Goal: Communication & Community: Answer question/provide support

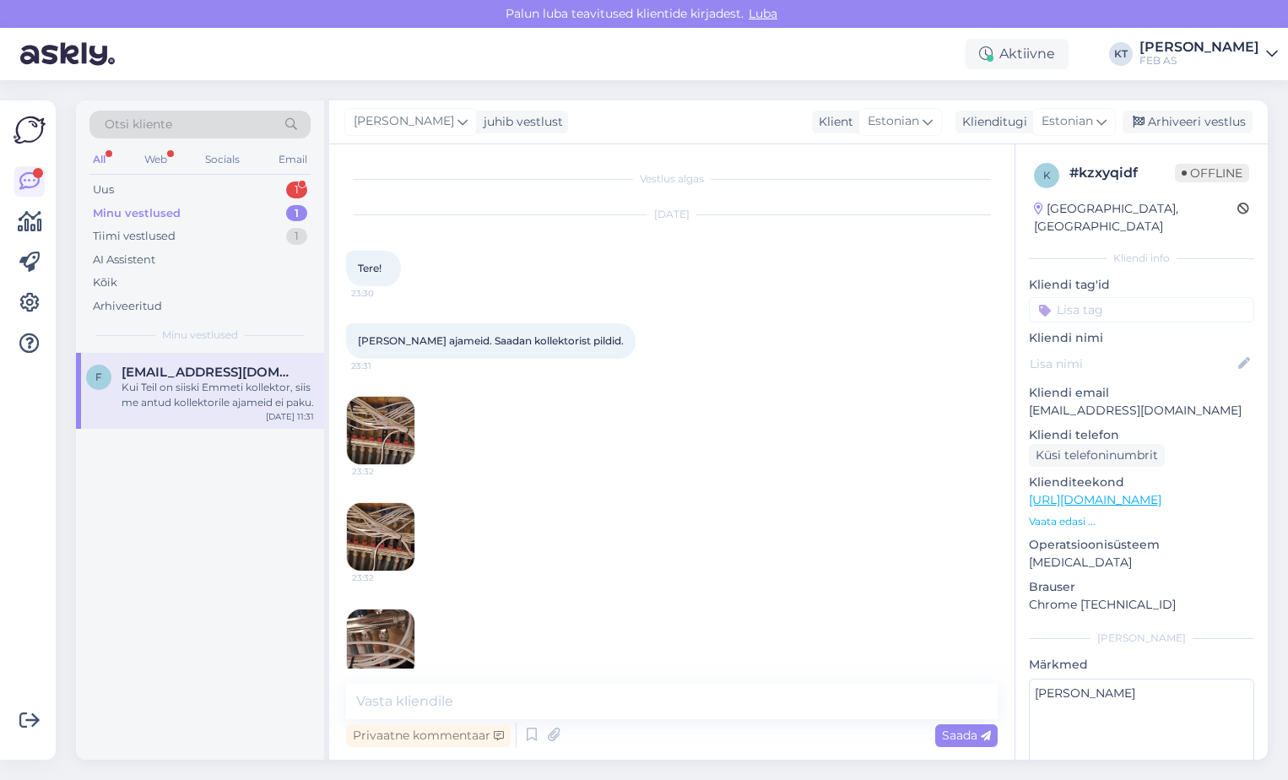
click at [194, 176] on div "Otsi kliente All Web Socials Email Uus 1 Minu vestlused 1 Tiimi vestlused 1 AI …" at bounding box center [200, 226] width 248 height 252
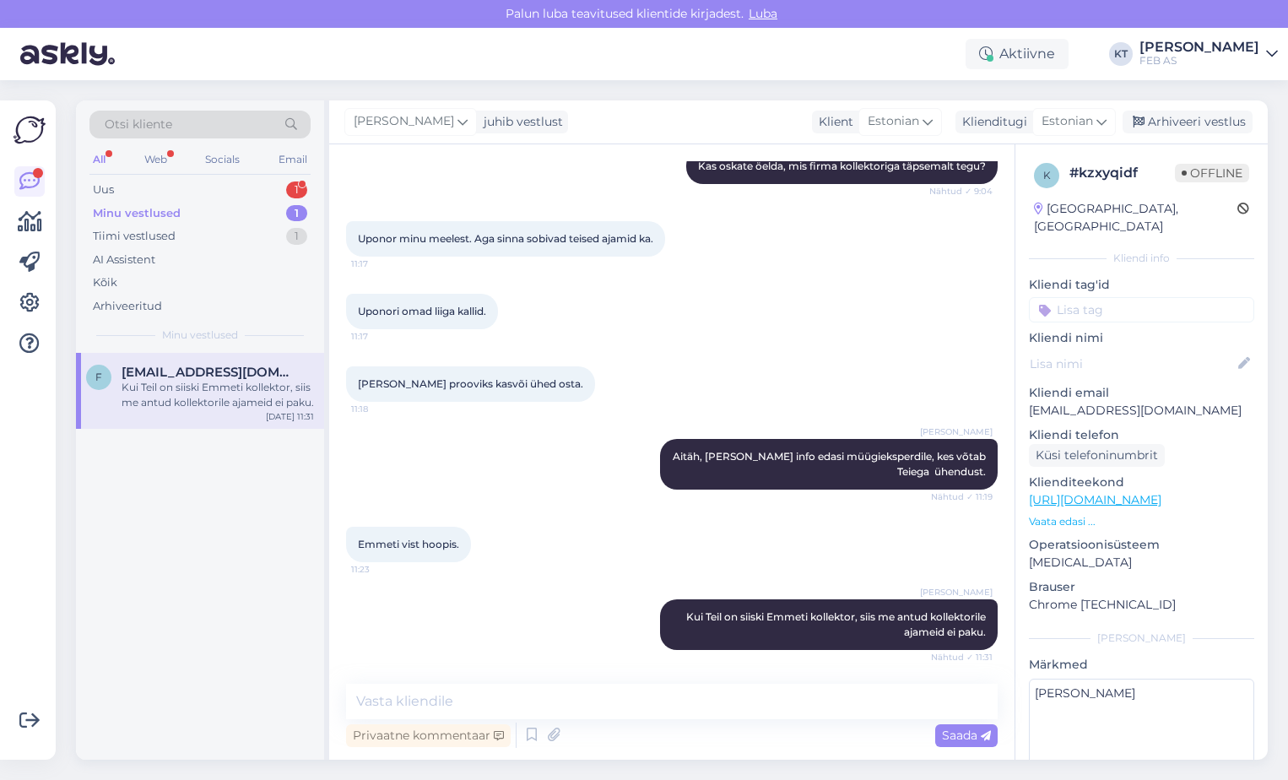
scroll to position [78, 0]
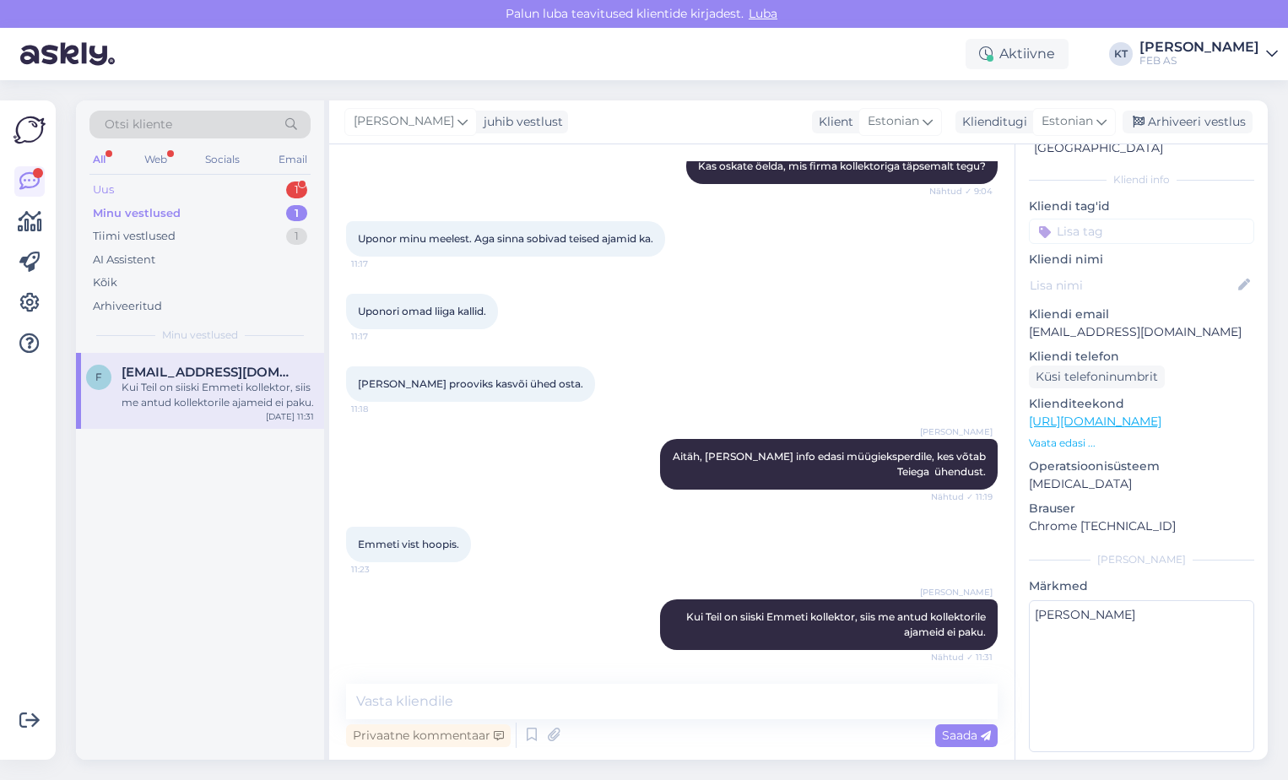
click at [176, 181] on div "Uus 1" at bounding box center [199, 190] width 221 height 24
click at [177, 369] on span "[EMAIL_ADDRESS][DOMAIN_NAME]" at bounding box center [210, 372] width 176 height 15
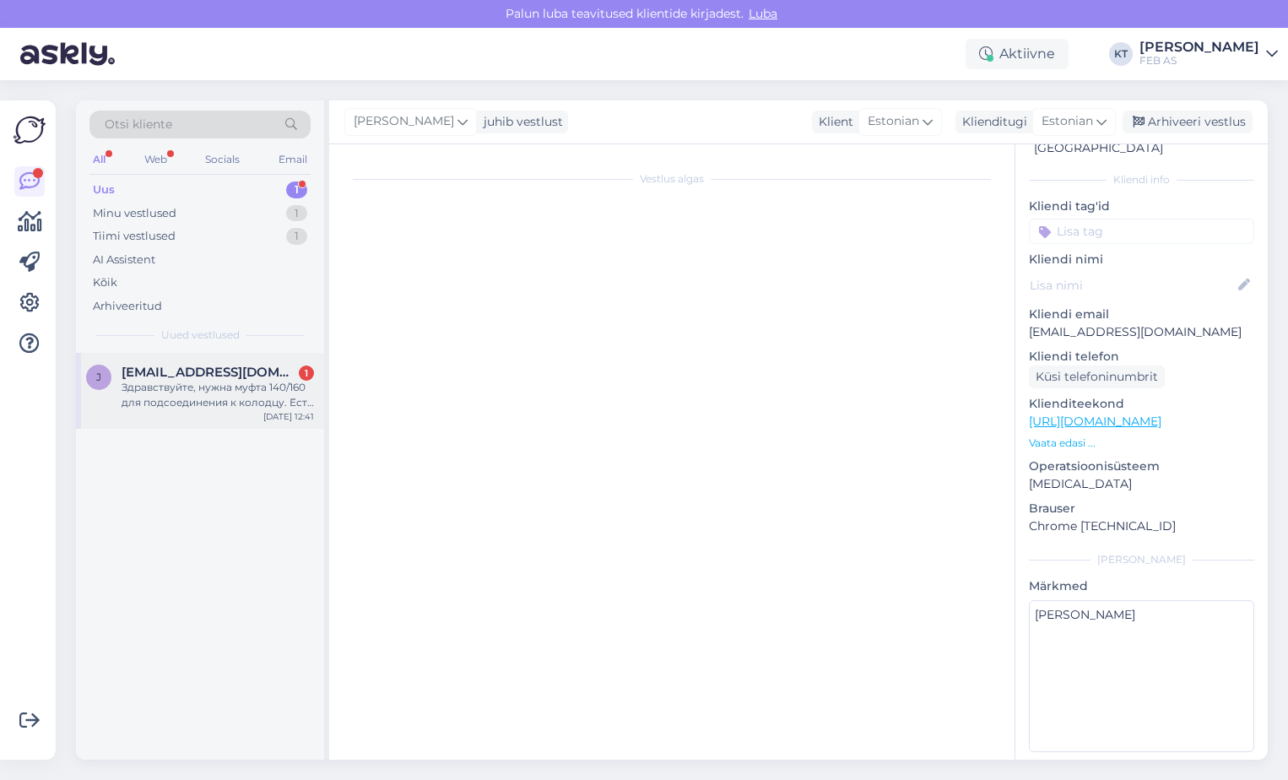
scroll to position [0, 0]
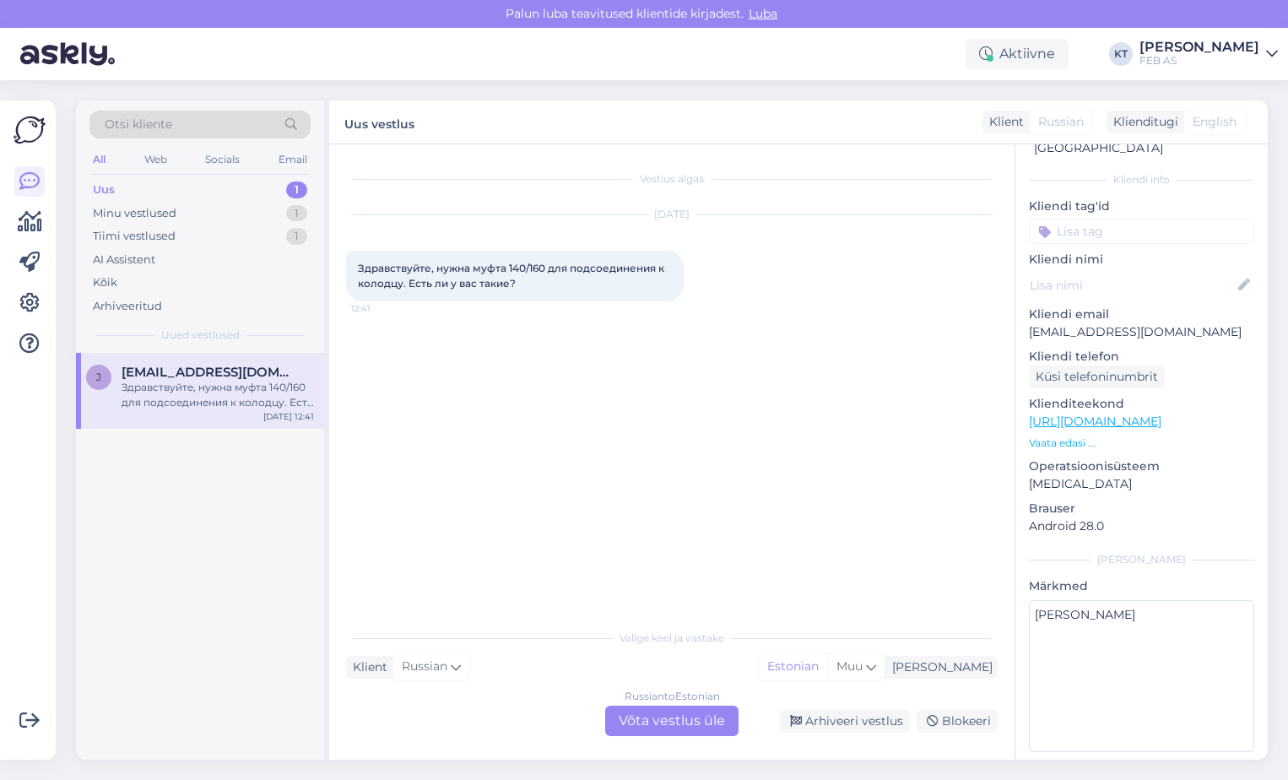
click at [665, 730] on div "Russian to Estonian Võta vestlus üle" at bounding box center [671, 720] width 133 height 30
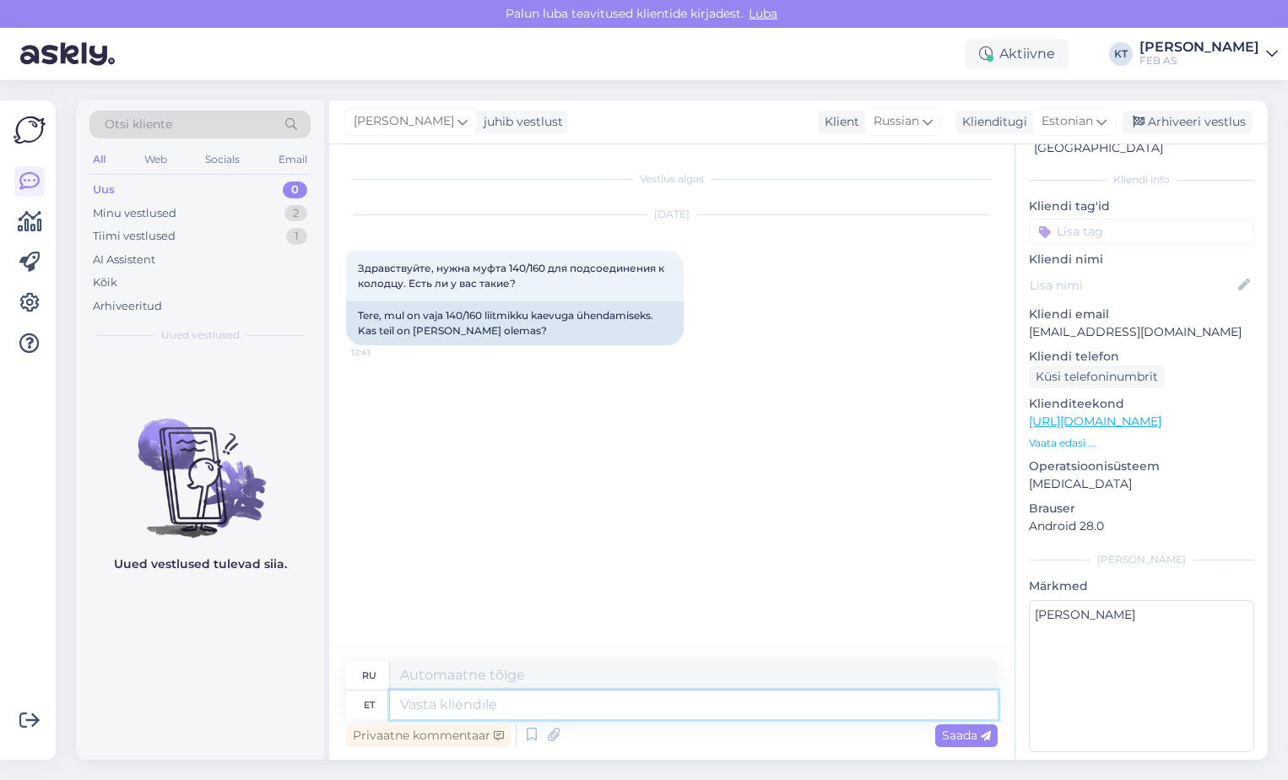
click at [545, 703] on textarea at bounding box center [694, 704] width 608 height 29
click at [1100, 115] on icon at bounding box center [1101, 121] width 10 height 19
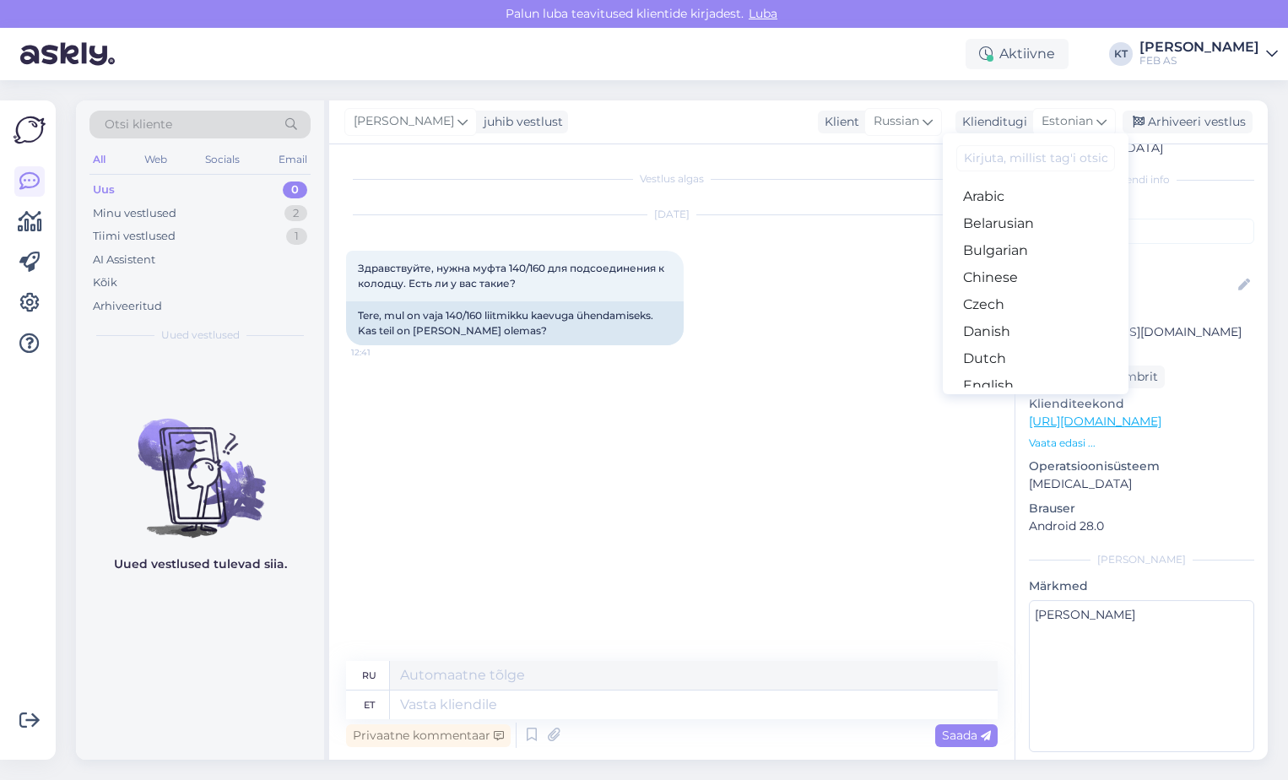
click at [1025, 165] on input at bounding box center [1035, 158] width 159 height 26
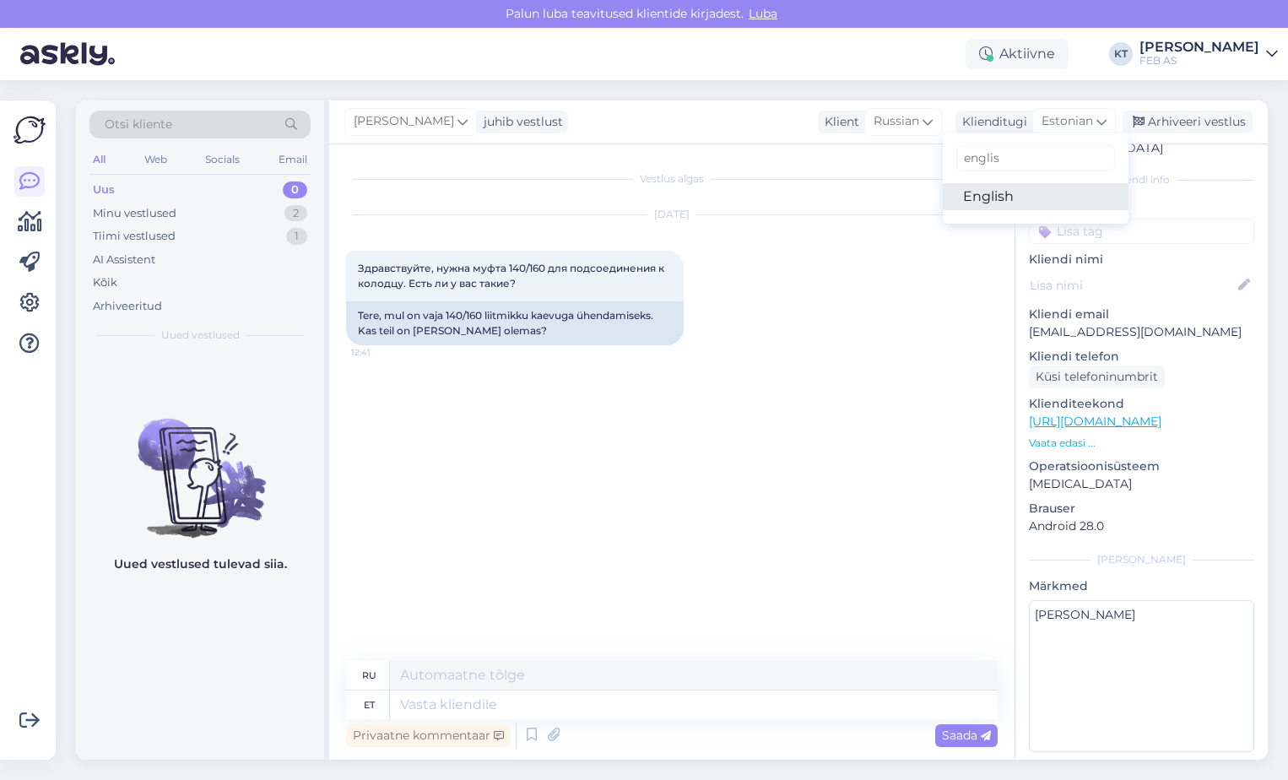
type input "englis"
click at [1002, 203] on link "English" at bounding box center [1036, 196] width 186 height 27
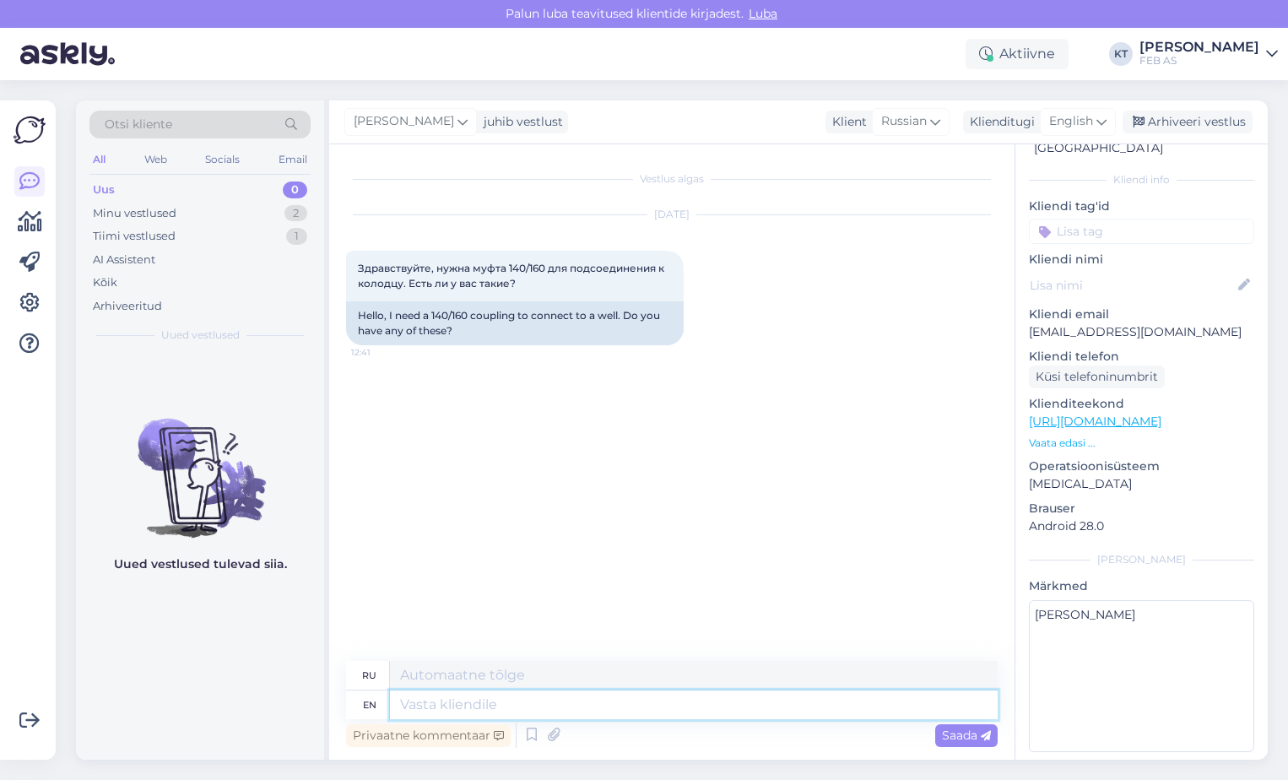
click at [550, 694] on textarea at bounding box center [694, 704] width 608 height 29
type textarea "Good"
type textarea "Хороший"
type textarea "Good day!"
type textarea "Добрый день!"
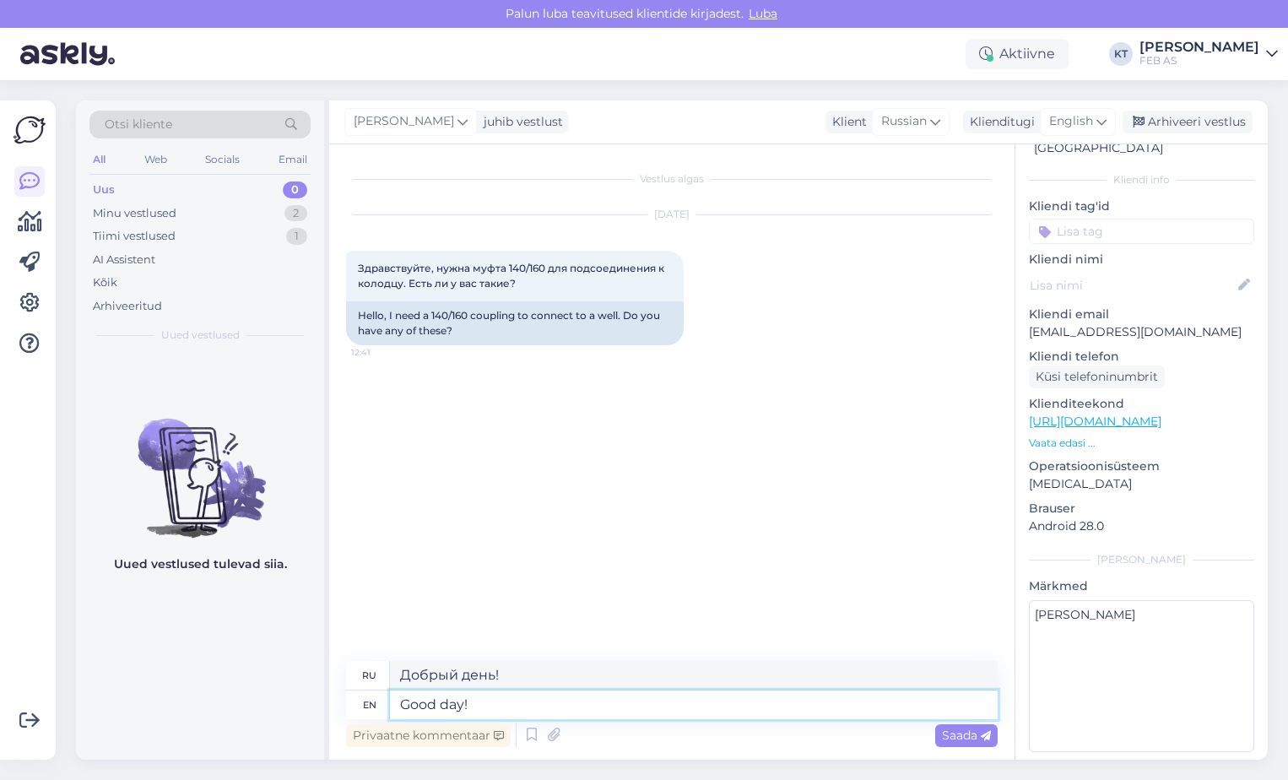
paste textarea "I will check right away"
type textarea "Good day! I will check right away"
type textarea "Добрый день! Я сейчас проверю."
type textarea "Good day! I will check right away."
type textarea "Добрый день! Сейчас проверю."
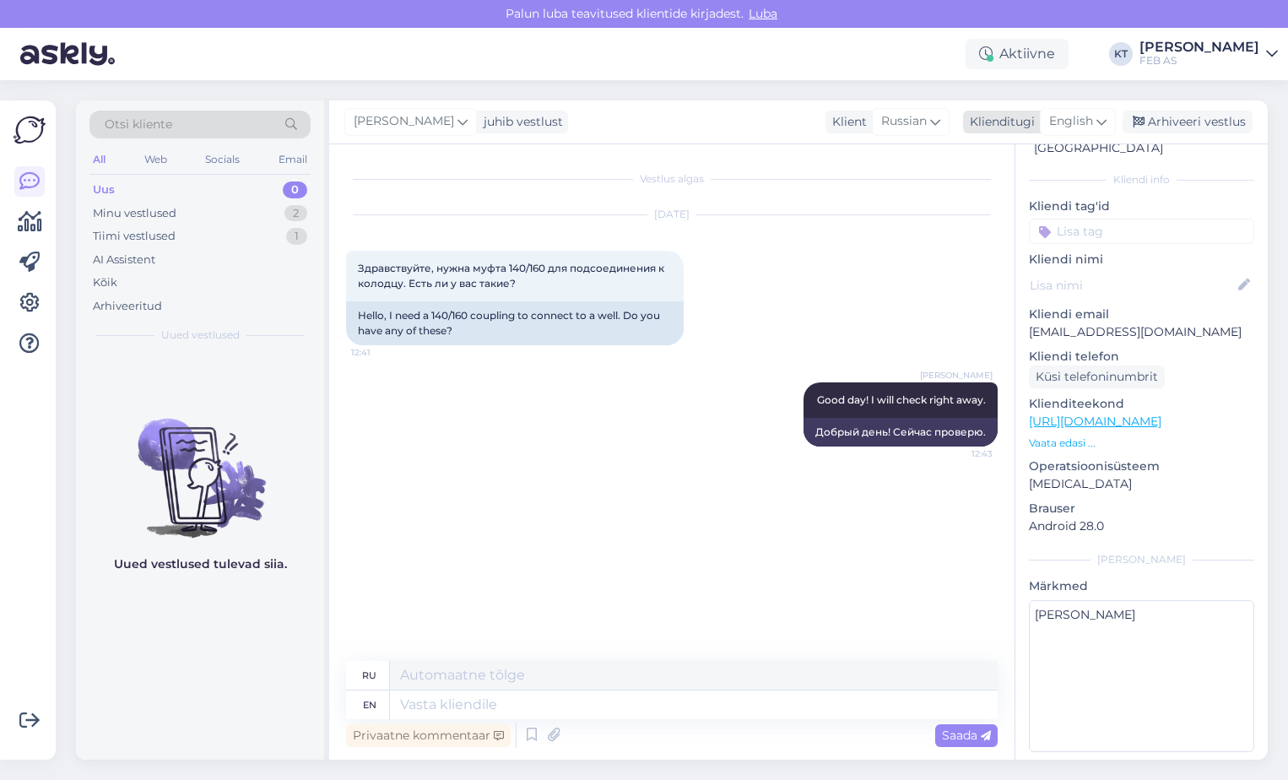
click at [1071, 125] on span "English" at bounding box center [1071, 121] width 44 height 19
click at [1071, 124] on span "English" at bounding box center [1071, 121] width 44 height 19
drag, startPoint x: 456, startPoint y: 327, endPoint x: 354, endPoint y: 318, distance: 102.5
click at [354, 318] on div "Hello, I need a 140/160 coupling to connect to a well. Do you have any of these?" at bounding box center [515, 323] width 338 height 44
copy div "Hello, I need a 140/160 coupling to connect to a well. Do you have any of these?"
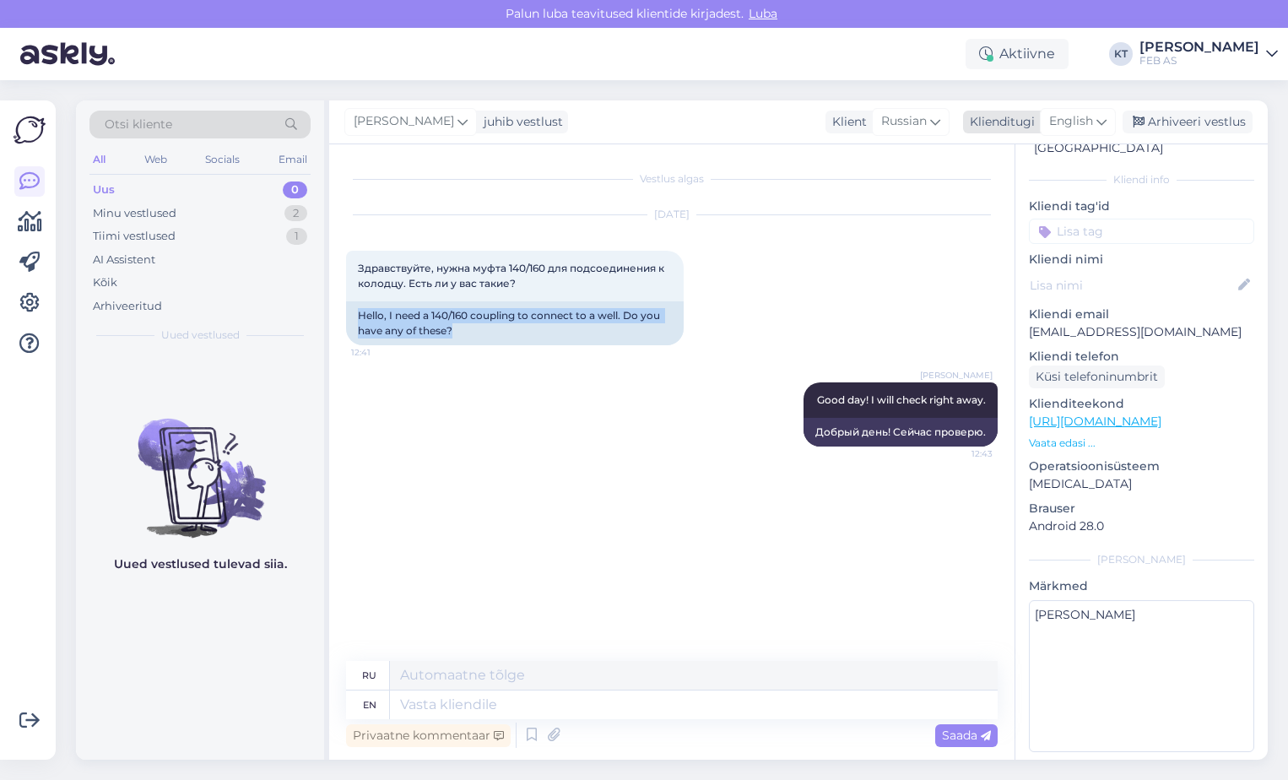
click at [1073, 126] on span "English" at bounding box center [1071, 121] width 44 height 19
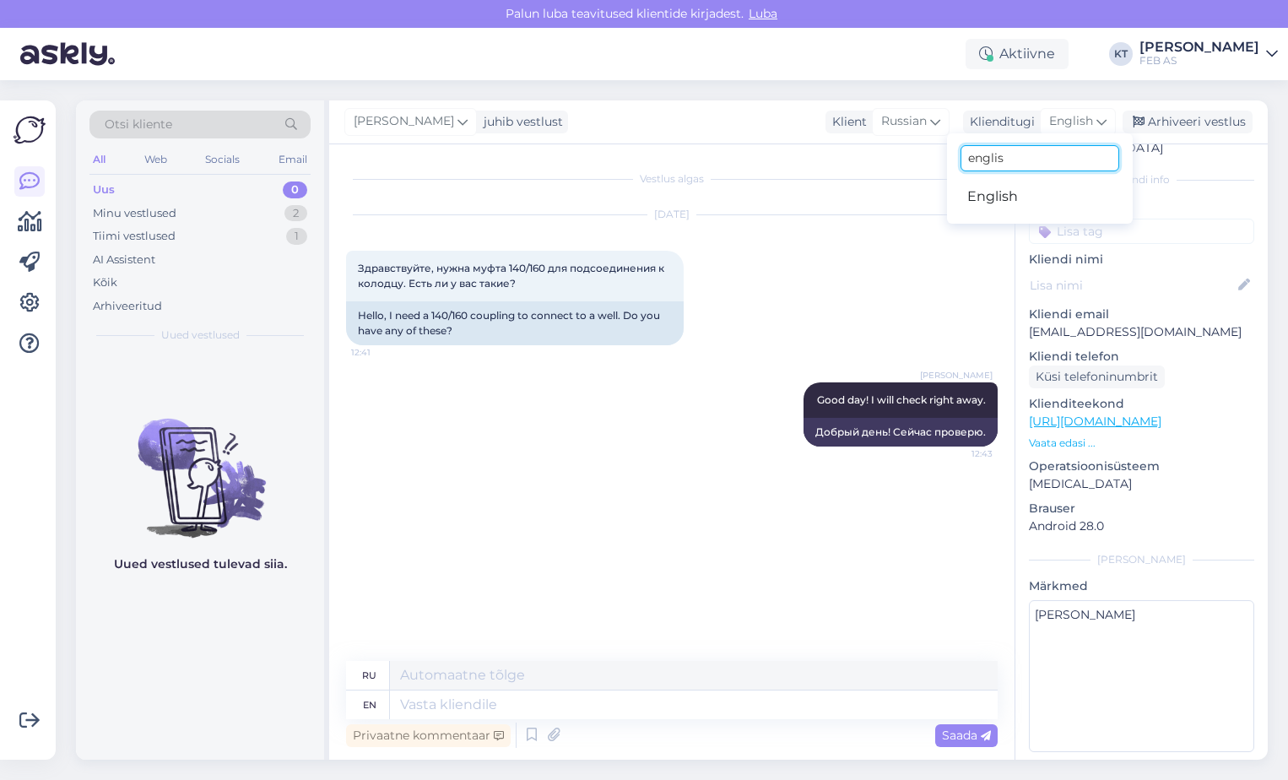
drag, startPoint x: 1025, startPoint y: 156, endPoint x: 877, endPoint y: 162, distance: 148.6
click at [877, 162] on div "[PERSON_NAME] juhib vestlust Klient [DEMOGRAPHIC_DATA] Klienditugi English engl…" at bounding box center [798, 429] width 938 height 659
click at [1092, 125] on span "English" at bounding box center [1071, 121] width 44 height 19
click at [1032, 154] on input "englis" at bounding box center [1039, 158] width 159 height 26
click at [1046, 202] on link "Estonian" at bounding box center [1040, 196] width 186 height 27
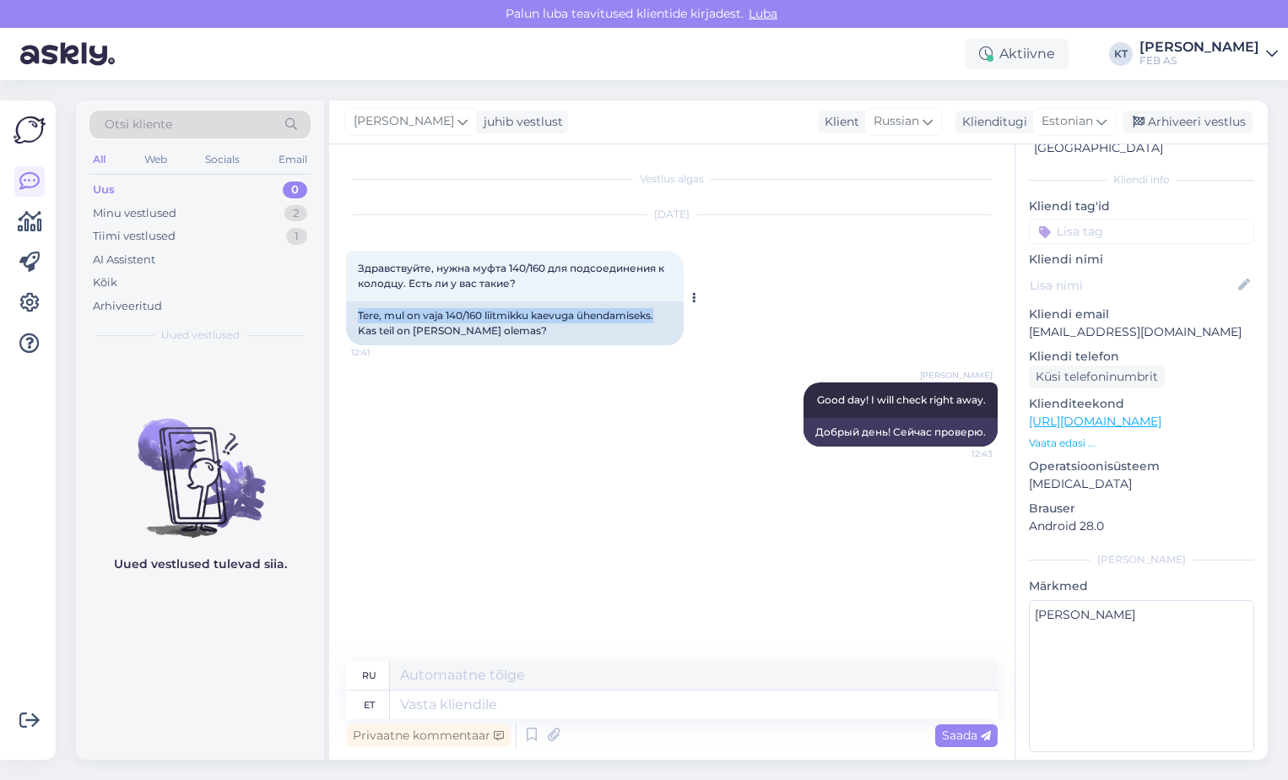
drag, startPoint x: 354, startPoint y: 313, endPoint x: 661, endPoint y: 311, distance: 306.3
click at [661, 311] on div "Tere, mul on vaja 140/160 liitmikku kaevuga ühendamiseks. Kas teil on [PERSON_N…" at bounding box center [515, 323] width 338 height 44
copy div "Tere, mul on vaja 140/160 liitmikku kaevuga ühendamiseks."
click at [640, 408] on div "[PERSON_NAME] Good day! I will check right away. 12:43 Добрый день! Сейчас пров…" at bounding box center [671, 414] width 651 height 101
click at [1065, 116] on span "Estonian" at bounding box center [1066, 121] width 51 height 19
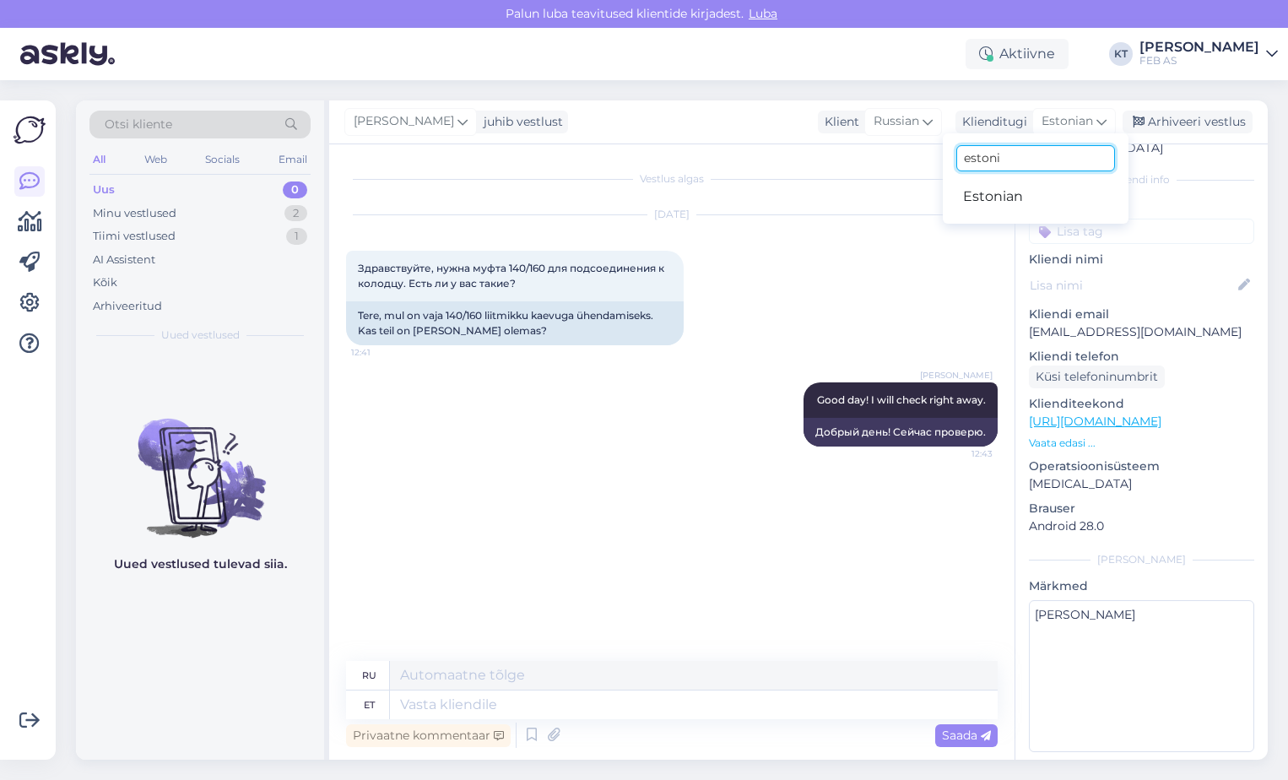
drag, startPoint x: 1024, startPoint y: 156, endPoint x: 935, endPoint y: 157, distance: 89.5
click at [935, 157] on div "[PERSON_NAME] juhib vestlust Klient [DEMOGRAPHIC_DATA] Klienditugi Estonian est…" at bounding box center [798, 429] width 938 height 659
click at [1073, 133] on div "Estonian" at bounding box center [1074, 121] width 84 height 27
click at [1022, 151] on input "estoni" at bounding box center [1035, 158] width 159 height 26
drag, startPoint x: 1017, startPoint y: 155, endPoint x: 957, endPoint y: 157, distance: 59.9
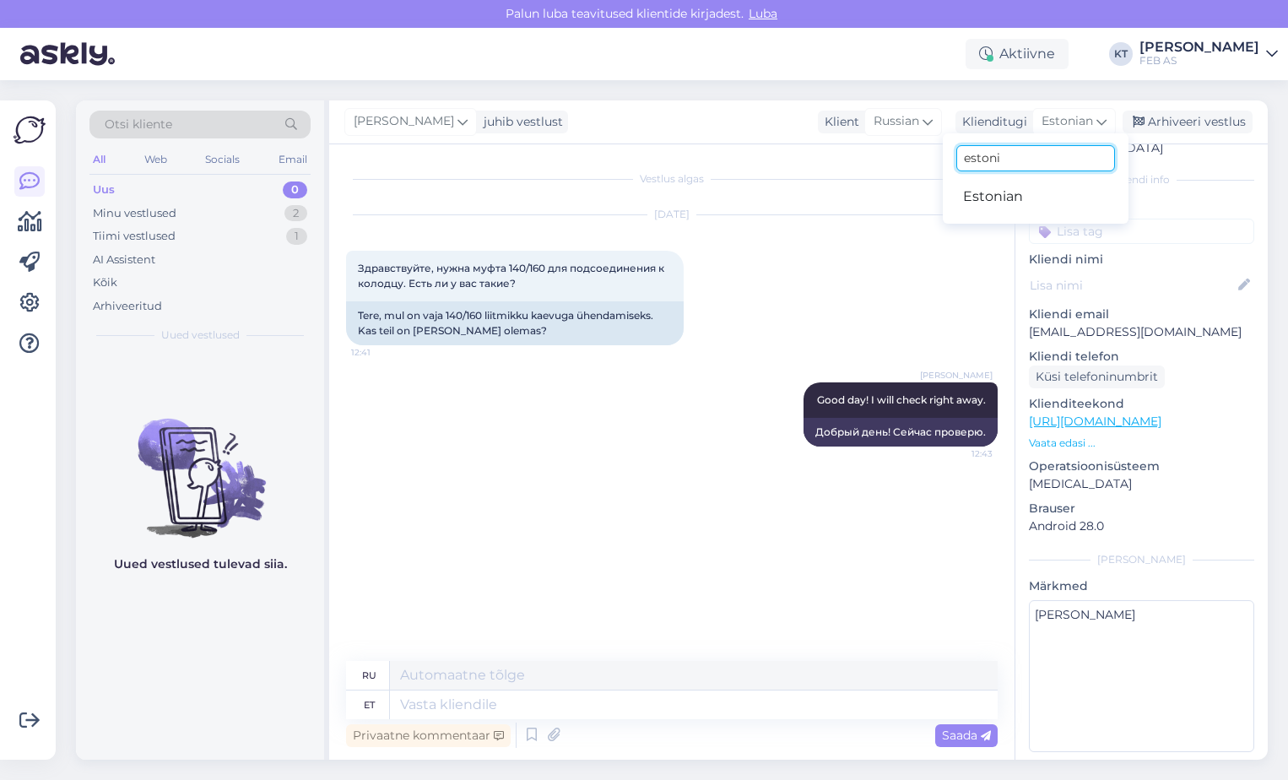
click at [957, 157] on input "estoni" at bounding box center [1035, 158] width 159 height 26
type input "english"
click at [967, 195] on link "English" at bounding box center [1036, 196] width 186 height 27
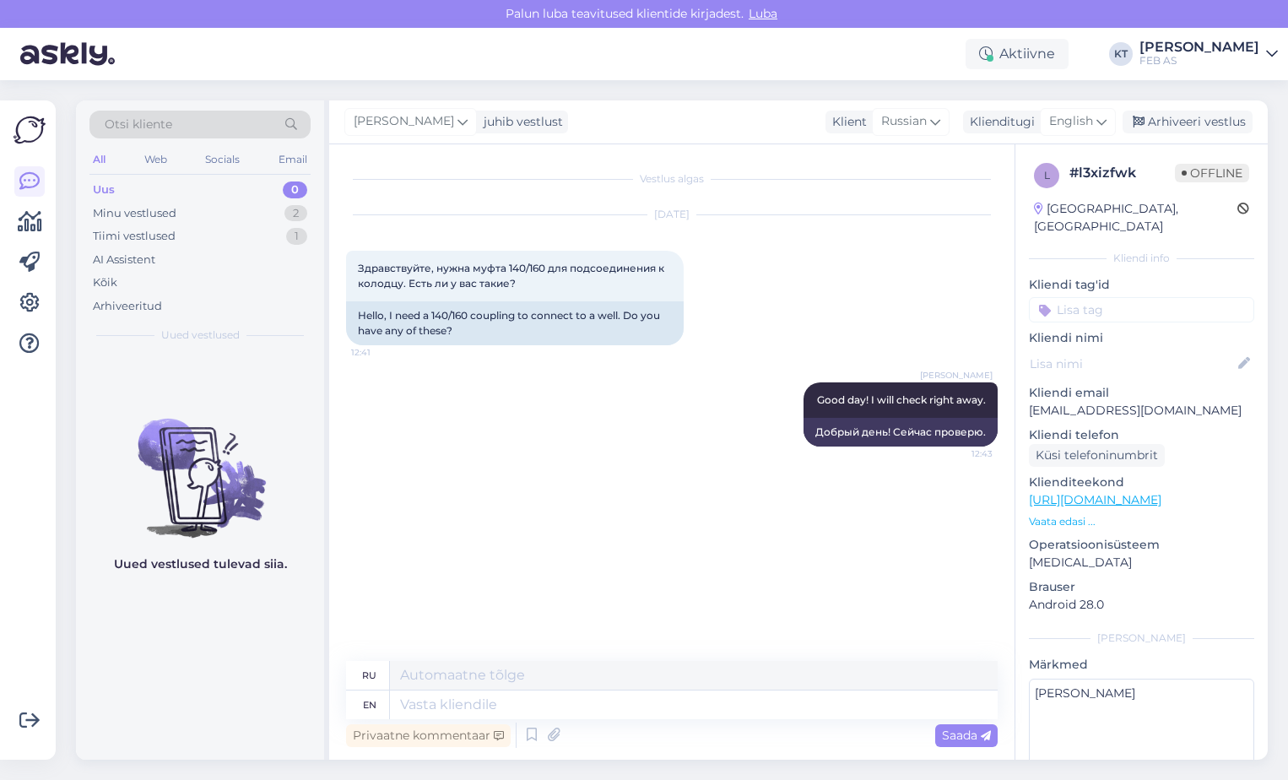
click at [785, 558] on div "Vestlus algas [DATE] Здравствуйте, нужна муфта 140/160 для подсоединения к коло…" at bounding box center [679, 403] width 667 height 484
click at [162, 216] on div "Minu vestlused" at bounding box center [135, 213] width 84 height 17
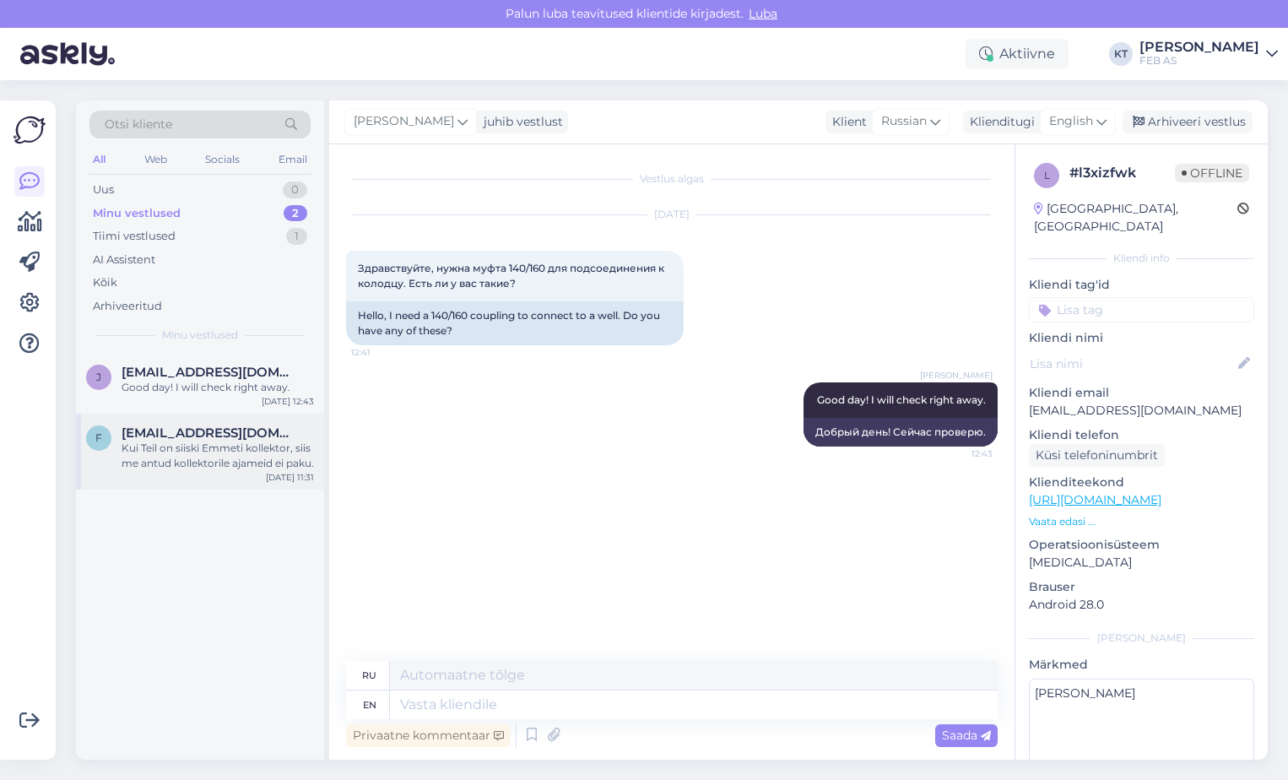
click at [163, 432] on span "[EMAIL_ADDRESS][DOMAIN_NAME]" at bounding box center [210, 432] width 176 height 15
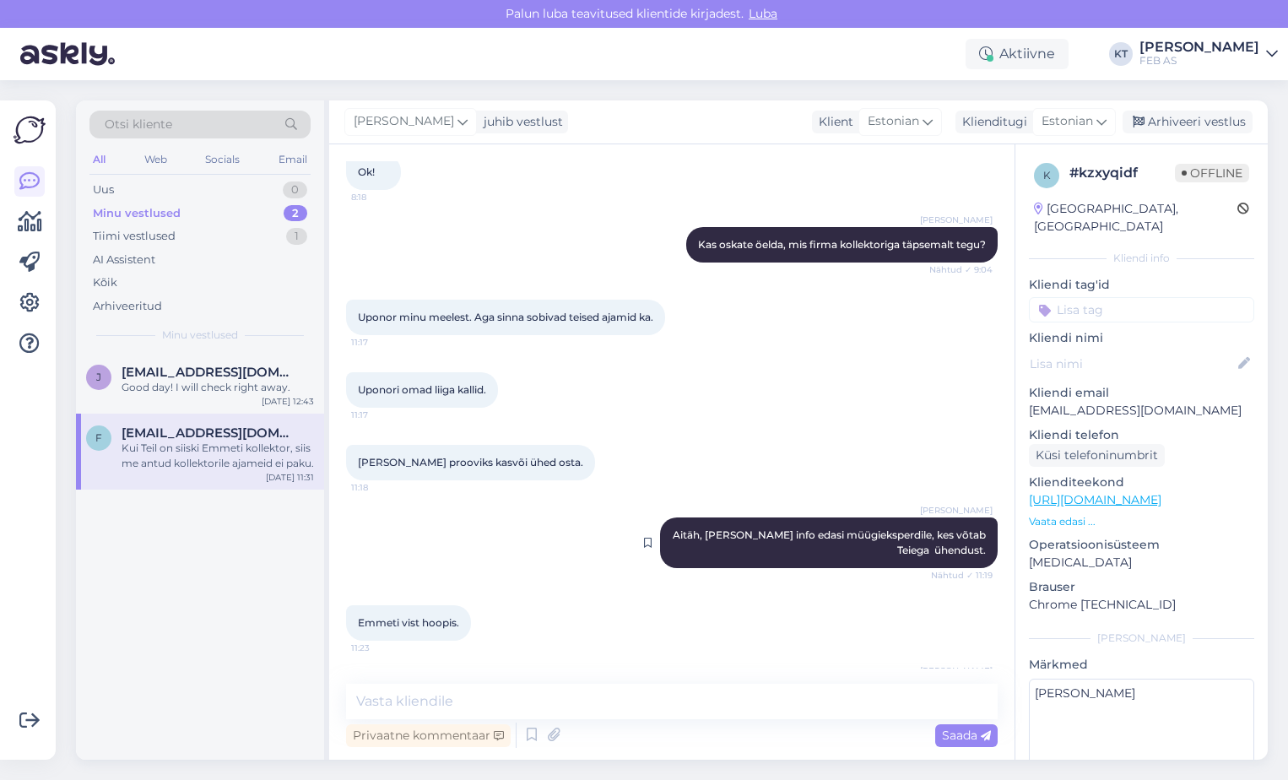
scroll to position [1154, 0]
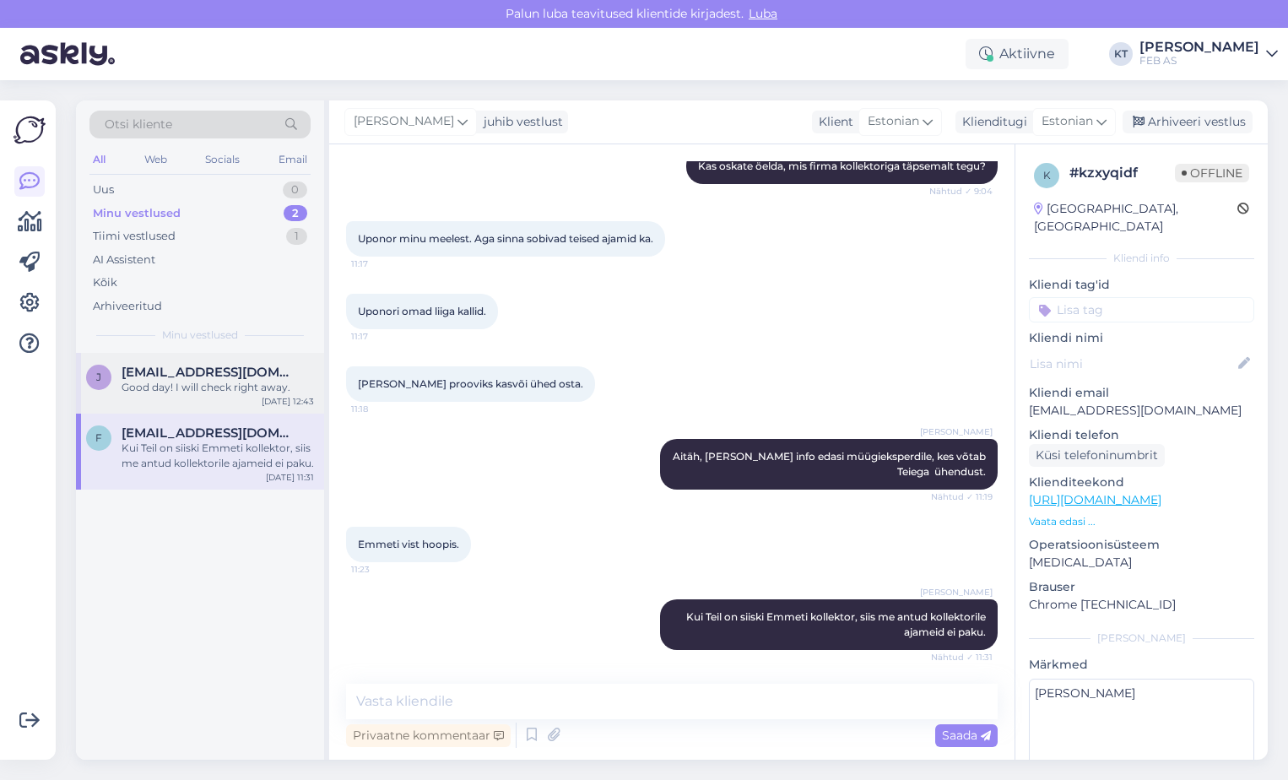
click at [281, 389] on div "Good day! I will check right away." at bounding box center [218, 387] width 192 height 15
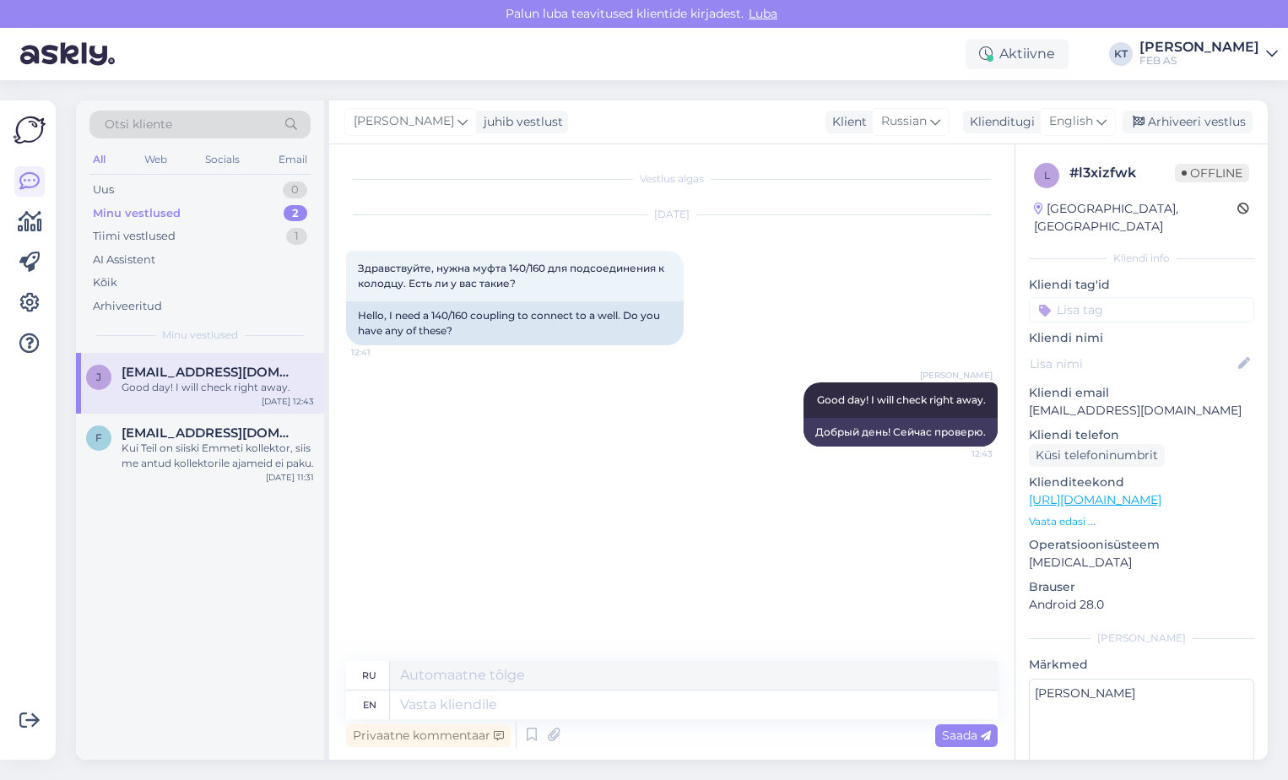
click at [492, 581] on div "Vestlus algas [DATE] Здравствуйте, нужна муфта 140/160 для подсоединения к коло…" at bounding box center [679, 403] width 667 height 484
click at [540, 708] on textarea at bounding box center [694, 704] width 608 height 29
click at [593, 700] on textarea at bounding box center [694, 704] width 608 height 29
click at [446, 694] on textarea at bounding box center [694, 704] width 608 height 29
paste textarea "Which well exactly are you looking for"
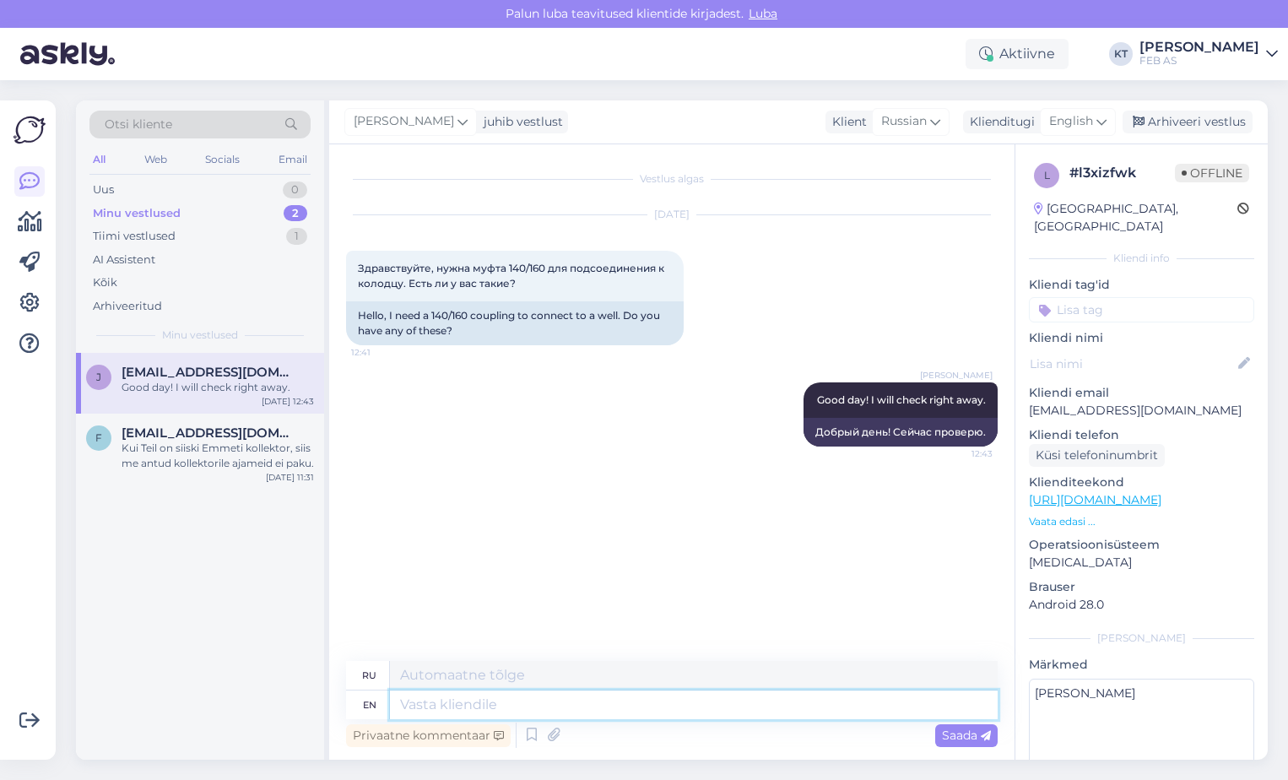
type textarea "Which well exactly are you looking for"
type textarea "Какую именно скважину вы ищете?"
click at [679, 702] on textarea "Which well exactly are you looking for" at bounding box center [694, 704] width 608 height 29
type textarea "Which well exactly are you looking for?"
click at [933, 736] on div "Privaatne kommentaar Saada" at bounding box center [671, 735] width 651 height 32
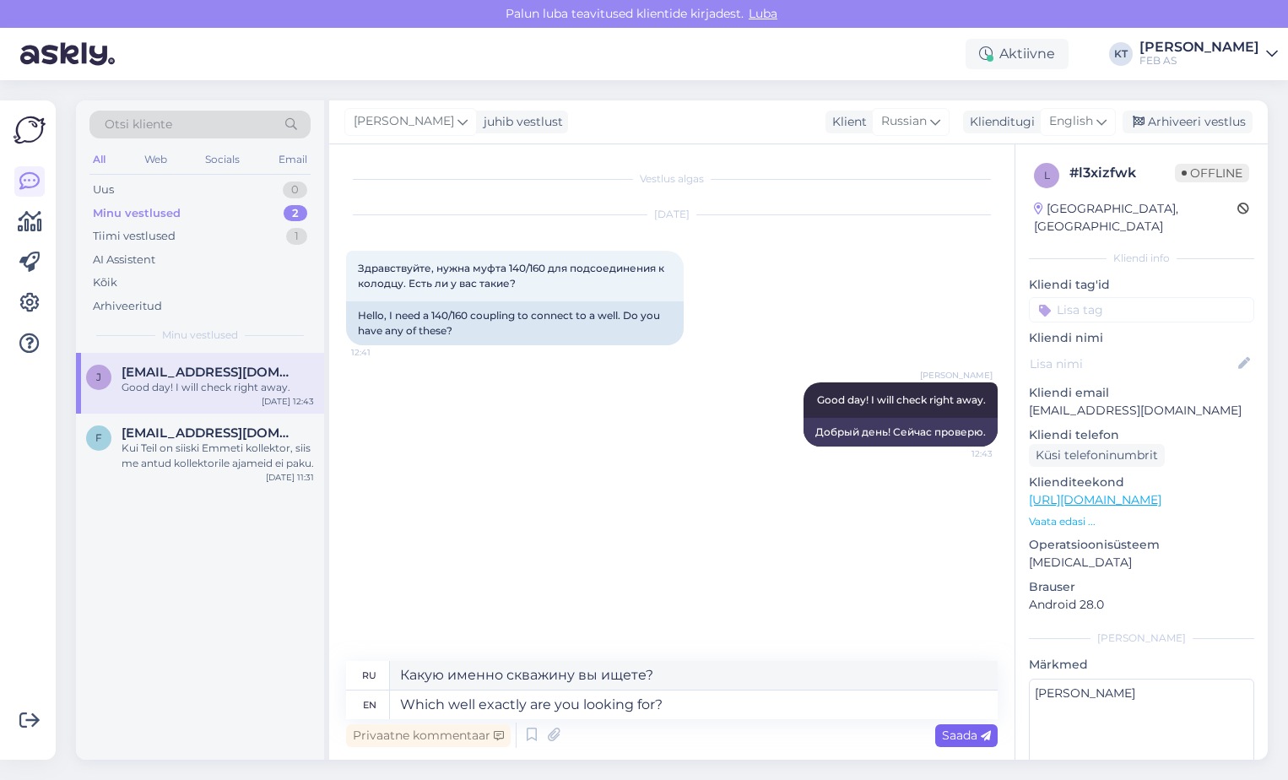
click at [942, 734] on span "Saada" at bounding box center [966, 734] width 49 height 15
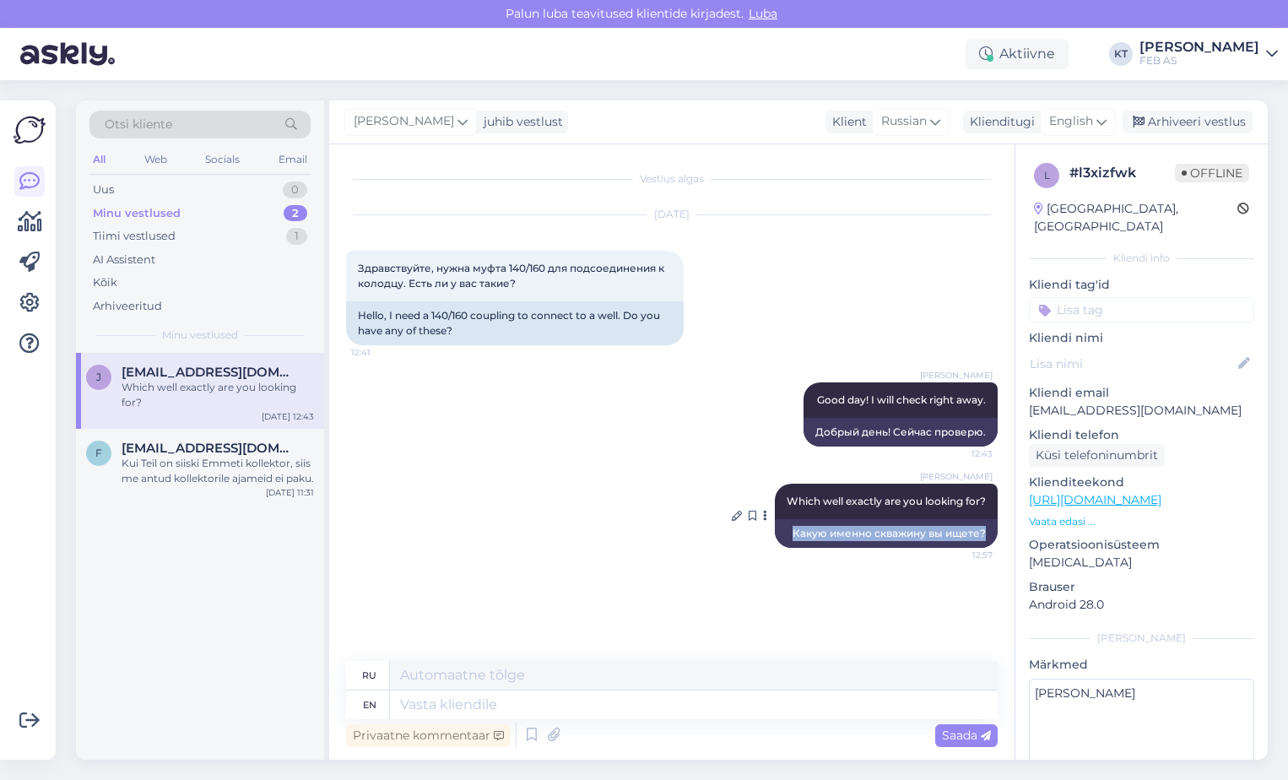
drag, startPoint x: 791, startPoint y: 532, endPoint x: 992, endPoint y: 538, distance: 201.8
click at [992, 538] on div "Какую именно скважину вы ищете?" at bounding box center [886, 533] width 223 height 29
copy div "Какую именно скважину вы ищете?"
click at [758, 597] on div "Vestlus algas [DATE] Здравствуйте, нужна муфта 140/160 для подсоединения к коло…" at bounding box center [679, 403] width 667 height 484
click at [739, 512] on icon at bounding box center [737, 516] width 10 height 10
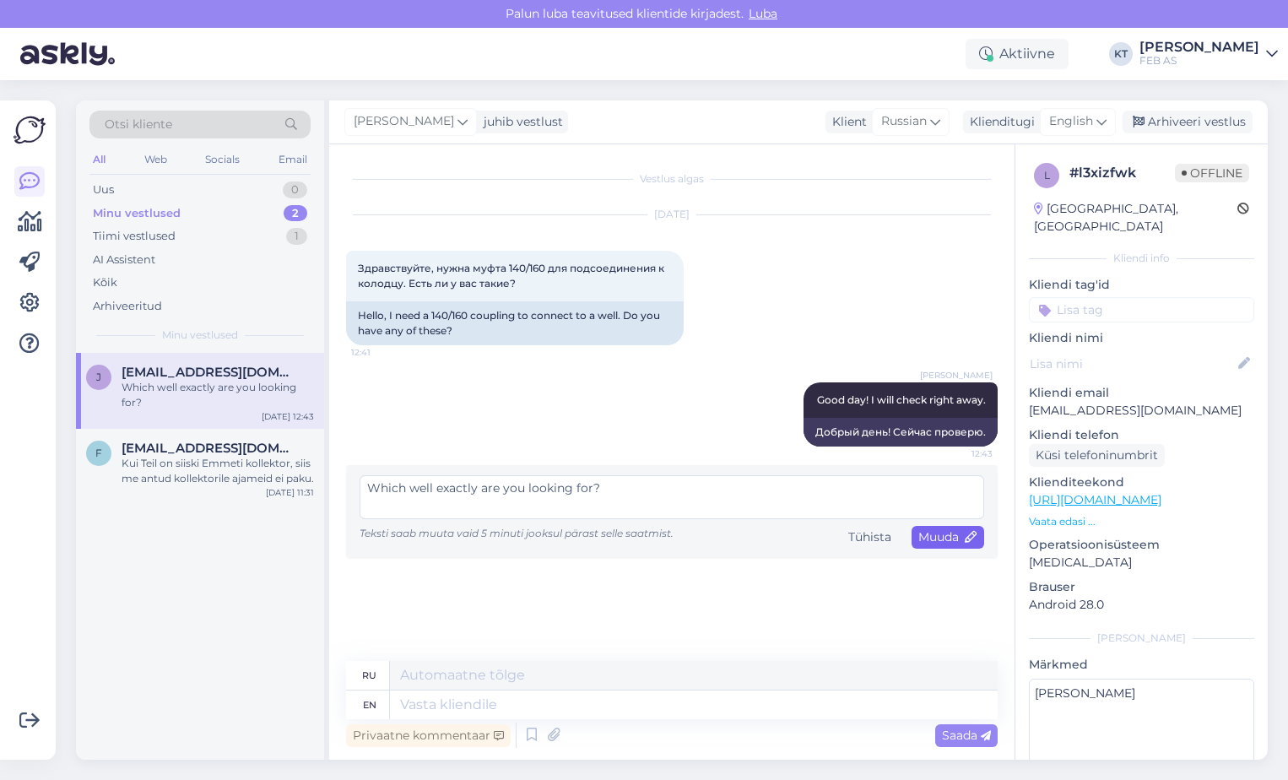
click at [921, 539] on span "Muuda" at bounding box center [947, 536] width 59 height 15
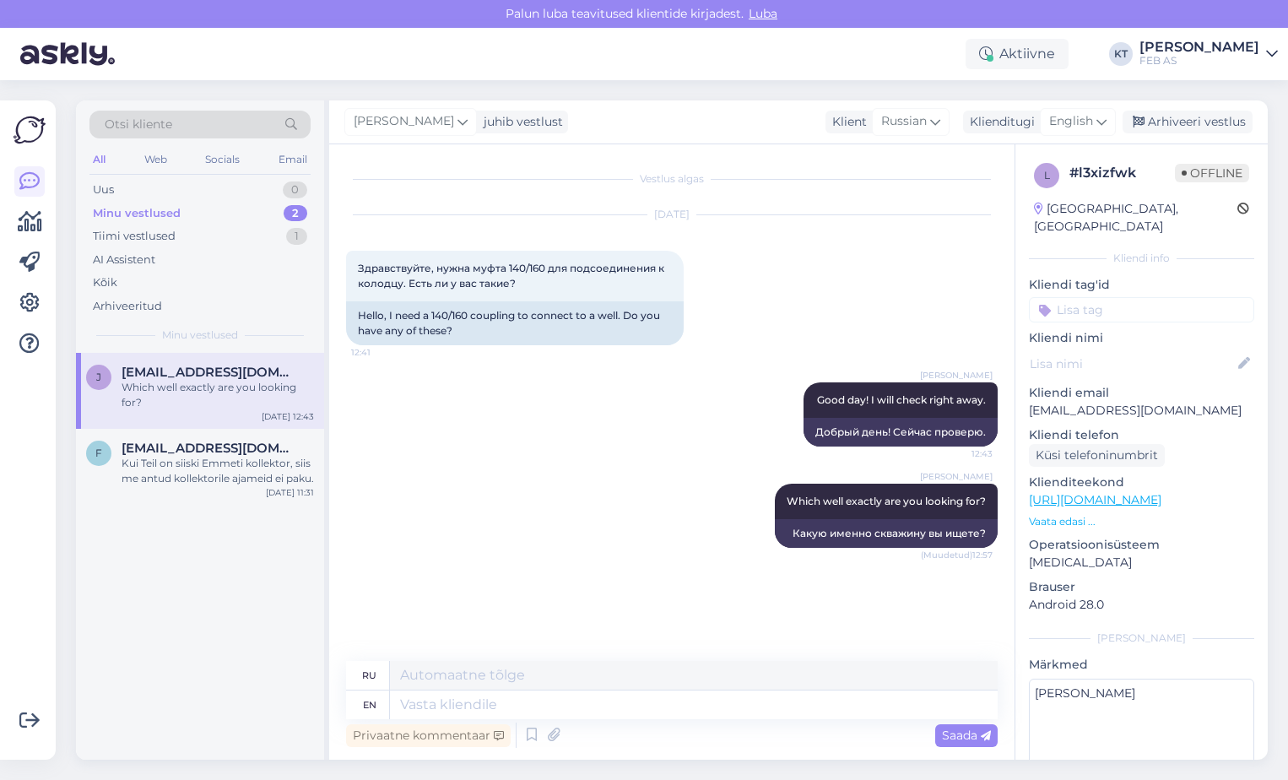
click at [815, 606] on div "Vestlus algas [DATE] Здравствуйте, нужна муфта 140/160 для подсоединения к коло…" at bounding box center [679, 403] width 667 height 484
click at [803, 586] on div "Vestlus algas [DATE] Здравствуйте, нужна муфта 140/160 для подсоединения к коло…" at bounding box center [679, 403] width 667 height 484
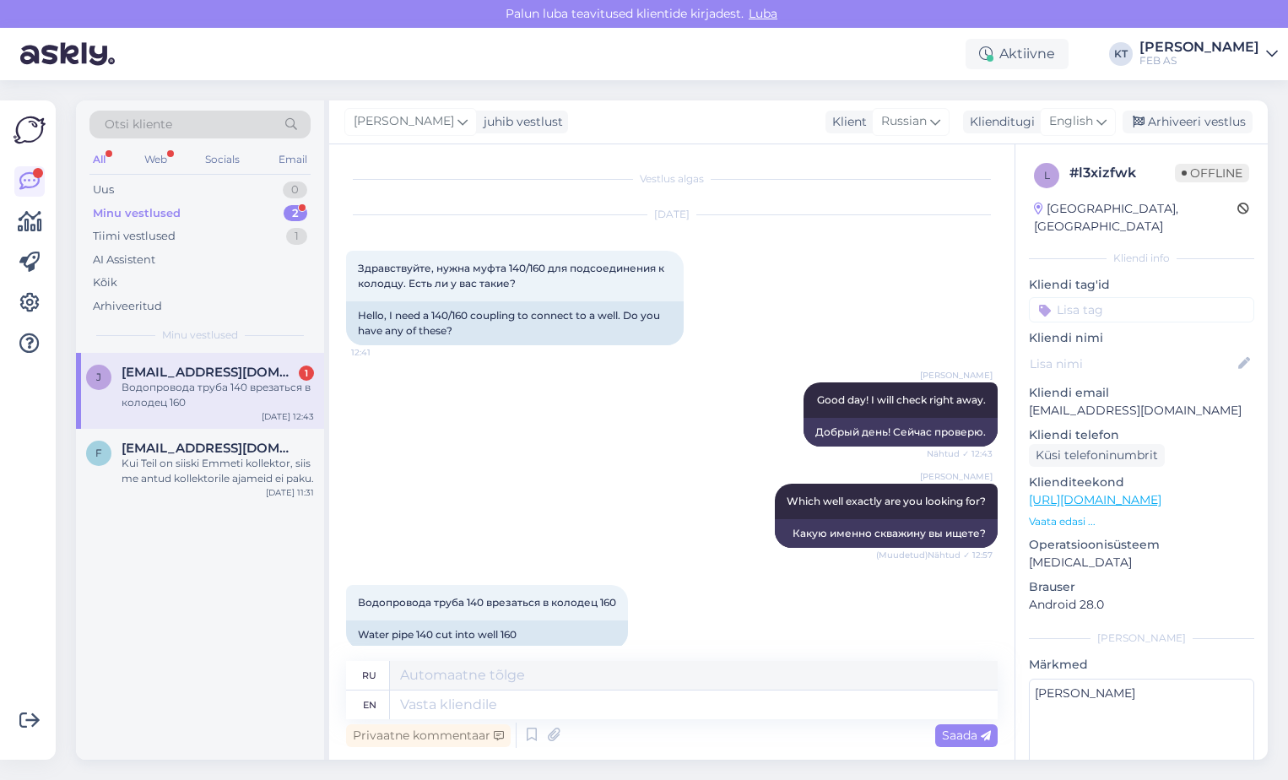
scroll to position [22, 0]
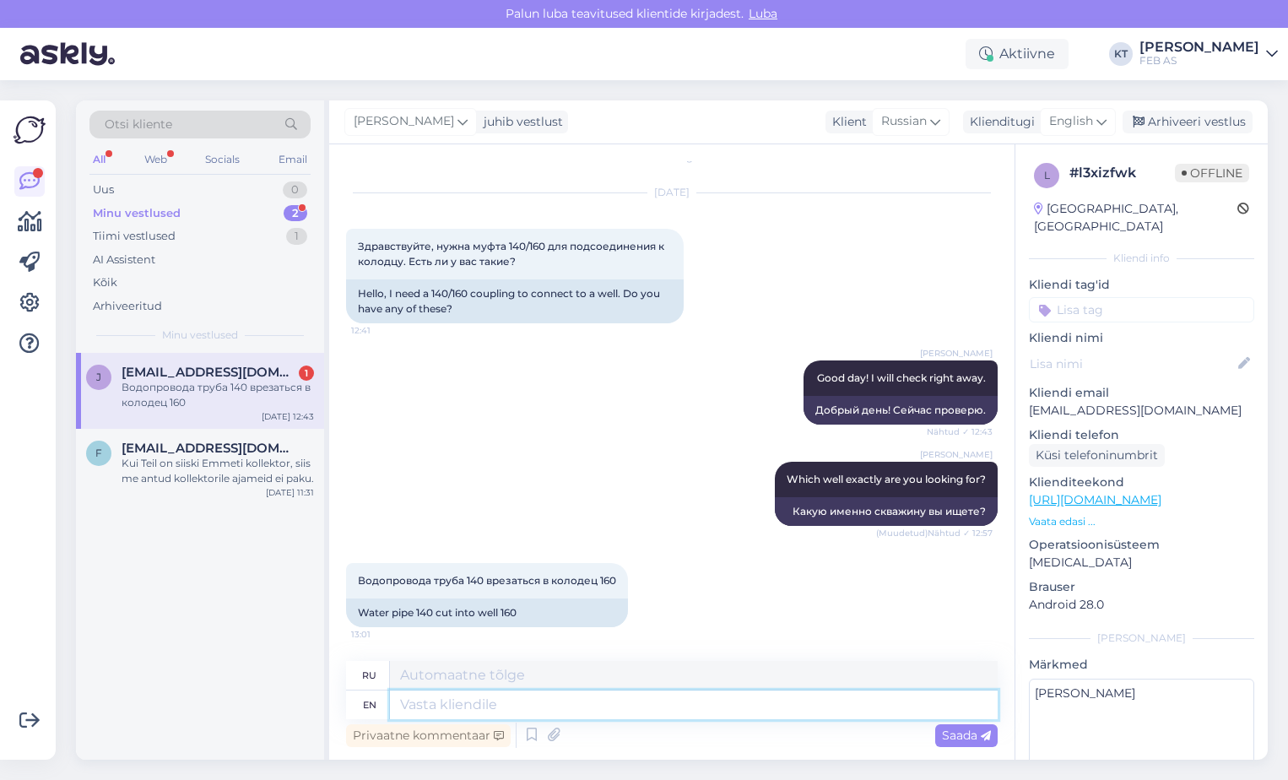
click at [451, 702] on textarea at bounding box center [694, 704] width 608 height 29
paste textarea "What material is the 140 fitting made from"
type textarea "What material is the 140 fitting made from"
type textarea "Из какого материала изготовлен фитинг 140?"
type textarea "What material is the 140 fitting made from"
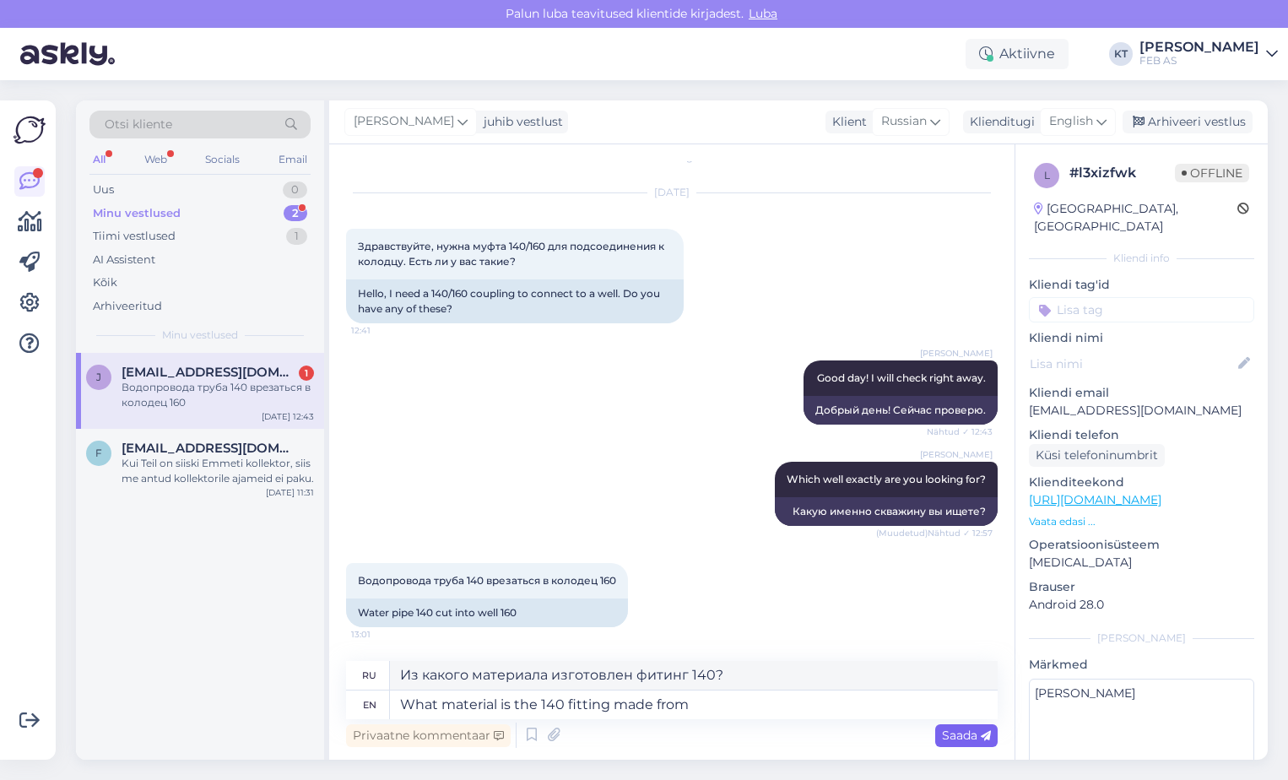
click at [954, 736] on span "Saada" at bounding box center [966, 734] width 49 height 15
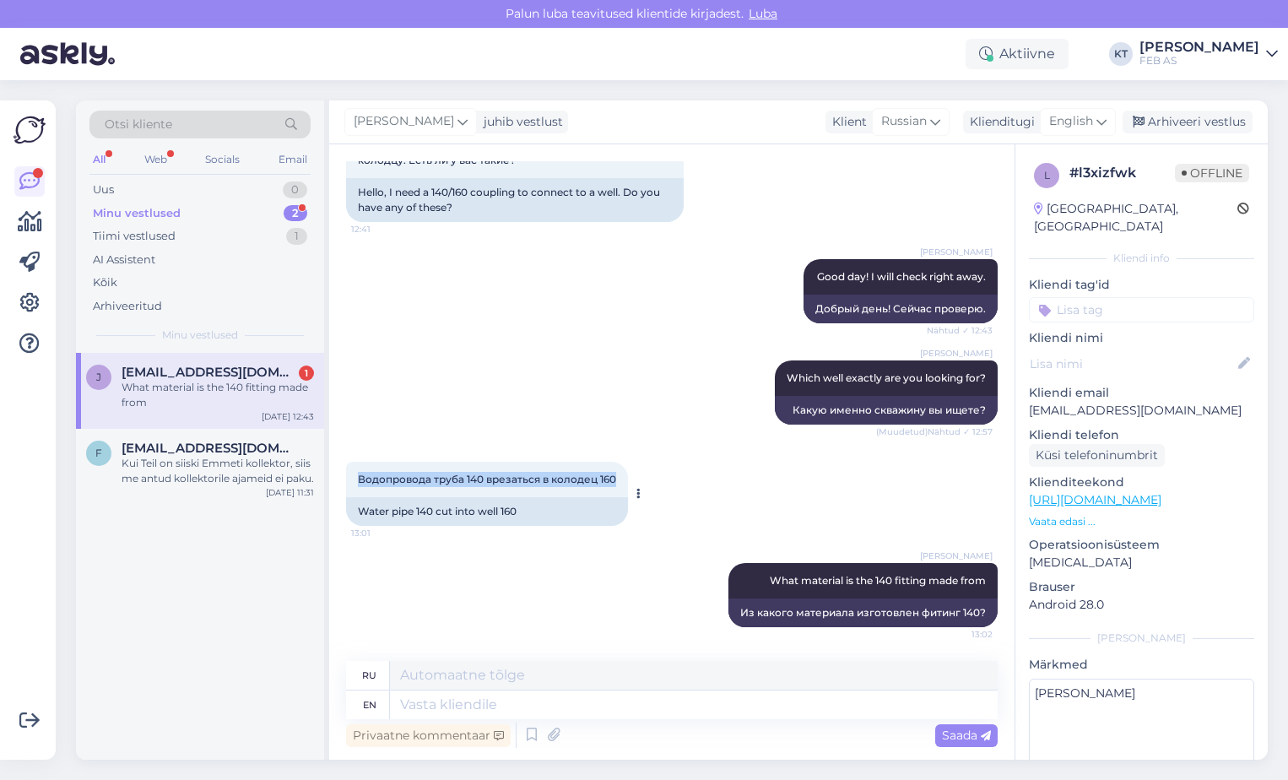
drag, startPoint x: 356, startPoint y: 476, endPoint x: 622, endPoint y: 481, distance: 265.9
click at [622, 481] on div "Водопровода труба 140 врезаться в колодец 160 13:01" at bounding box center [487, 479] width 282 height 35
copy span "Водопровода труба 140 врезаться в колодец 160"
click at [550, 503] on div "Water pipe 140 cut into well 160" at bounding box center [487, 511] width 282 height 29
drag, startPoint x: 515, startPoint y: 508, endPoint x: 353, endPoint y: 504, distance: 162.1
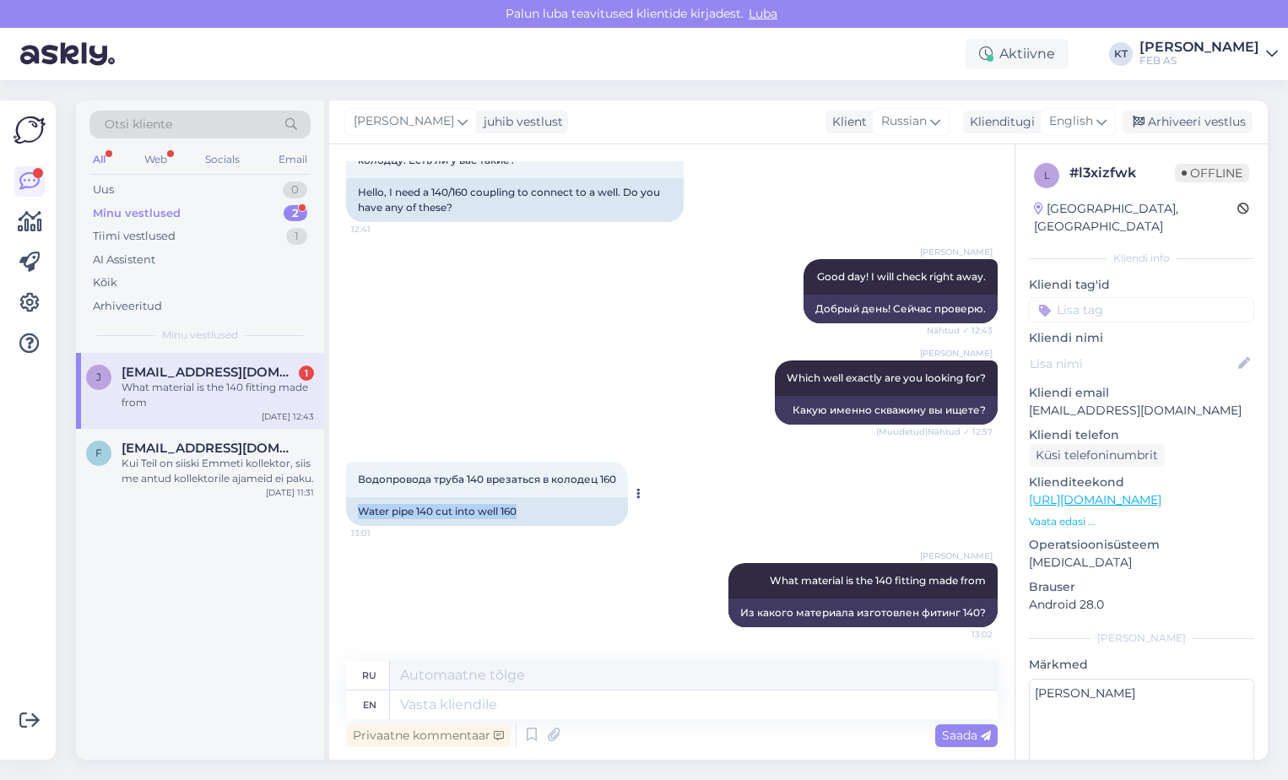
click at [353, 504] on div "Water pipe 140 cut into well 160" at bounding box center [487, 511] width 282 height 29
copy div "Water pipe 140 cut into well 160"
click at [257, 419] on div "[PERSON_NAME] [PERSON_NAME][EMAIL_ADDRESS][DOMAIN_NAME] 1 What material is the …" at bounding box center [200, 391] width 248 height 76
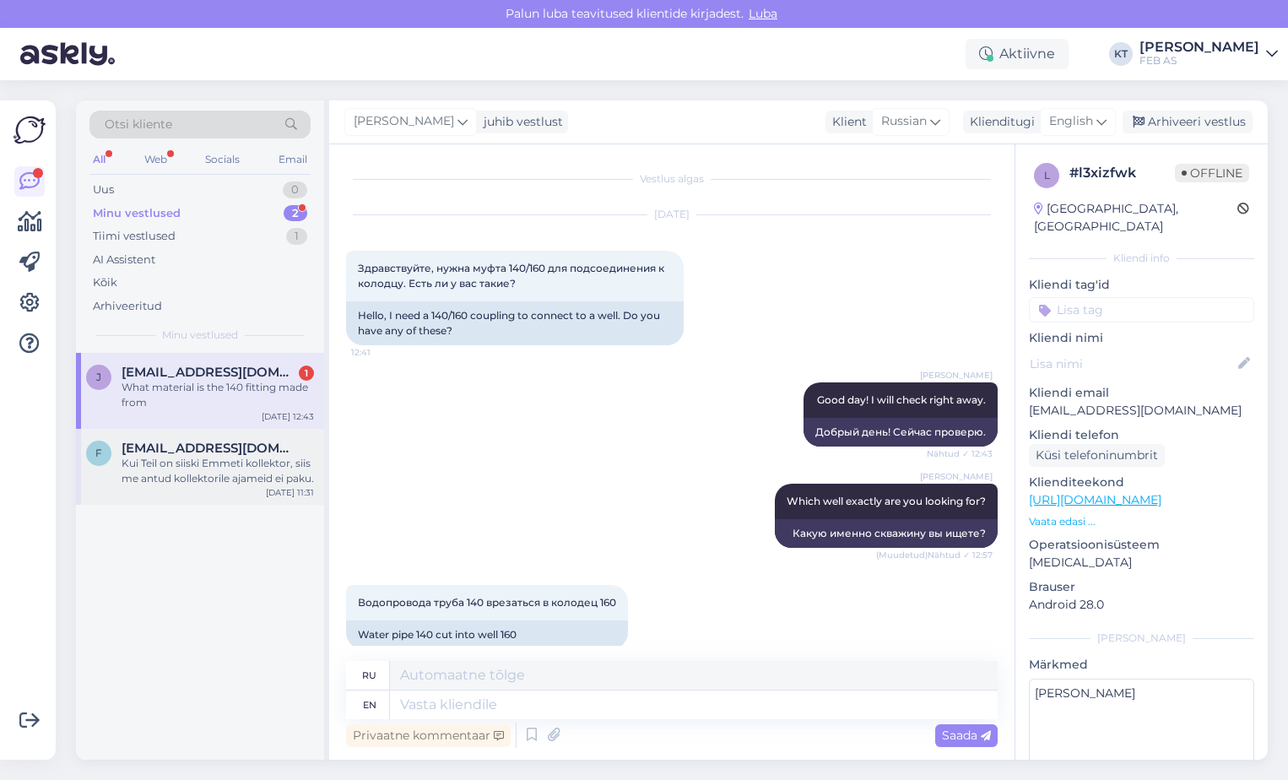
click at [240, 444] on span "[EMAIL_ADDRESS][DOMAIN_NAME]" at bounding box center [210, 447] width 176 height 15
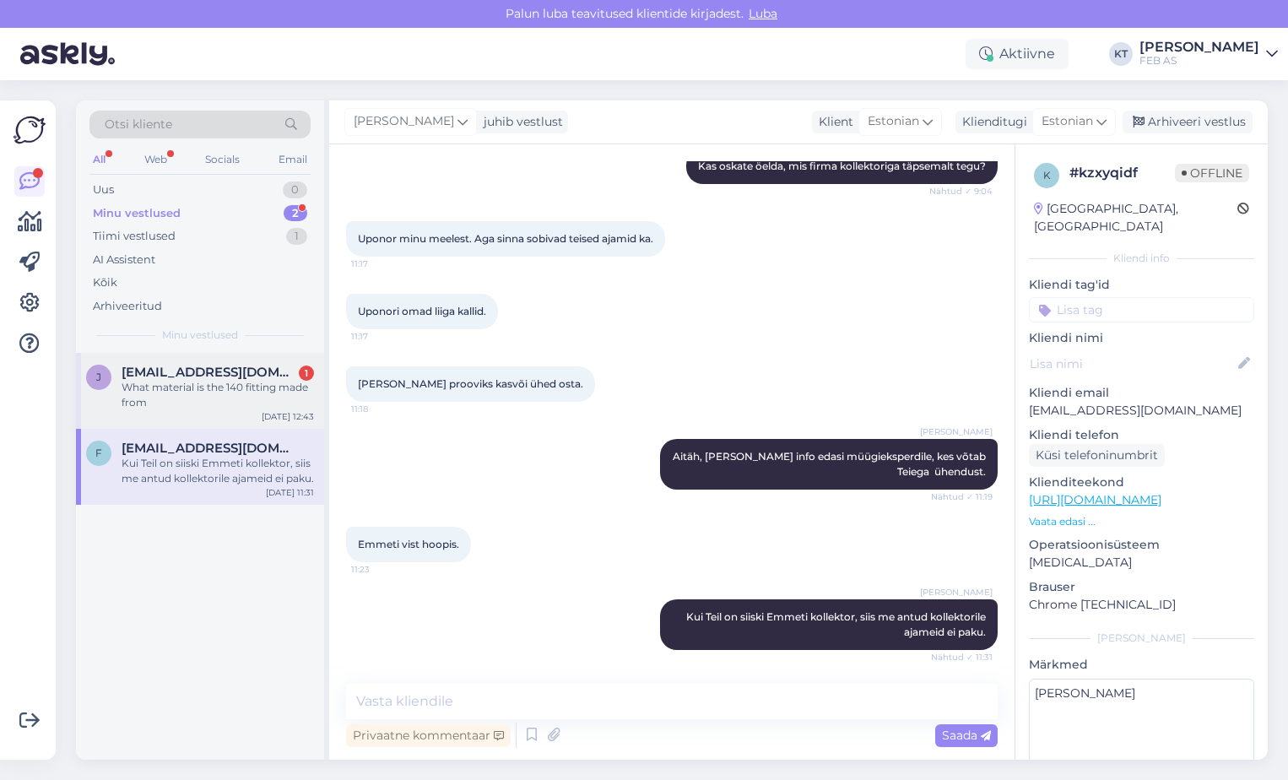
click at [235, 398] on div "What material is the 140 fitting made from" at bounding box center [218, 395] width 192 height 30
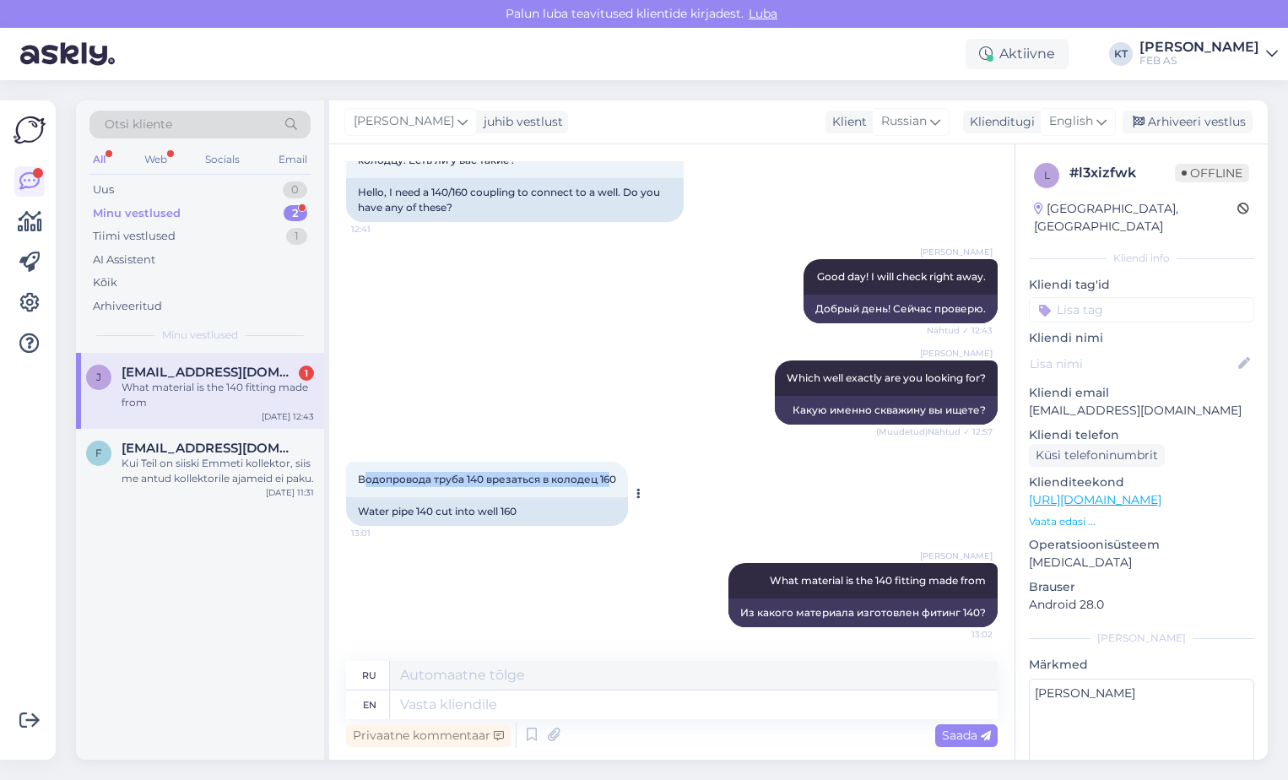
drag, startPoint x: 612, startPoint y: 477, endPoint x: 363, endPoint y: 478, distance: 248.9
click at [363, 478] on span "Водопровода труба 140 врезаться в колодец 160" at bounding box center [487, 479] width 258 height 13
click at [362, 478] on span "Водопровода труба 140 врезаться в колодец 160" at bounding box center [487, 479] width 258 height 13
drag, startPoint x: 356, startPoint y: 478, endPoint x: 616, endPoint y: 480, distance: 259.9
click at [616, 480] on div "Водопровода труба 140 врезаться в колодец 160 13:01" at bounding box center [487, 479] width 282 height 35
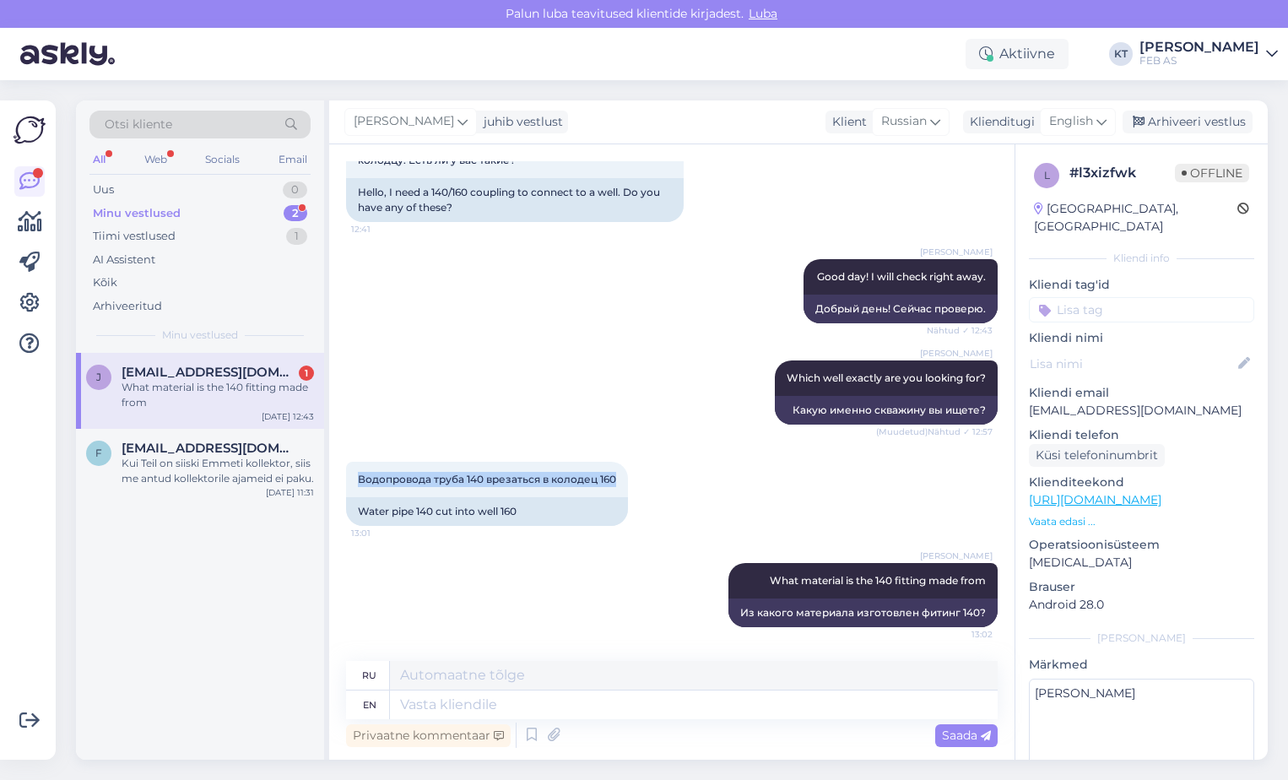
click at [717, 473] on div "Водопровода труба 140 врезаться в колодец 160 13:01 Water pipe 140 cut into wel…" at bounding box center [671, 493] width 651 height 101
click at [248, 413] on div "[PERSON_NAME] [PERSON_NAME][EMAIL_ADDRESS][DOMAIN_NAME] 1 What material is the …" at bounding box center [200, 391] width 248 height 76
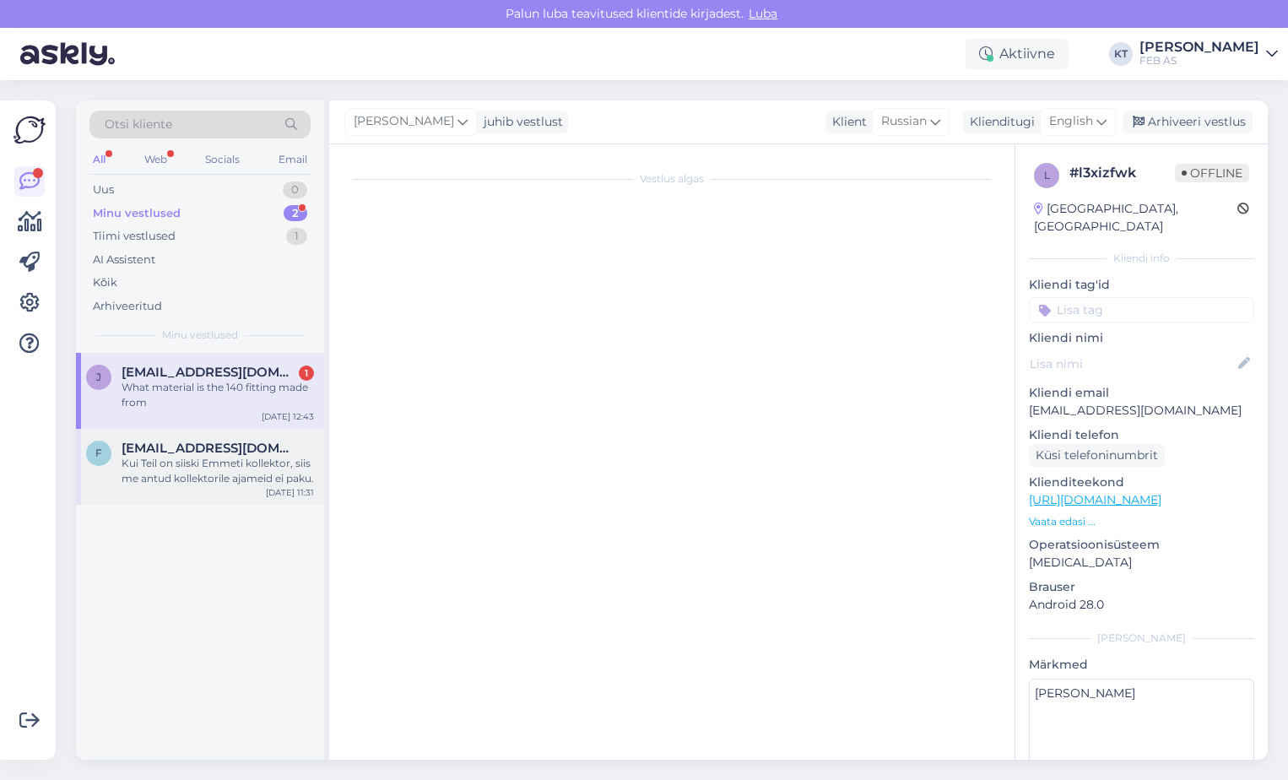
scroll to position [0, 0]
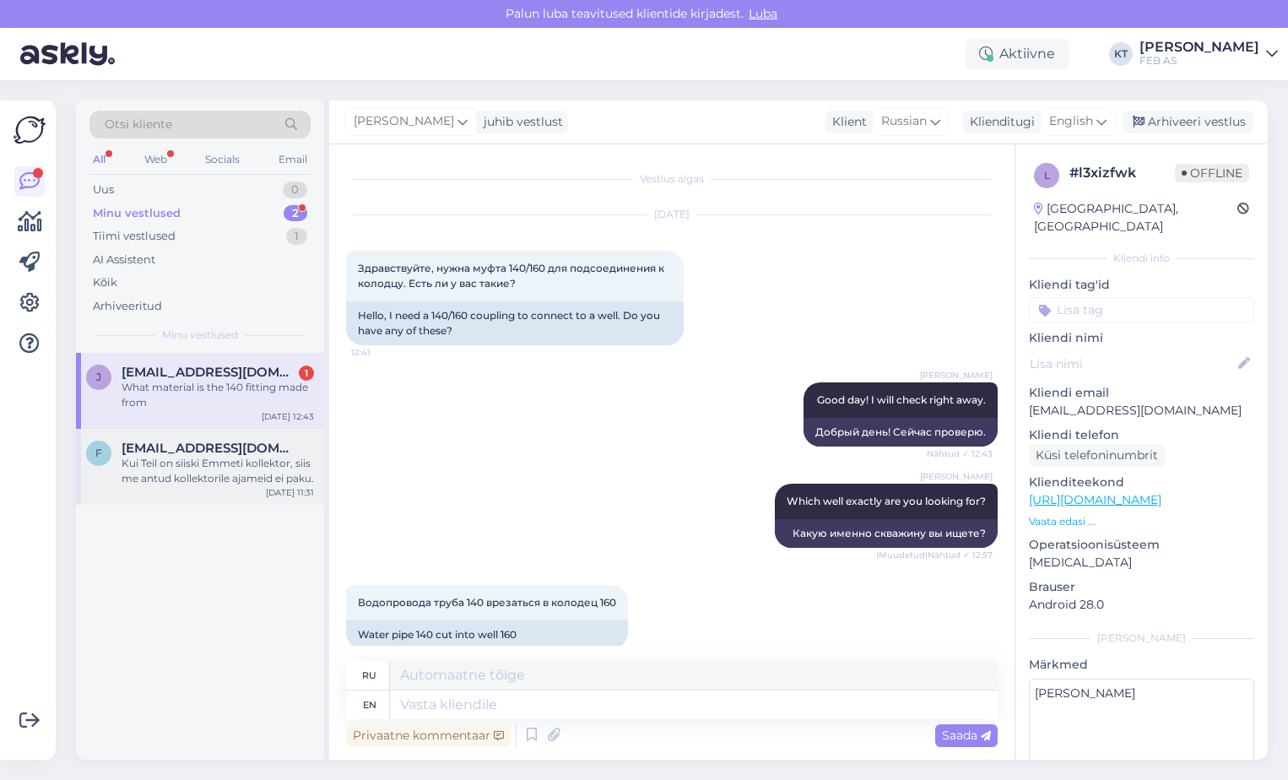
click at [241, 467] on div "Kui Teil on siiski Emmeti kollektor, siis me antud kollektorile ajameid ei paku." at bounding box center [218, 471] width 192 height 30
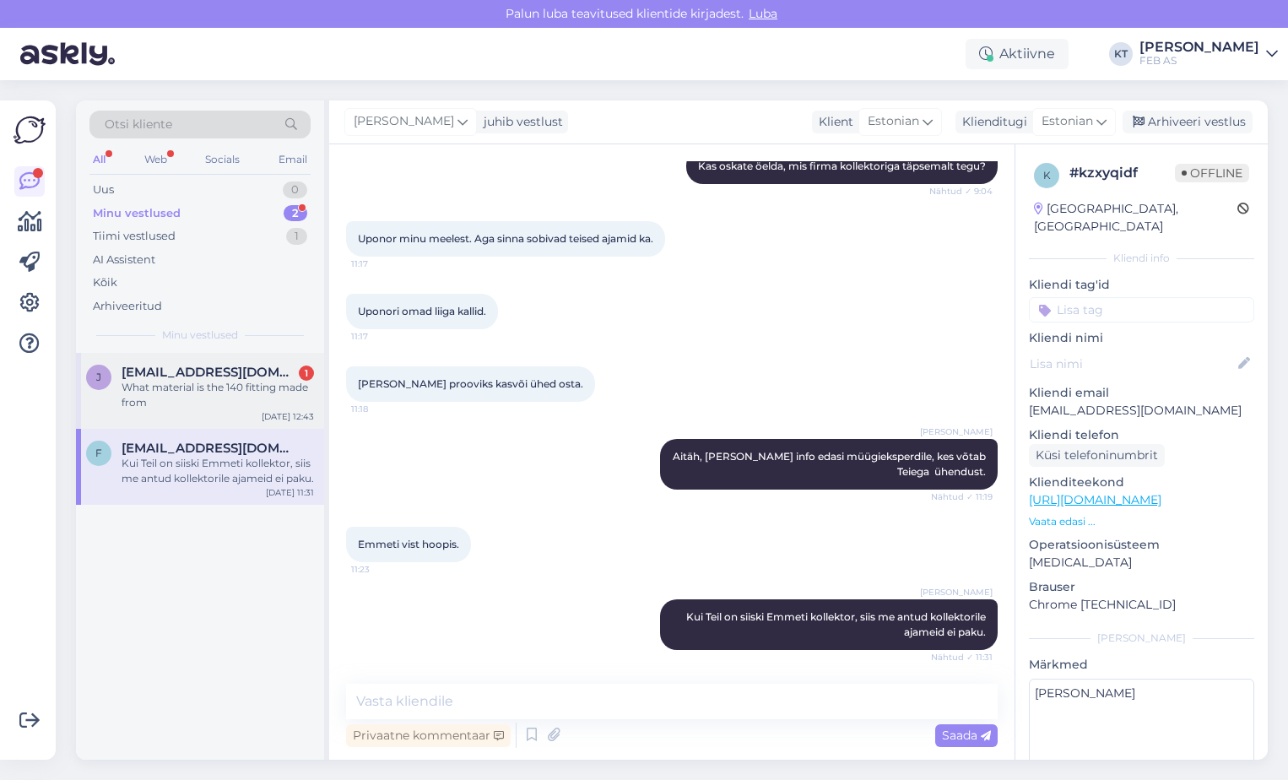
click at [244, 396] on div "What material is the 140 fitting made from" at bounding box center [218, 395] width 192 height 30
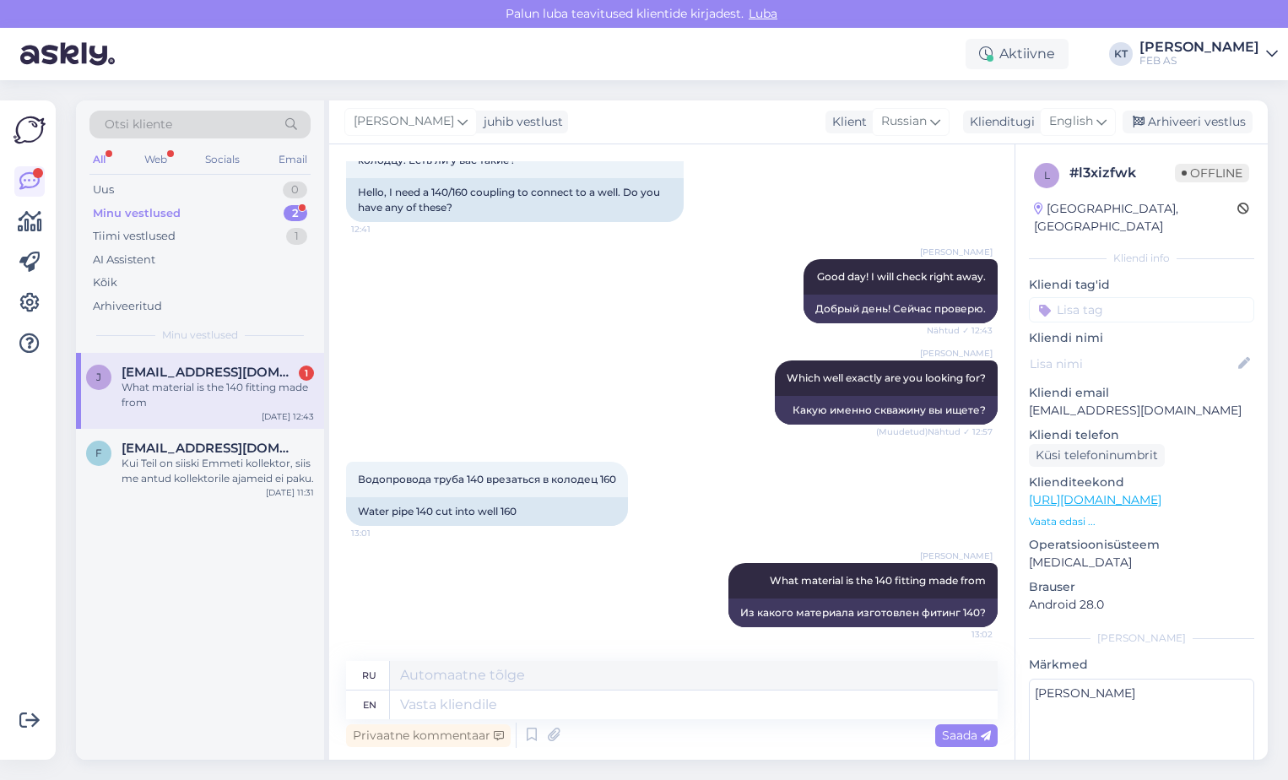
scroll to position [123, 0]
click at [280, 376] on div "[EMAIL_ADDRESS][DOMAIN_NAME] 1" at bounding box center [218, 372] width 192 height 15
click at [646, 450] on div "Водопровода труба 140 врезаться в колодец 160 13:01 Water pipe 140 cut into wel…" at bounding box center [671, 493] width 651 height 101
click at [143, 472] on div "Kui Teil on siiski Emmeti kollektor, siis me antud kollektorile ajameid ei paku." at bounding box center [218, 471] width 192 height 30
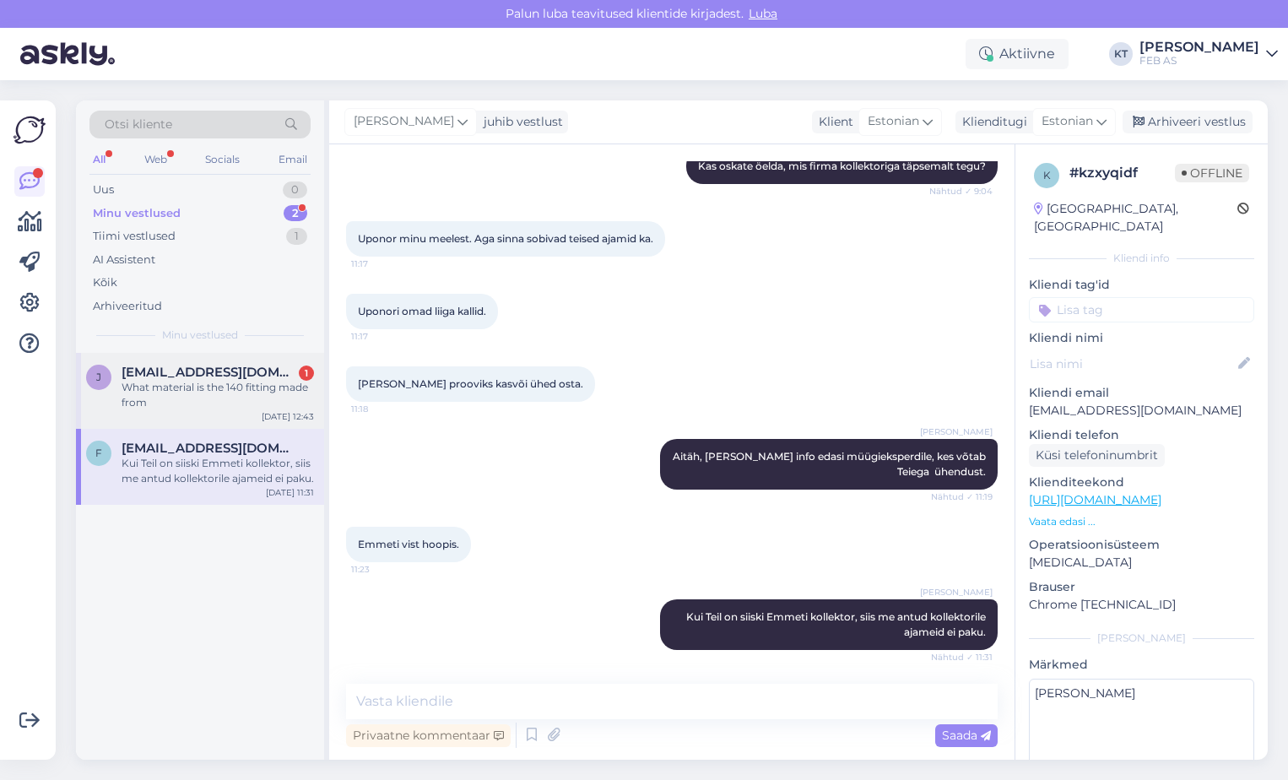
click at [170, 407] on div "What material is the 140 fitting made from" at bounding box center [218, 395] width 192 height 30
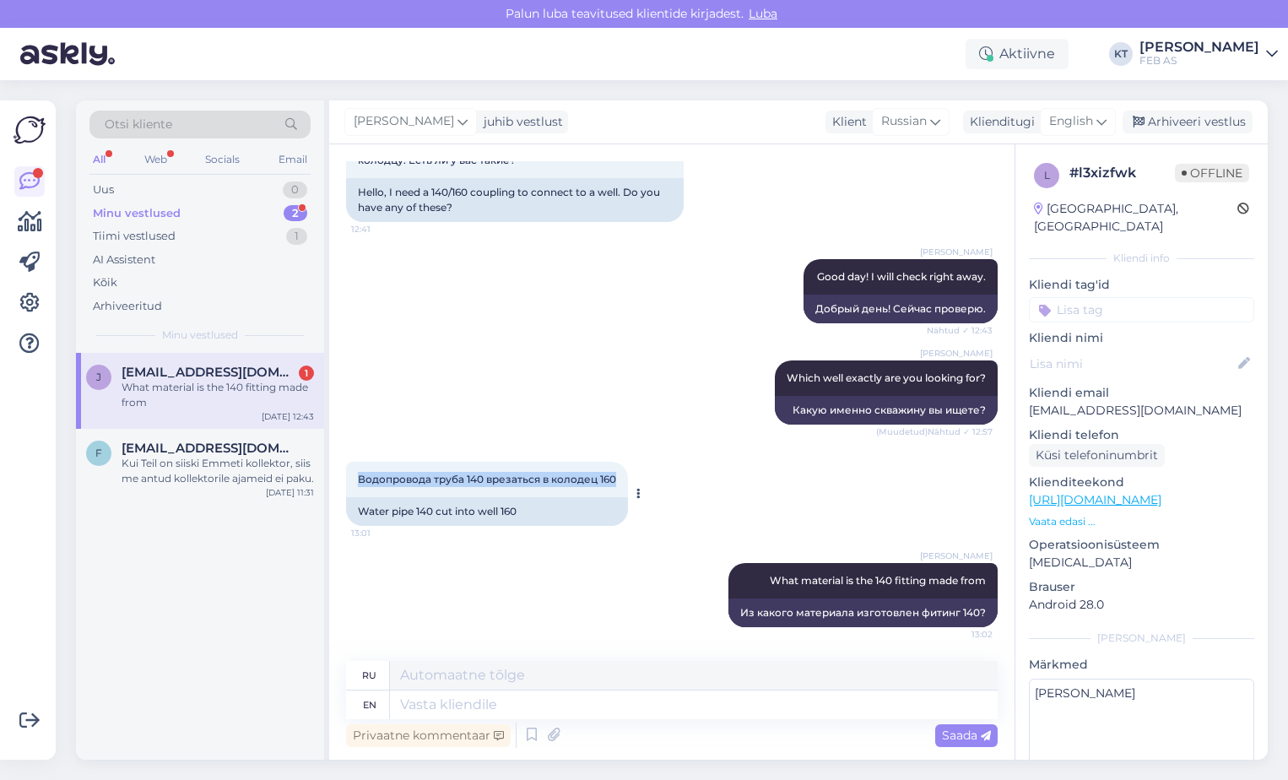
drag, startPoint x: 613, startPoint y: 477, endPoint x: 355, endPoint y: 478, distance: 258.2
click at [355, 478] on div "Водопровода труба 140 врезаться в колодец 160 13:01" at bounding box center [487, 479] width 282 height 35
copy span "Водопровода труба 140 врезаться в колодец 160"
click at [831, 478] on div "Водопровода труба 140 врезаться в колодец 160 13:01 Water pipe 140 cut into wel…" at bounding box center [671, 493] width 651 height 101
click at [213, 411] on div "[PERSON_NAME] [PERSON_NAME][EMAIL_ADDRESS][DOMAIN_NAME] 1 What material is the …" at bounding box center [200, 391] width 248 height 76
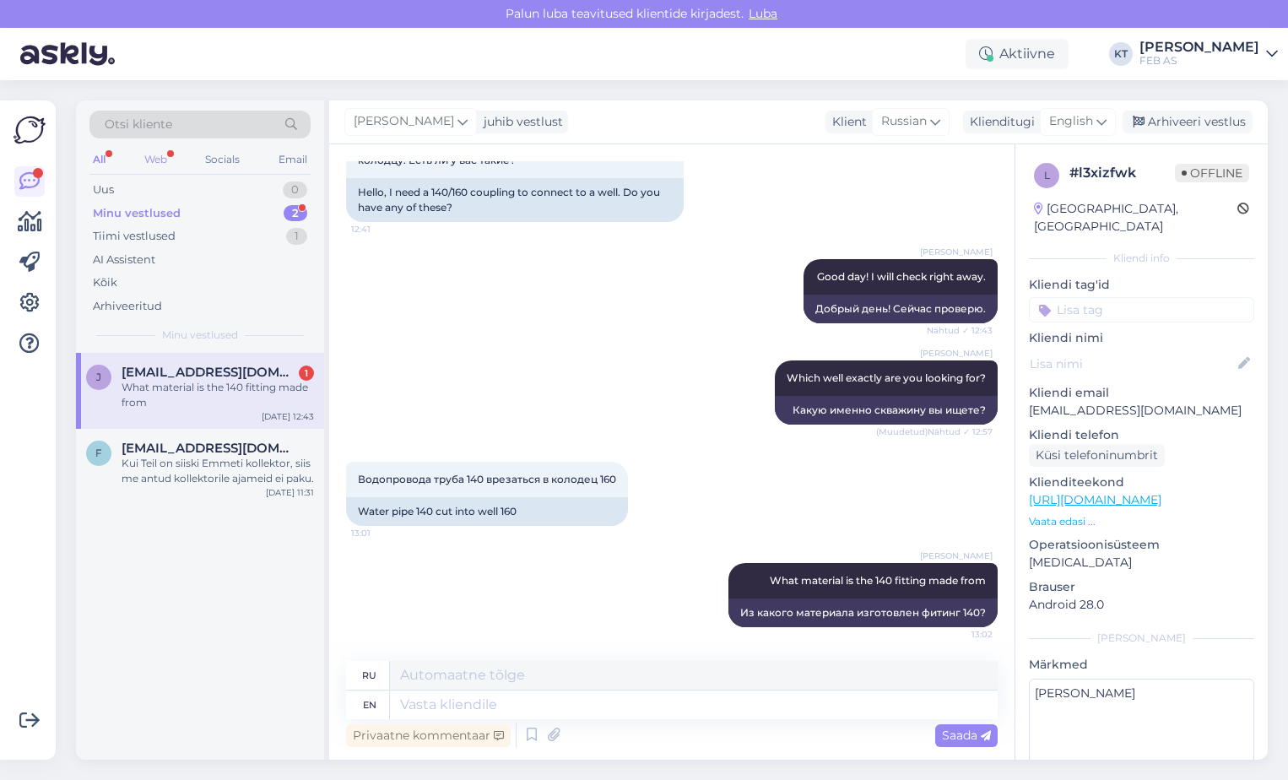
click at [150, 156] on div "Web" at bounding box center [156, 160] width 30 height 22
click at [165, 383] on div "What material is the 140 fitting made from" at bounding box center [218, 395] width 192 height 30
click at [235, 488] on div "f [EMAIL_ADDRESS][DOMAIN_NAME] Kui Teil on siiski Emmeti kollektor, siis me ant…" at bounding box center [200, 467] width 248 height 76
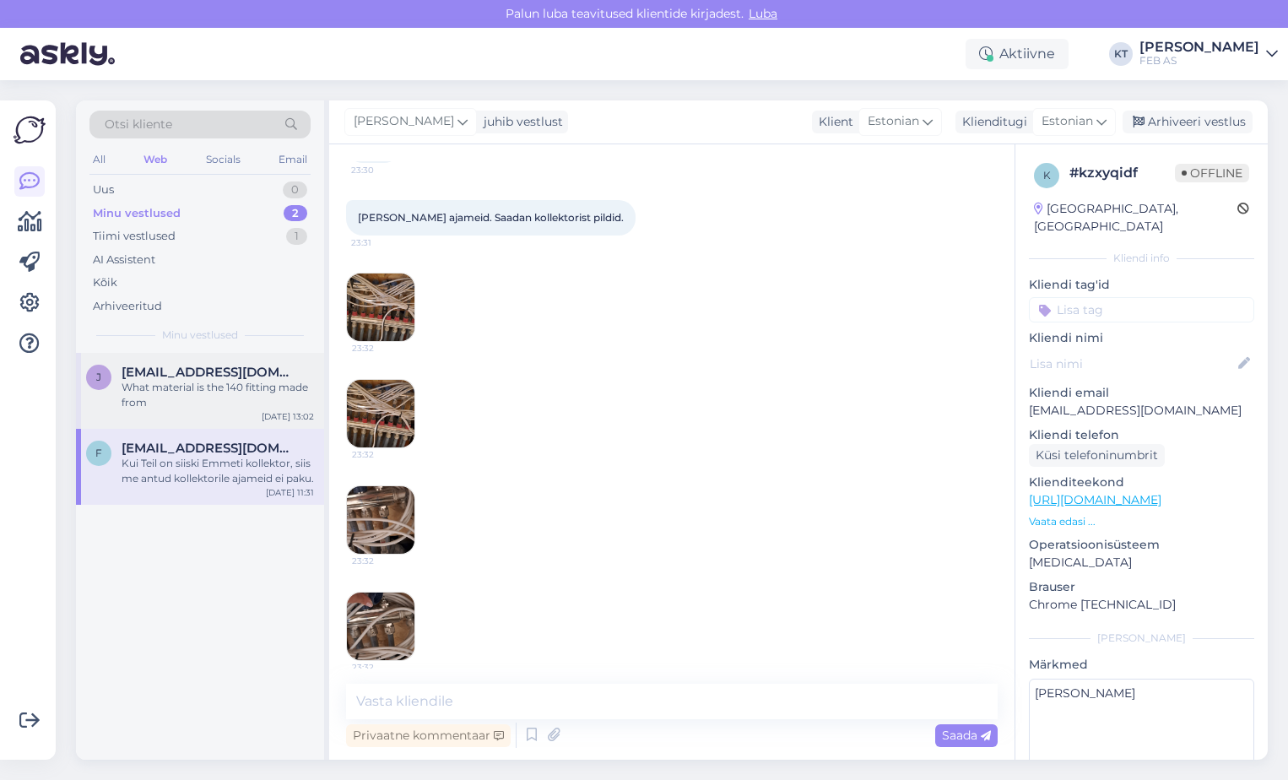
scroll to position [1154, 0]
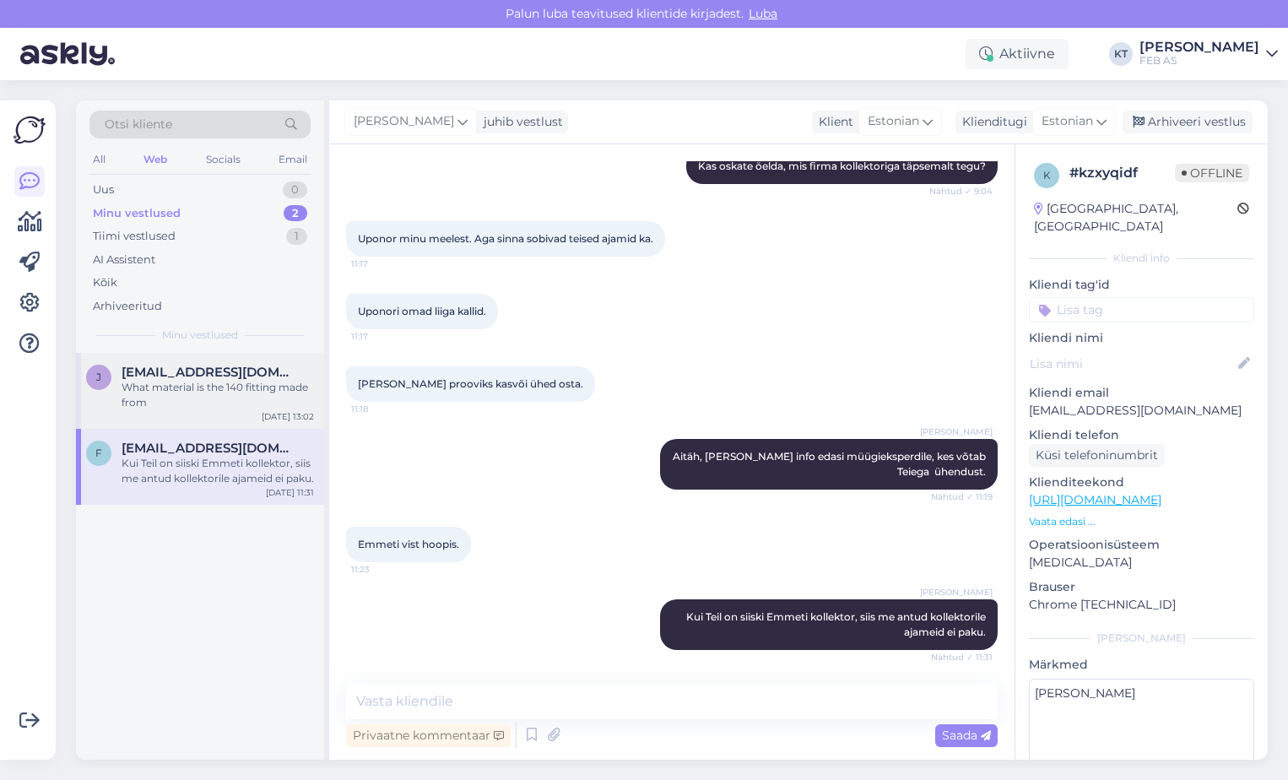
click at [246, 382] on div "What material is the 140 fitting made from" at bounding box center [218, 395] width 192 height 30
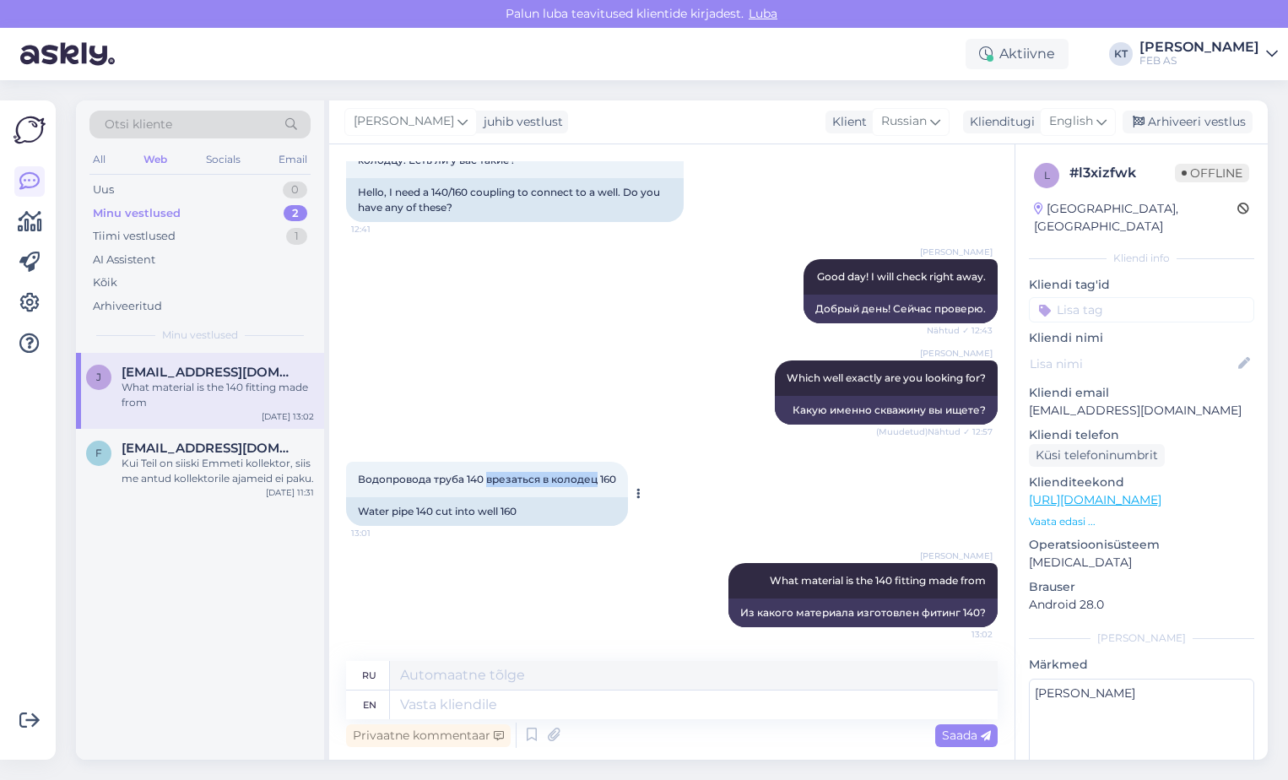
drag, startPoint x: 596, startPoint y: 477, endPoint x: 488, endPoint y: 486, distance: 108.4
click at [488, 486] on div "Водопровода труба 140 врезаться в колодец 160 13:01" at bounding box center [487, 479] width 282 height 35
copy span "врезаться в колодец"
click at [491, 703] on textarea at bounding box center [694, 704] width 608 height 29
type textarea "What"
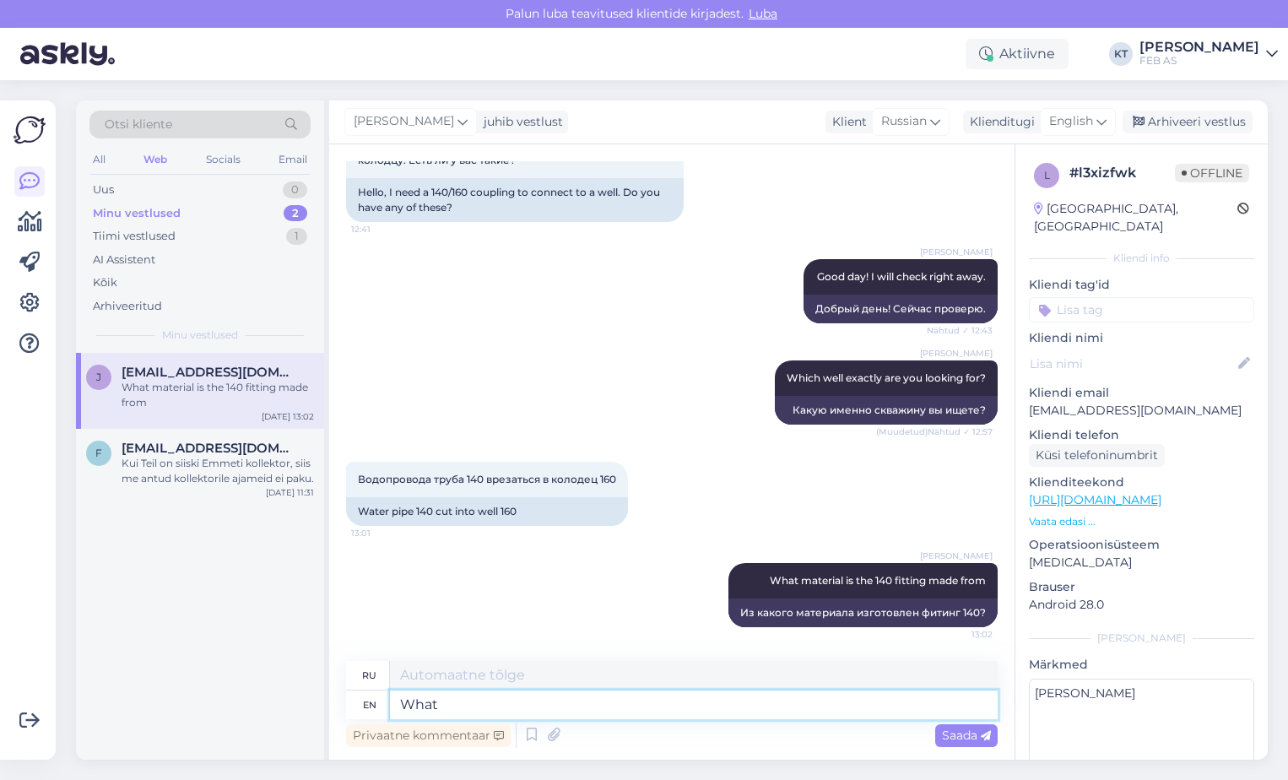
type textarea "Что"
type textarea "What kind o"
type textarea "Какой вид"
type textarea "What kind of well"
type textarea "Какой тип колодца?"
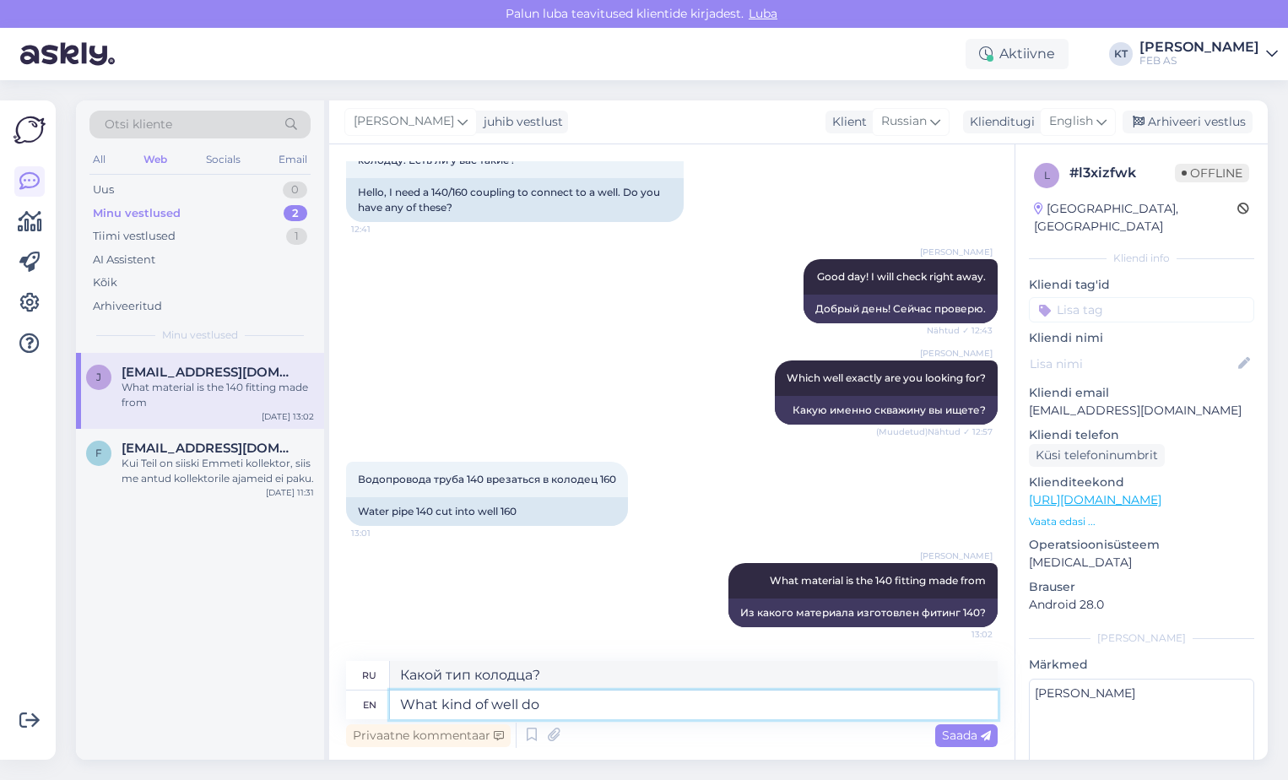
type textarea "What kind of well do"
type textarea "Какой тип скважины сделать?"
type textarea "What kind of well do you"
type textarea "Какой тип колодца у вас есть?"
type textarea "What kind of well do you have?"
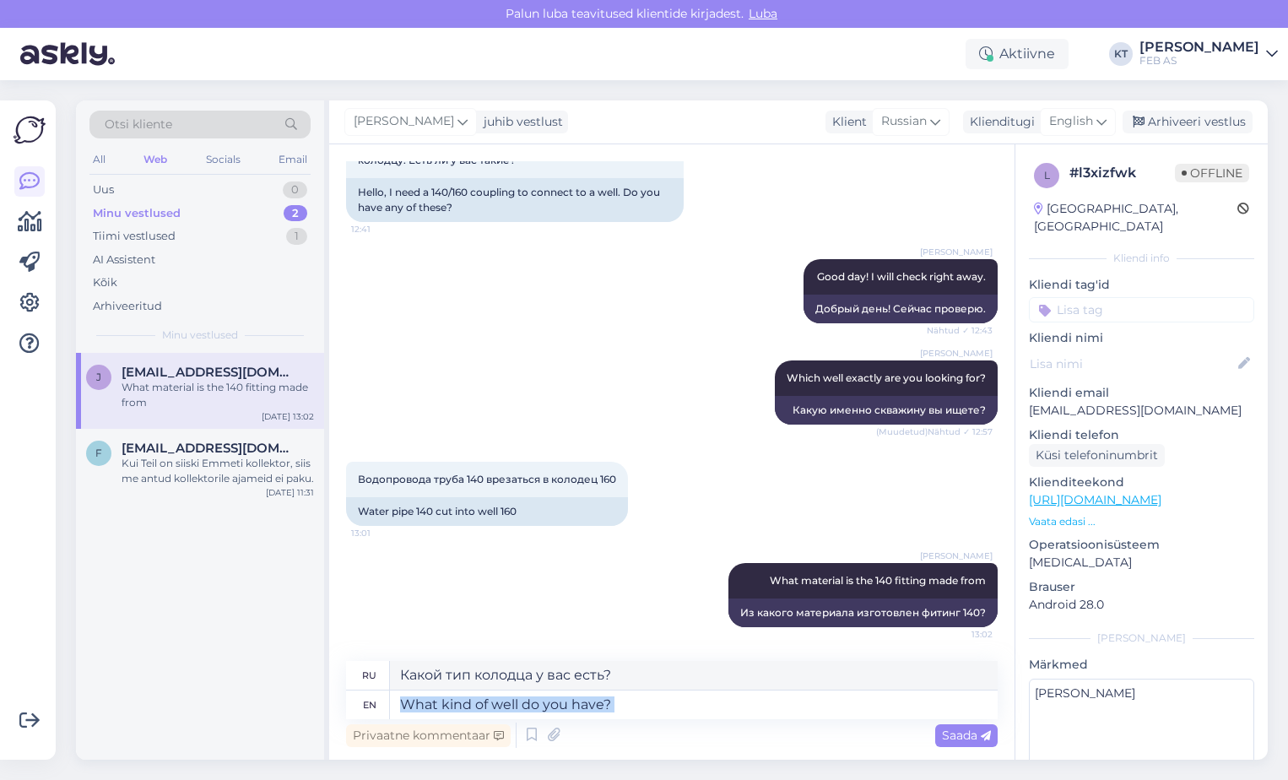
type textarea "Какой у вас колодец?"
drag, startPoint x: 635, startPoint y: 721, endPoint x: 593, endPoint y: 712, distance: 43.0
click at [593, 712] on div "ru Какой тип колодца у вас есть? en What kind of well do you have? Privaatne ko…" at bounding box center [671, 706] width 651 height 90
drag, startPoint x: 626, startPoint y: 700, endPoint x: 176, endPoint y: 617, distance: 457.3
click at [168, 629] on div "Otsi kliente All Web Socials Email Uus 0 Minu vestlused 2 Tiimi vestlused 1 AI …" at bounding box center [672, 429] width 1192 height 659
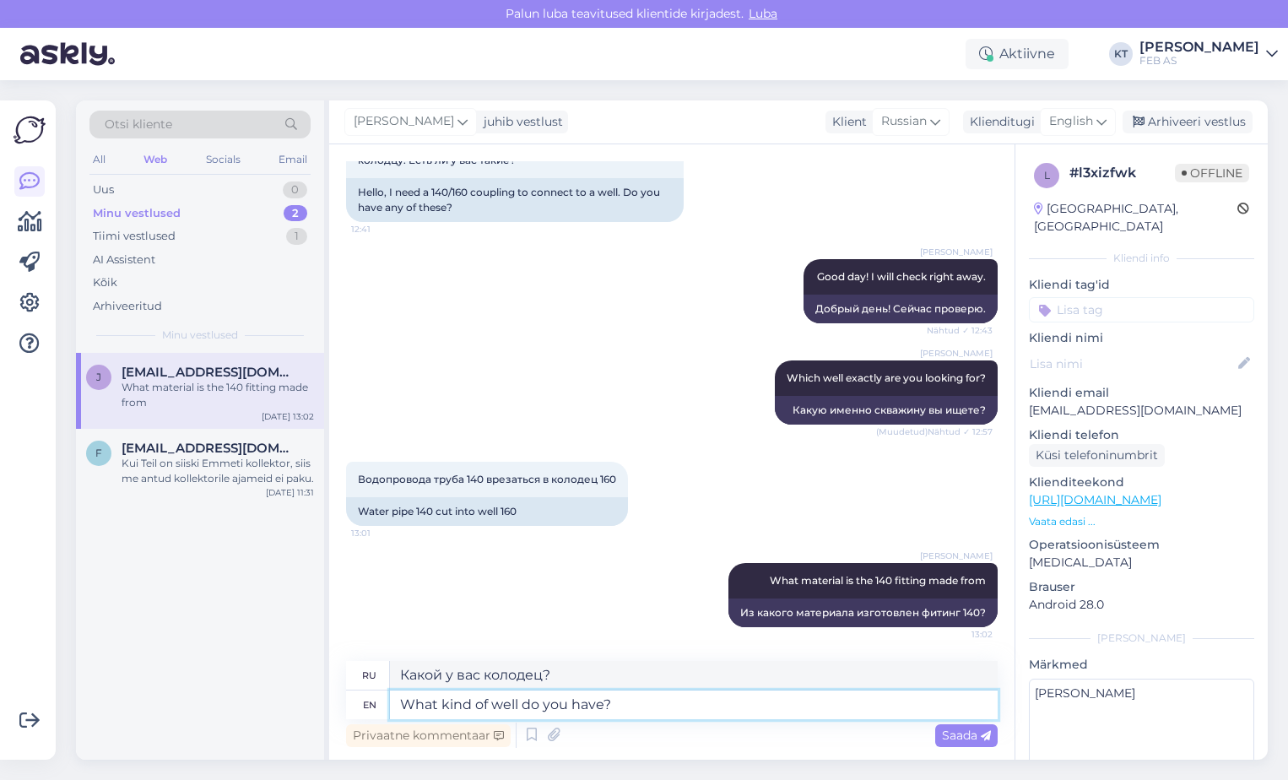
click at [678, 705] on textarea "What kind of well do you have?" at bounding box center [694, 704] width 608 height 29
click at [958, 736] on span "Saada" at bounding box center [966, 734] width 49 height 15
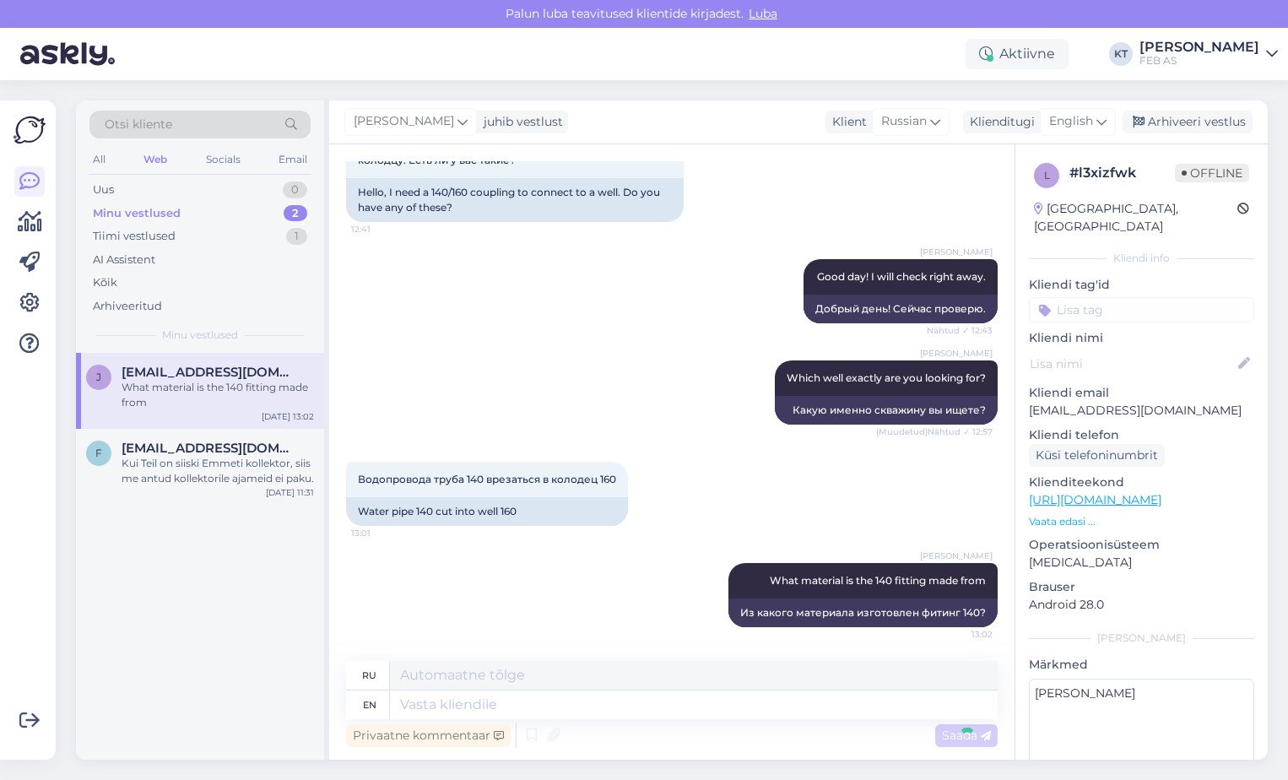
scroll to position [224, 0]
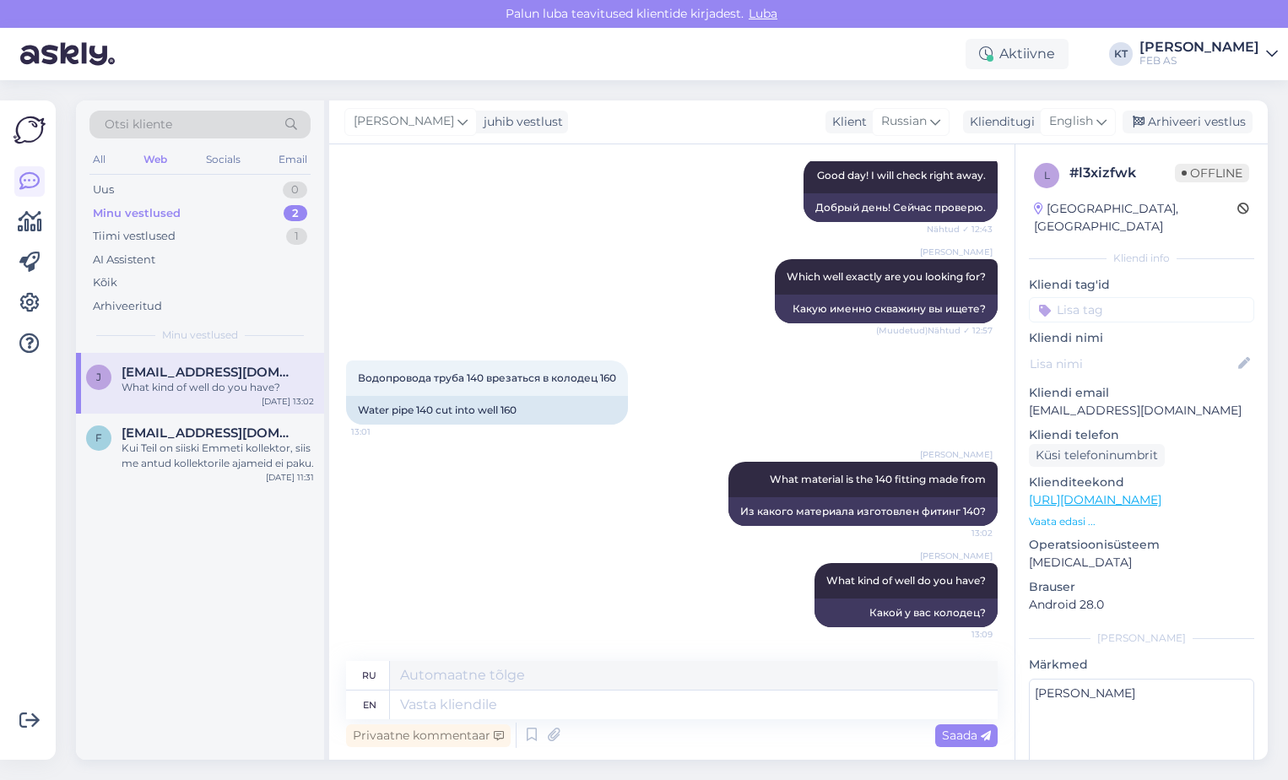
click at [655, 528] on div "[PERSON_NAME] What material is the 140 fitting made from 13:02 Из какого матери…" at bounding box center [671, 493] width 651 height 101
click at [607, 562] on div "[PERSON_NAME] What kind of well do you have? 13:09 Какой у вас колодец?" at bounding box center [671, 594] width 651 height 101
click at [608, 559] on div "[PERSON_NAME] What kind of well do you have? 13:09 Какой у вас колодец?" at bounding box center [671, 594] width 651 height 101
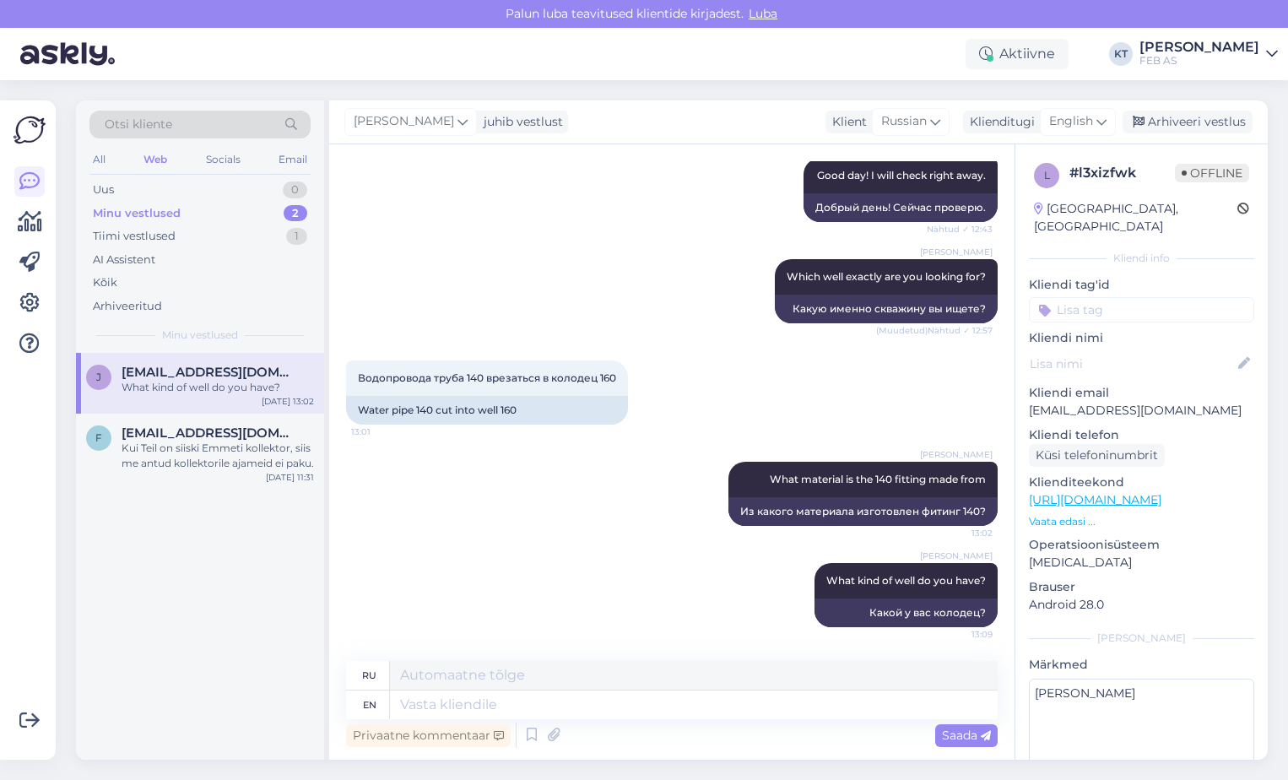
click at [612, 623] on div "[PERSON_NAME] What kind of well do you have? 13:09 Какой у вас колодец?" at bounding box center [671, 594] width 651 height 101
click at [610, 609] on div "[PERSON_NAME] What kind of well do you have? 13:09 Какой у вас колодец?" at bounding box center [671, 594] width 651 height 101
click at [771, 592] on icon at bounding box center [776, 595] width 10 height 10
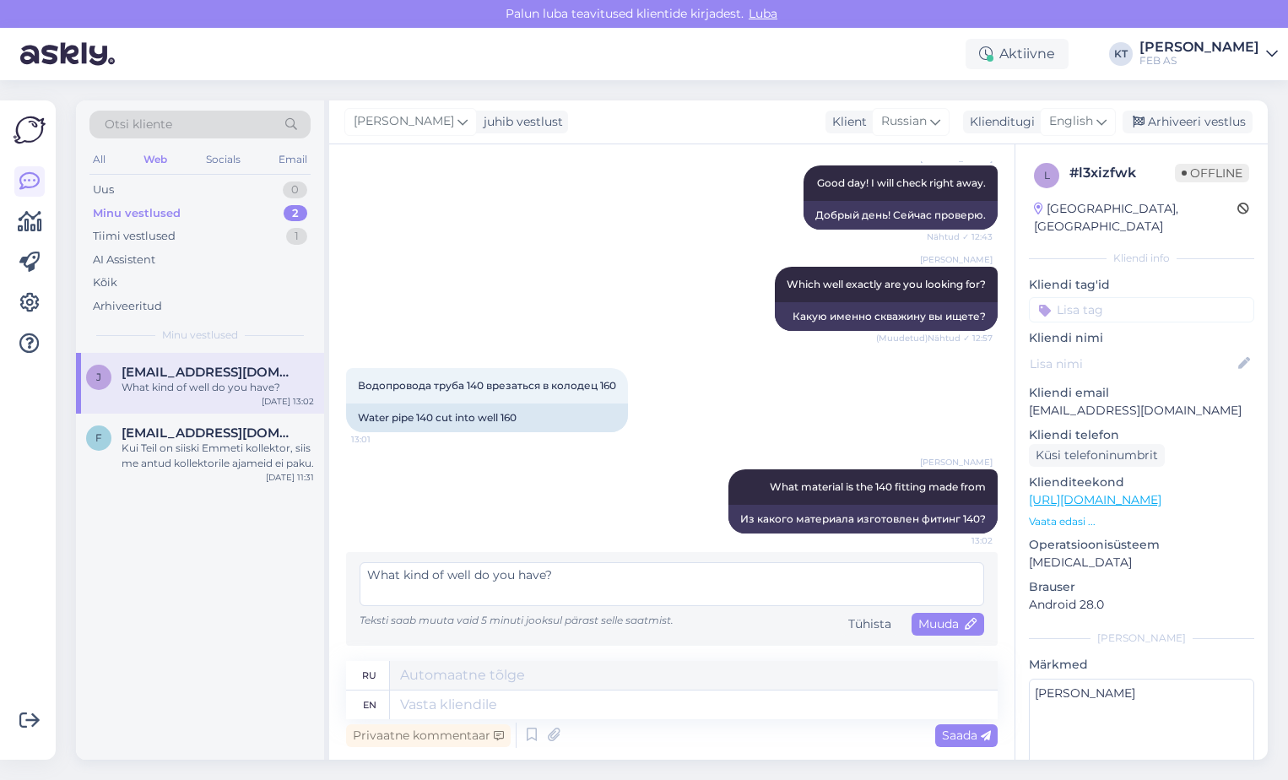
drag, startPoint x: 647, startPoint y: 573, endPoint x: 316, endPoint y: 570, distance: 331.6
click at [316, 570] on div "Otsi kliente All Web Socials Email Uus 0 Minu vestlused 2 Tiimi vestlused 1 AI …" at bounding box center [672, 429] width 1192 height 659
click at [745, 576] on textarea "Do you need to make a connection to the sewage manhole?" at bounding box center [671, 584] width 624 height 44
drag, startPoint x: 743, startPoint y: 582, endPoint x: 617, endPoint y: 577, distance: 125.8
click at [617, 577] on textarea "Do you need to make a connection to the sewage manhole?" at bounding box center [671, 584] width 624 height 44
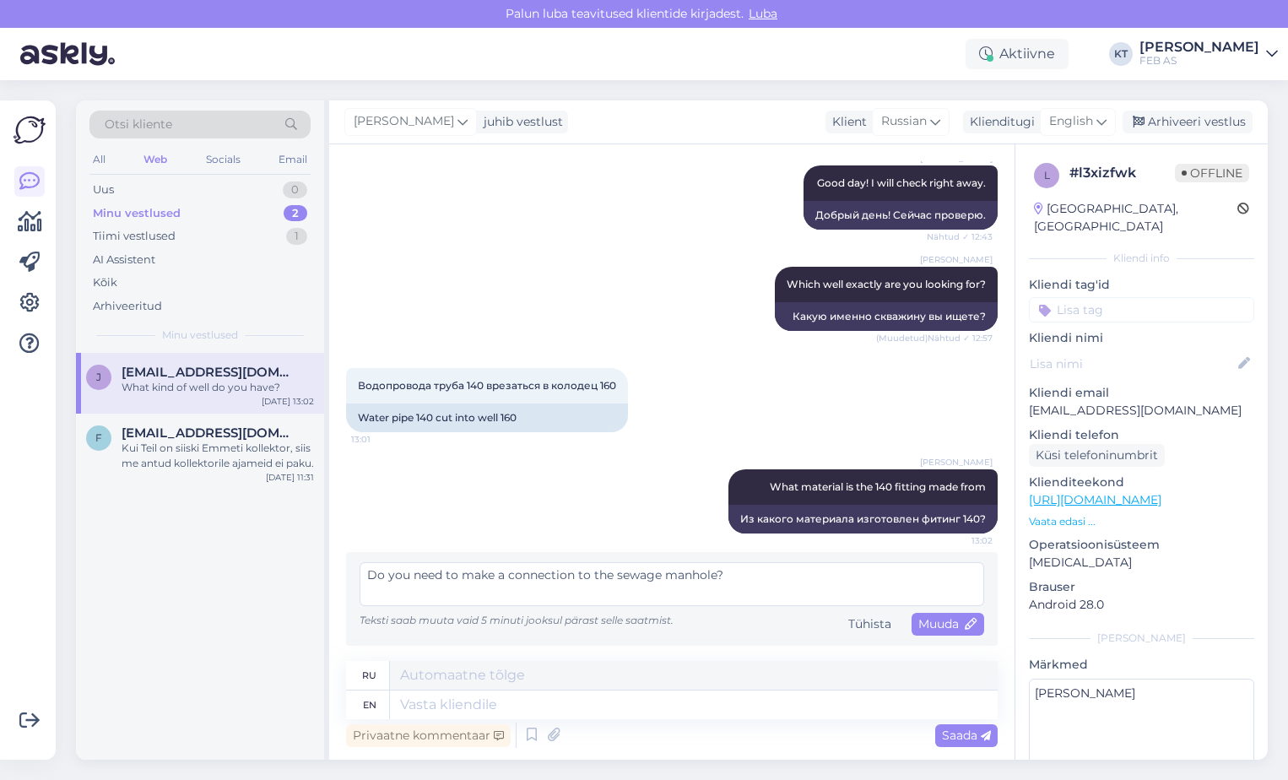
type textarea "Do you need to make a connection to the sewage manhole?"
click at [941, 619] on span "Muuda" at bounding box center [947, 623] width 59 height 15
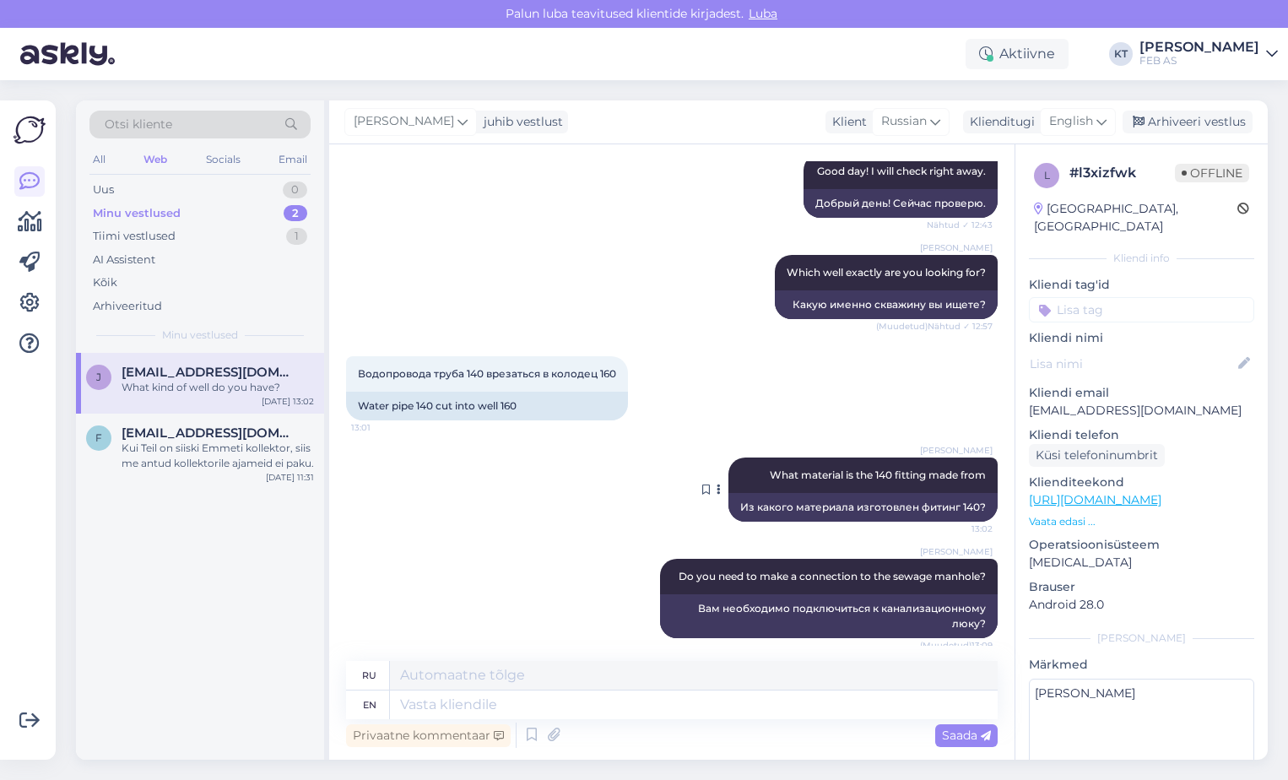
scroll to position [240, 0]
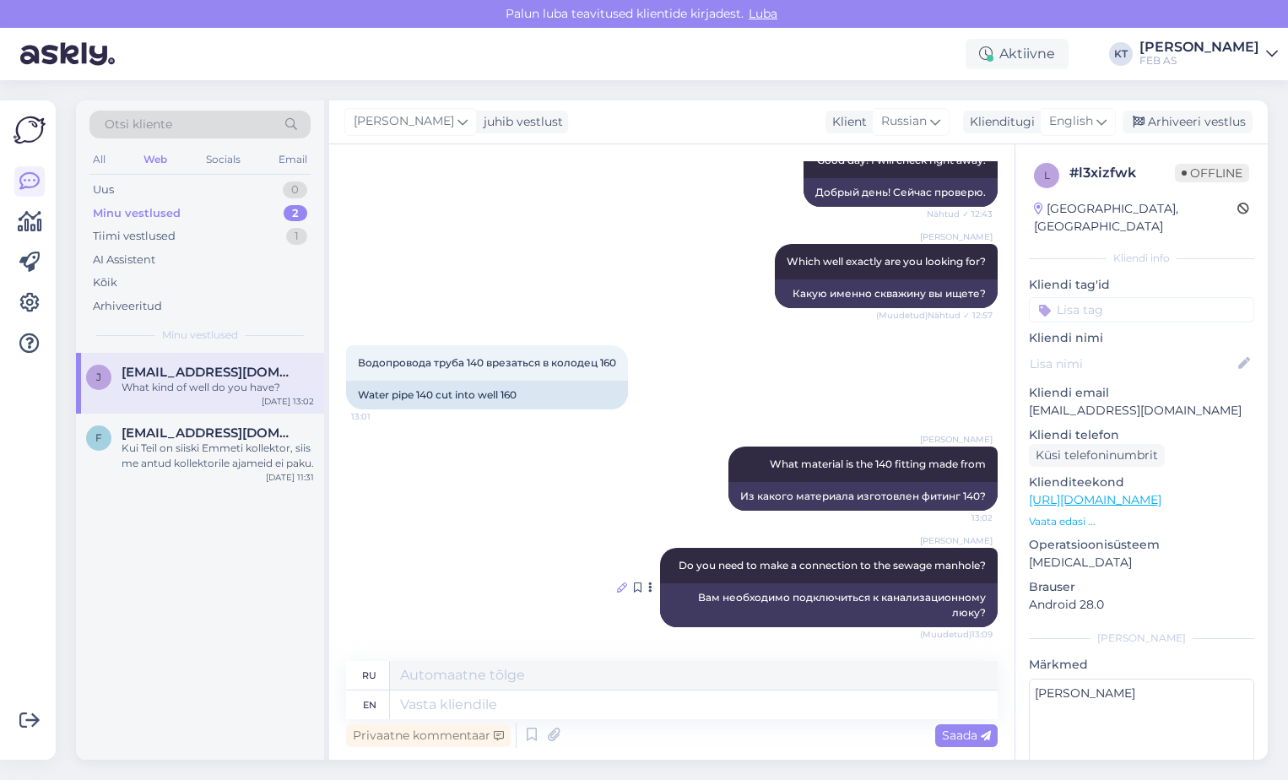
click at [617, 586] on icon at bounding box center [622, 587] width 10 height 10
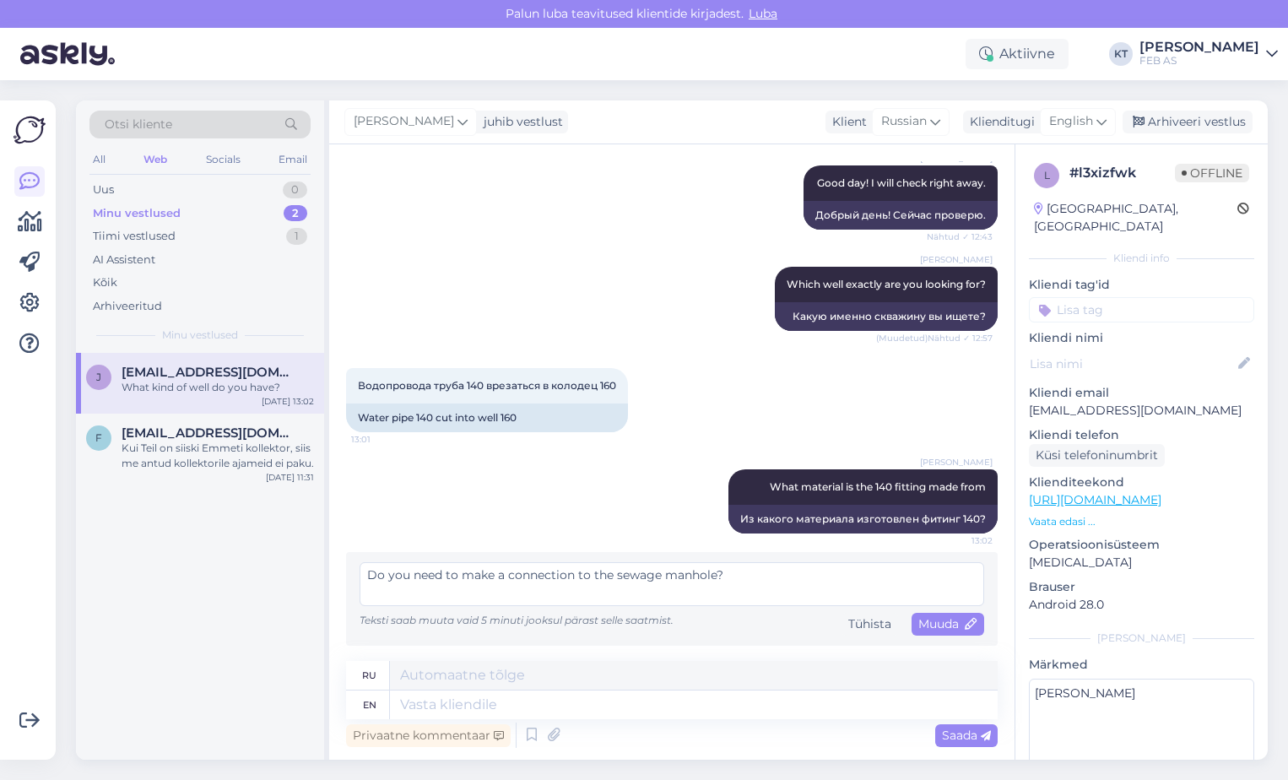
scroll to position [217, 0]
drag, startPoint x: 717, startPoint y: 573, endPoint x: 613, endPoint y: 573, distance: 103.8
click at [613, 573] on textarea "Do you need to make a connection to the sewage manhole?" at bounding box center [671, 584] width 624 height 44
click at [610, 579] on textarea "Do you need to make a connection to thegully?" at bounding box center [671, 584] width 624 height 44
type textarea "Do you need to make a connection to the gully?"
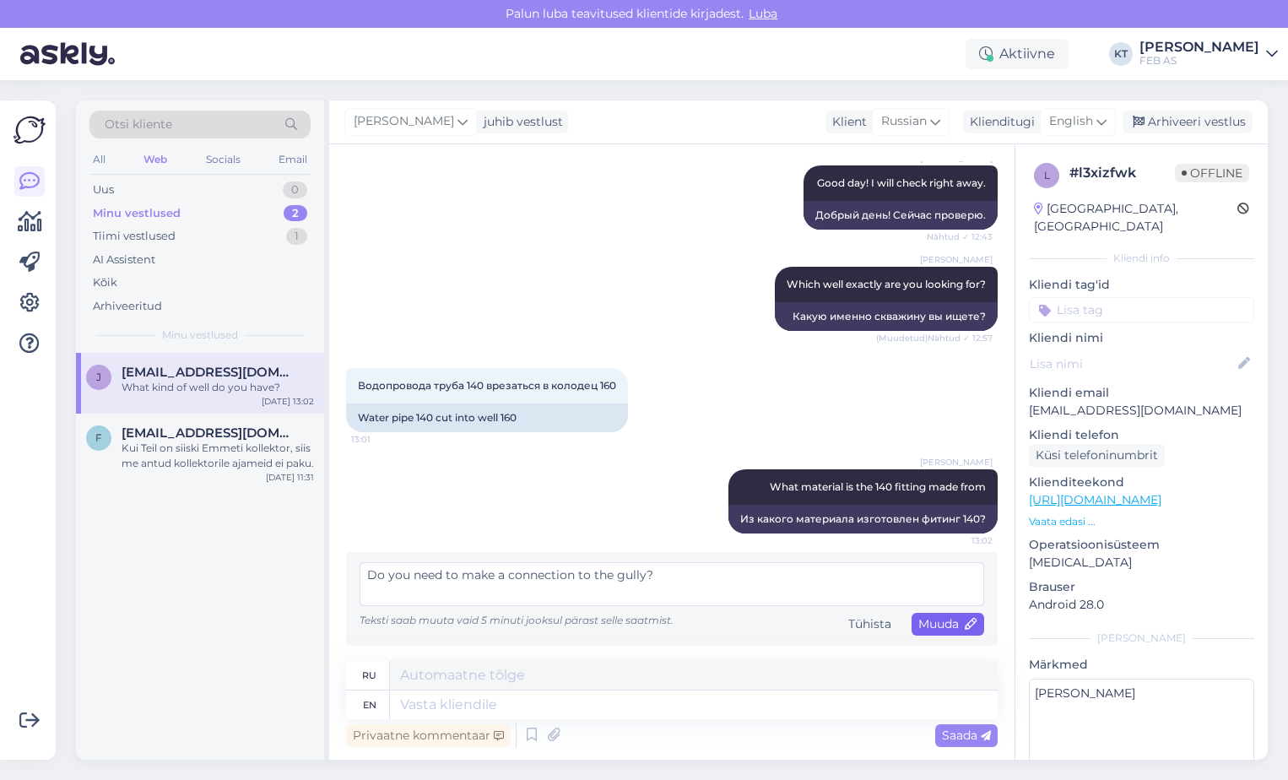
click at [921, 621] on span "Muuda" at bounding box center [947, 623] width 59 height 15
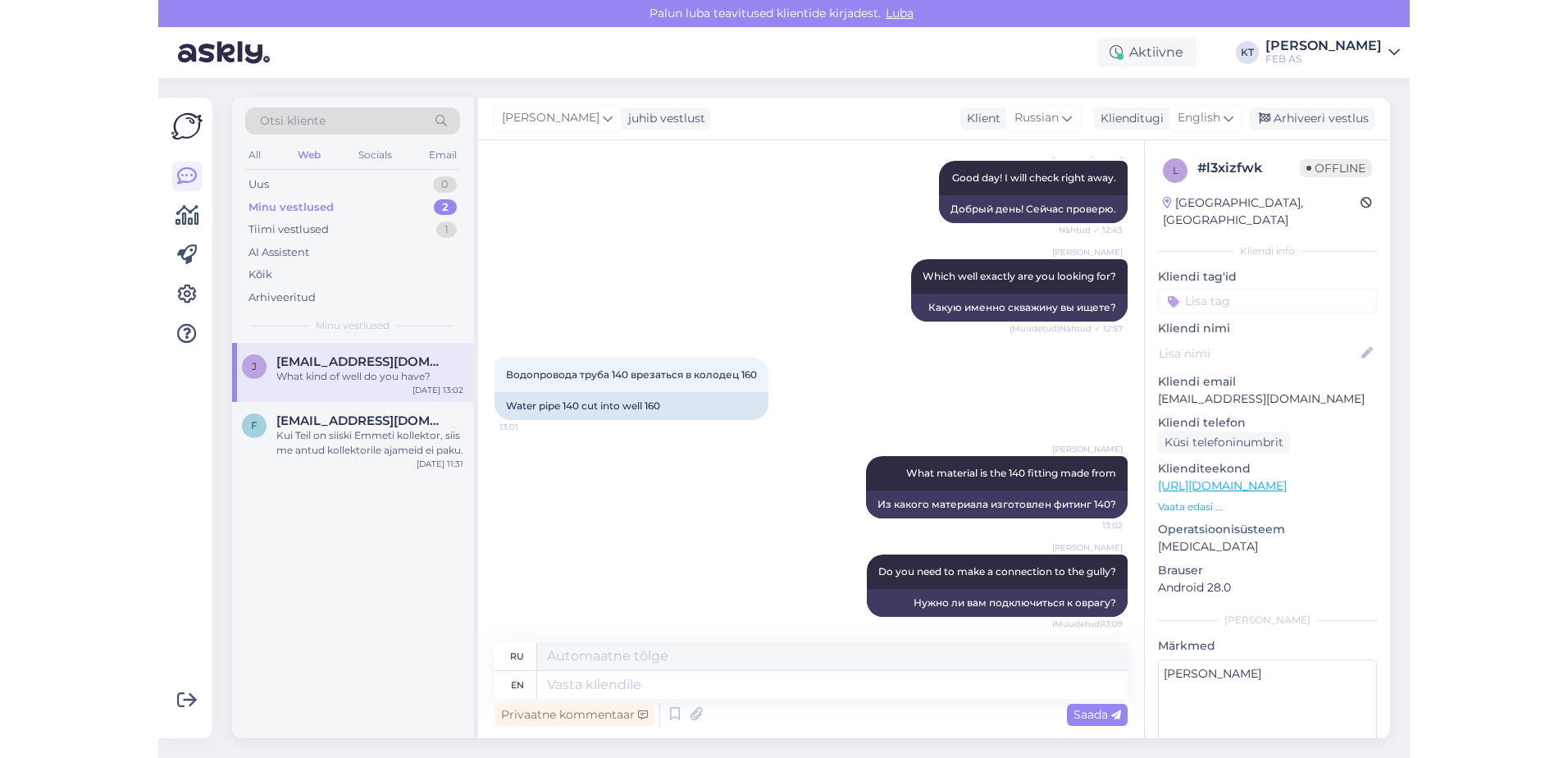
scroll to position [218, 0]
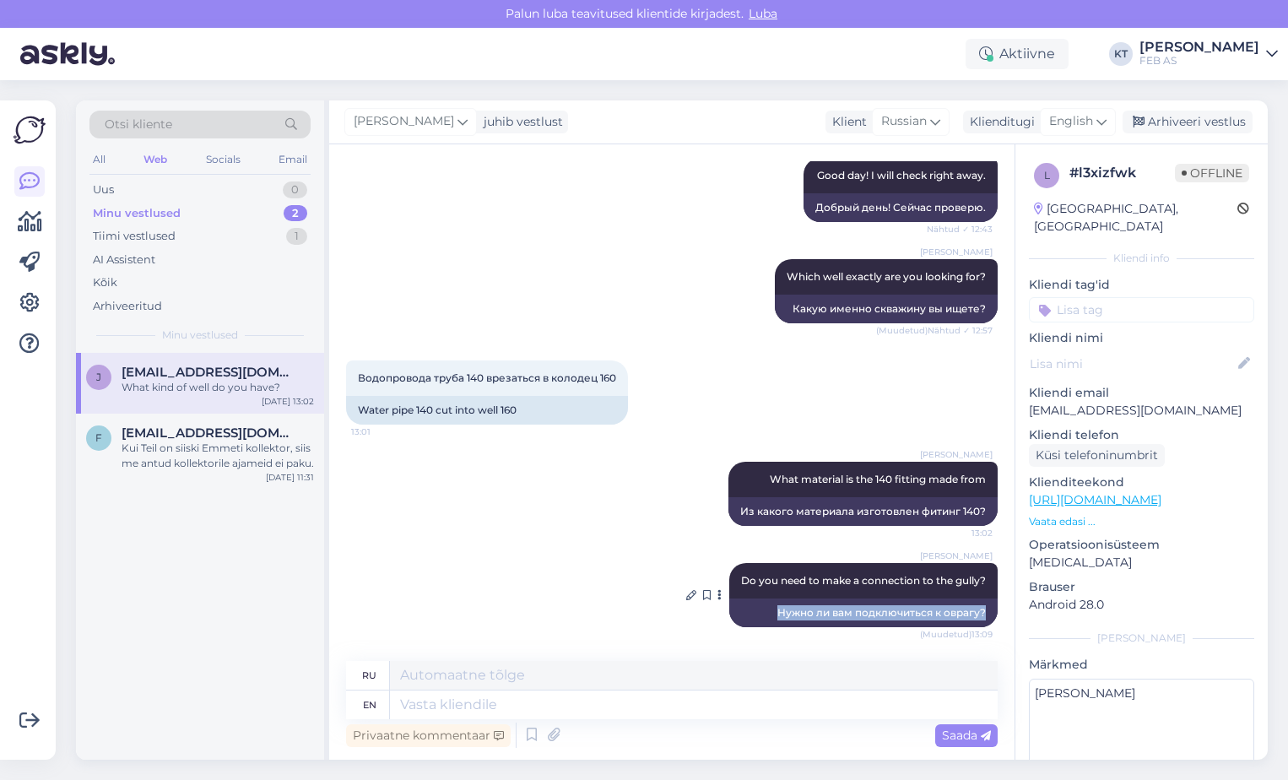
drag, startPoint x: 759, startPoint y: 613, endPoint x: 975, endPoint y: 613, distance: 216.0
click at [975, 613] on div "Нужно ли вам подключиться к оврагу?" at bounding box center [863, 612] width 268 height 29
copy div "Нужно ли вам подключиться к оврагу?"
click at [618, 538] on div "[PERSON_NAME] What material is the 140 fitting made from 13:02 Из какого матери…" at bounding box center [671, 493] width 651 height 101
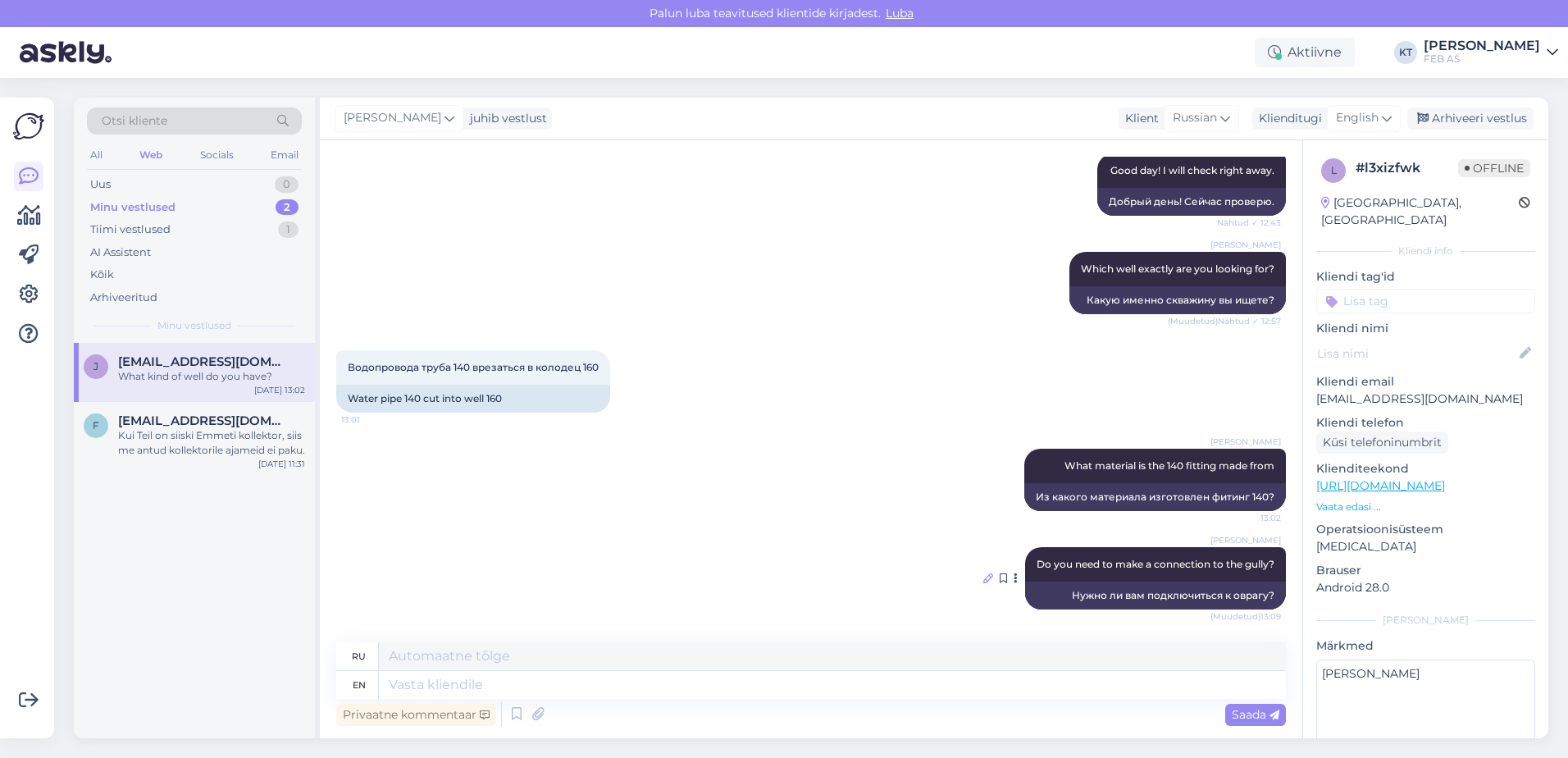
click at [984, 578] on icon at bounding box center [989, 578] width 10 height 10
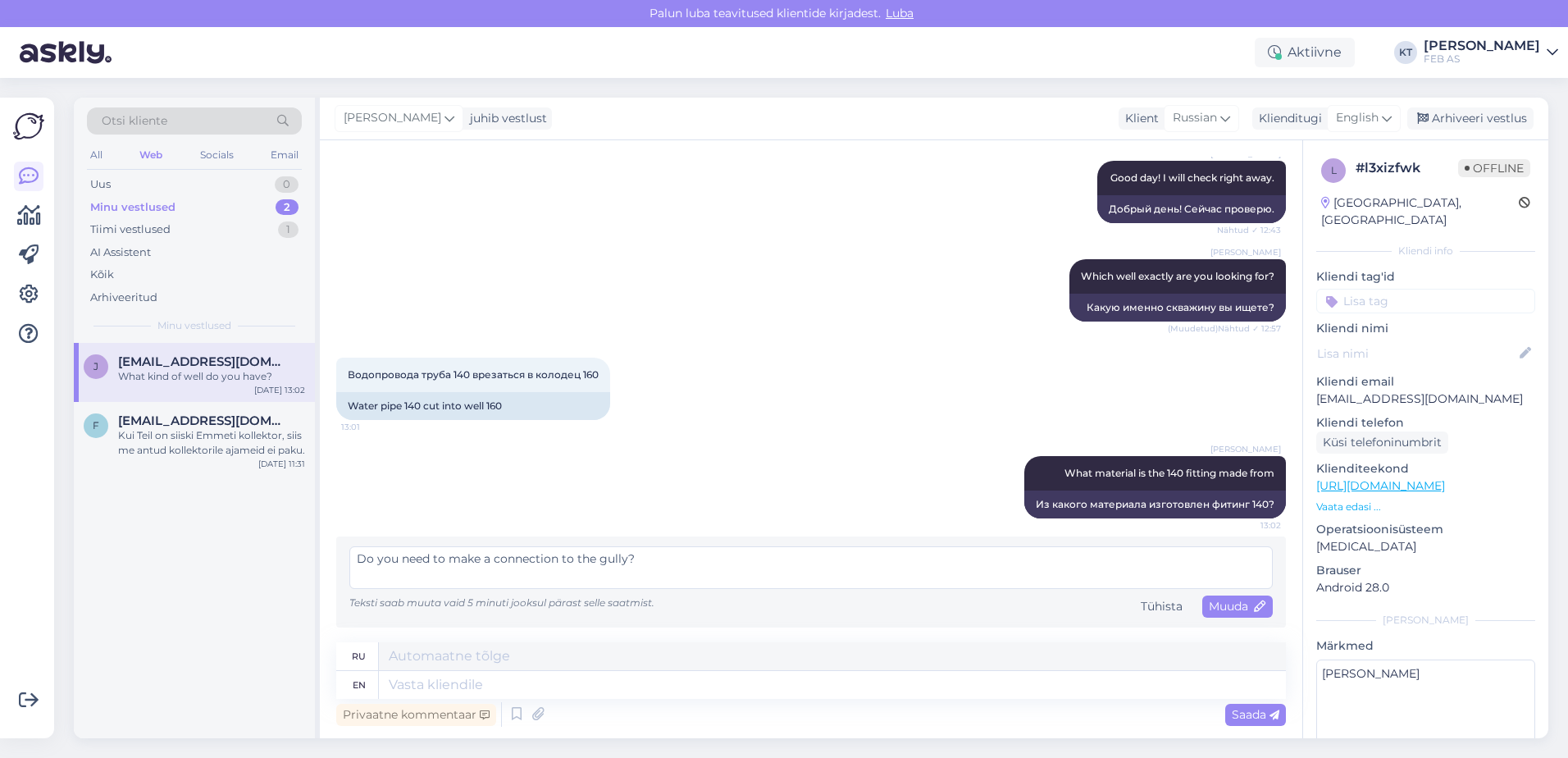
scroll to position [211, 0]
click at [637, 602] on span "Teksti saab muuta vaid 5 minuti jooksul pärast selle saatmist." at bounding box center [502, 602] width 305 height 13
click at [1134, 607] on div "Tühista" at bounding box center [1162, 606] width 55 height 22
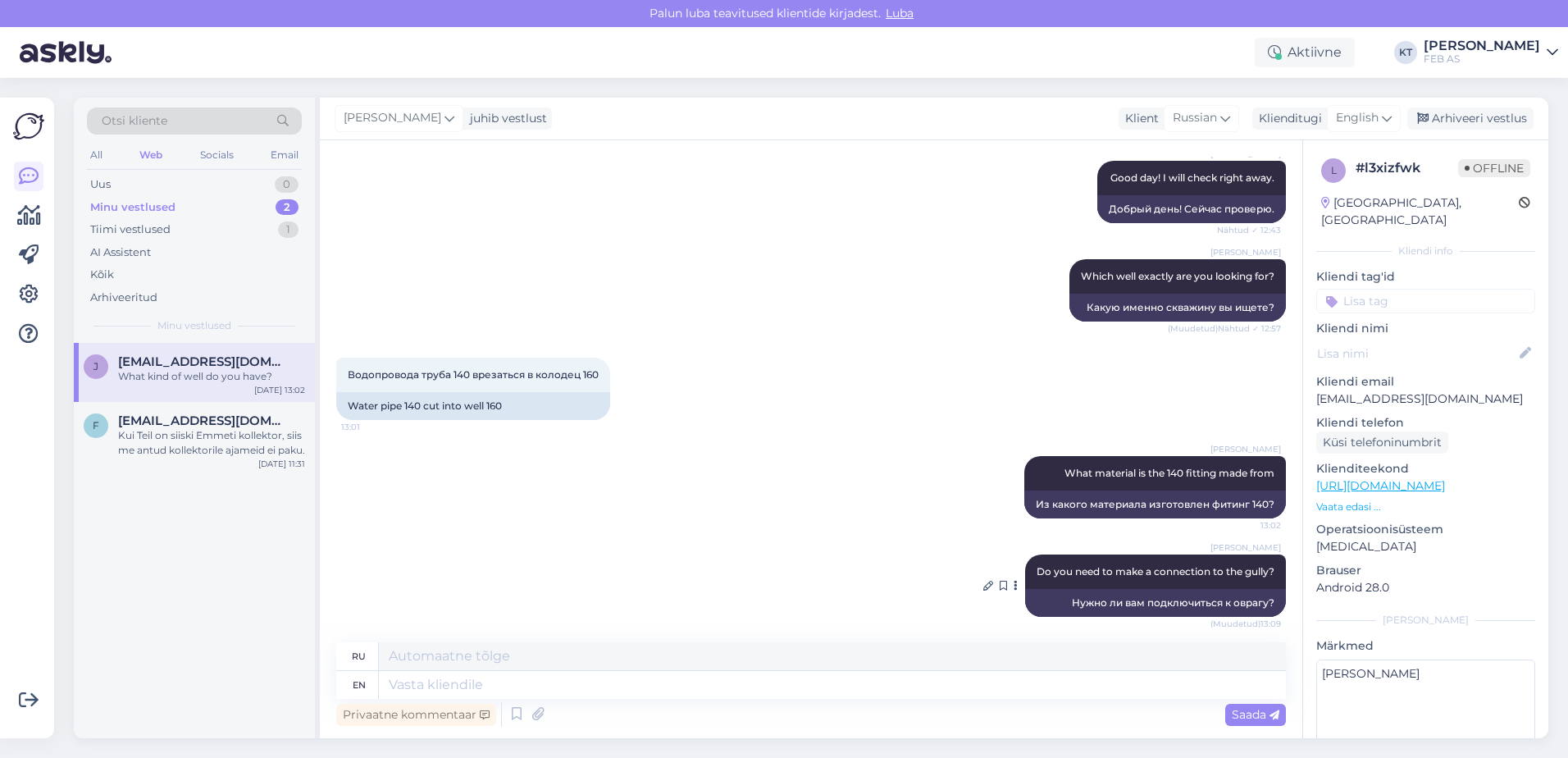
click at [1074, 606] on div "Нужно ли вам подключиться к оврагу?" at bounding box center [1156, 603] width 261 height 28
click at [984, 589] on icon at bounding box center [989, 585] width 10 height 10
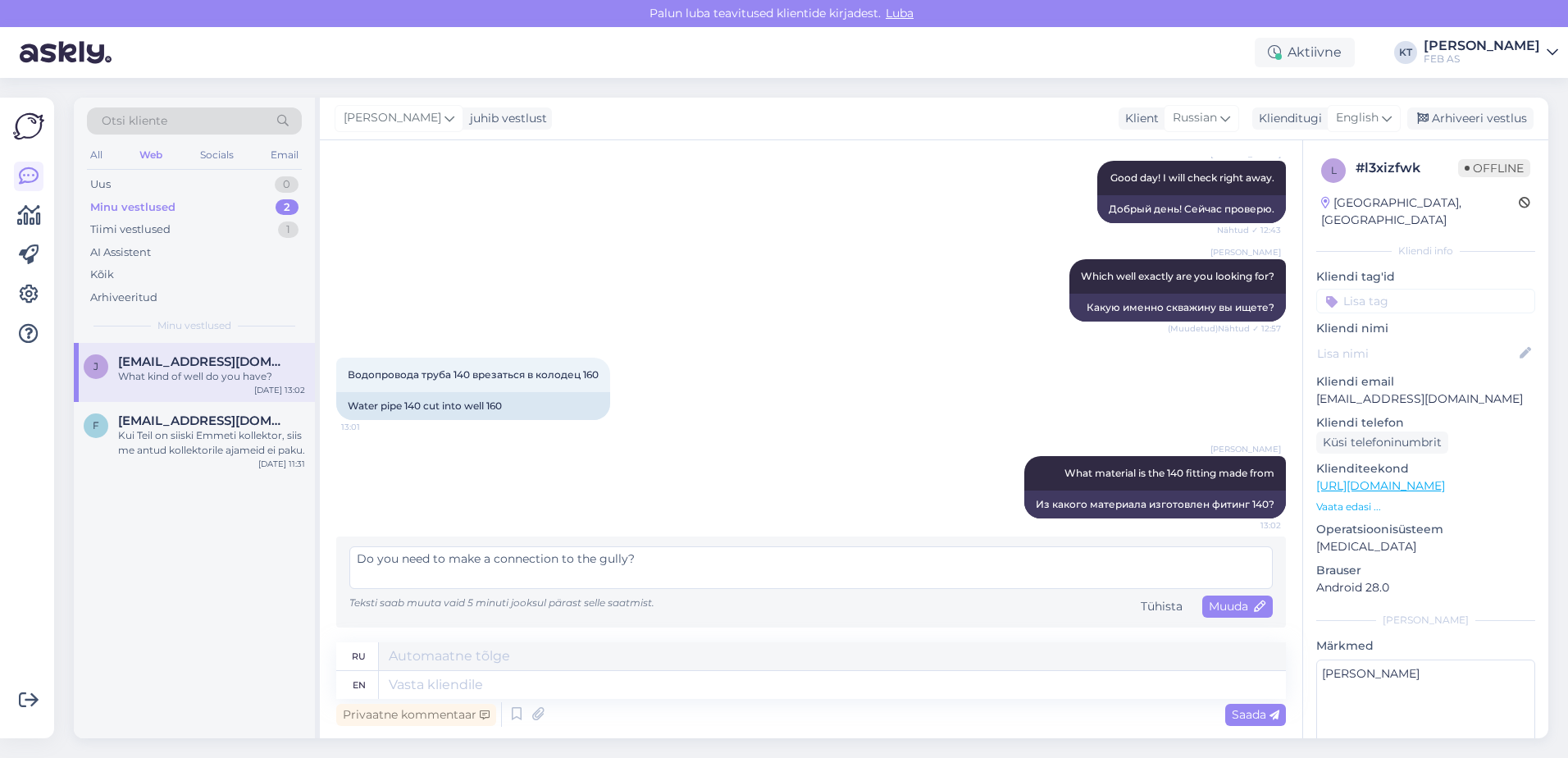
click at [493, 607] on span "Teksti saab muuta vaid 5 minuti jooksul pärast selle saatmist." at bounding box center [502, 602] width 305 height 13
click at [663, 556] on textarea "Do you need to make a connection to the gully?" at bounding box center [811, 568] width 923 height 43
click at [1144, 606] on div "Tühista" at bounding box center [1162, 606] width 55 height 22
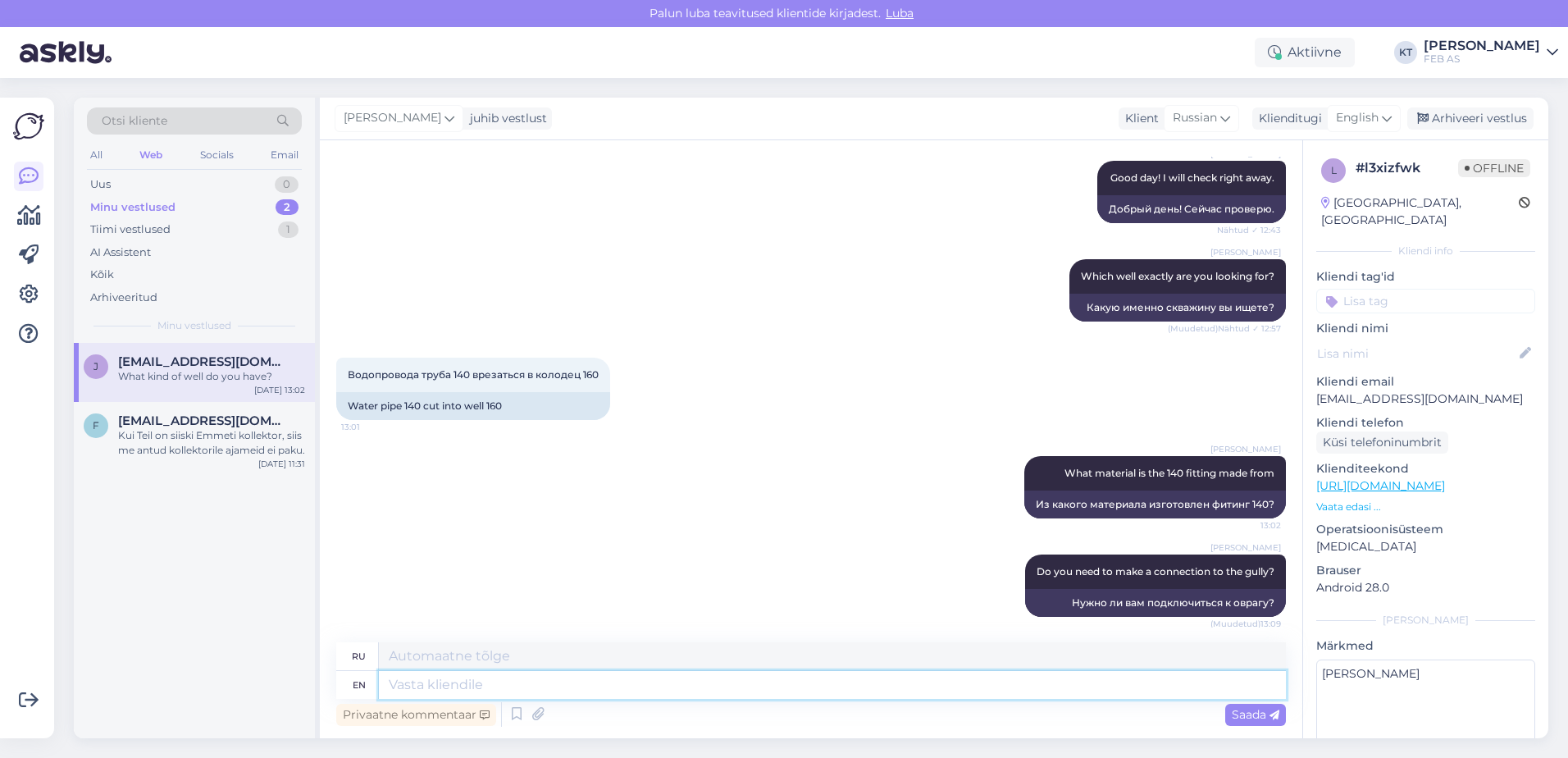
click at [1118, 684] on textarea at bounding box center [832, 684] width 907 height 28
click at [650, 659] on textarea at bounding box center [832, 656] width 907 height 28
paste textarea "канализационный колодец"
type textarea "канализационный колодец"
click at [612, 658] on textarea "канализационный колодец" at bounding box center [832, 656] width 907 height 28
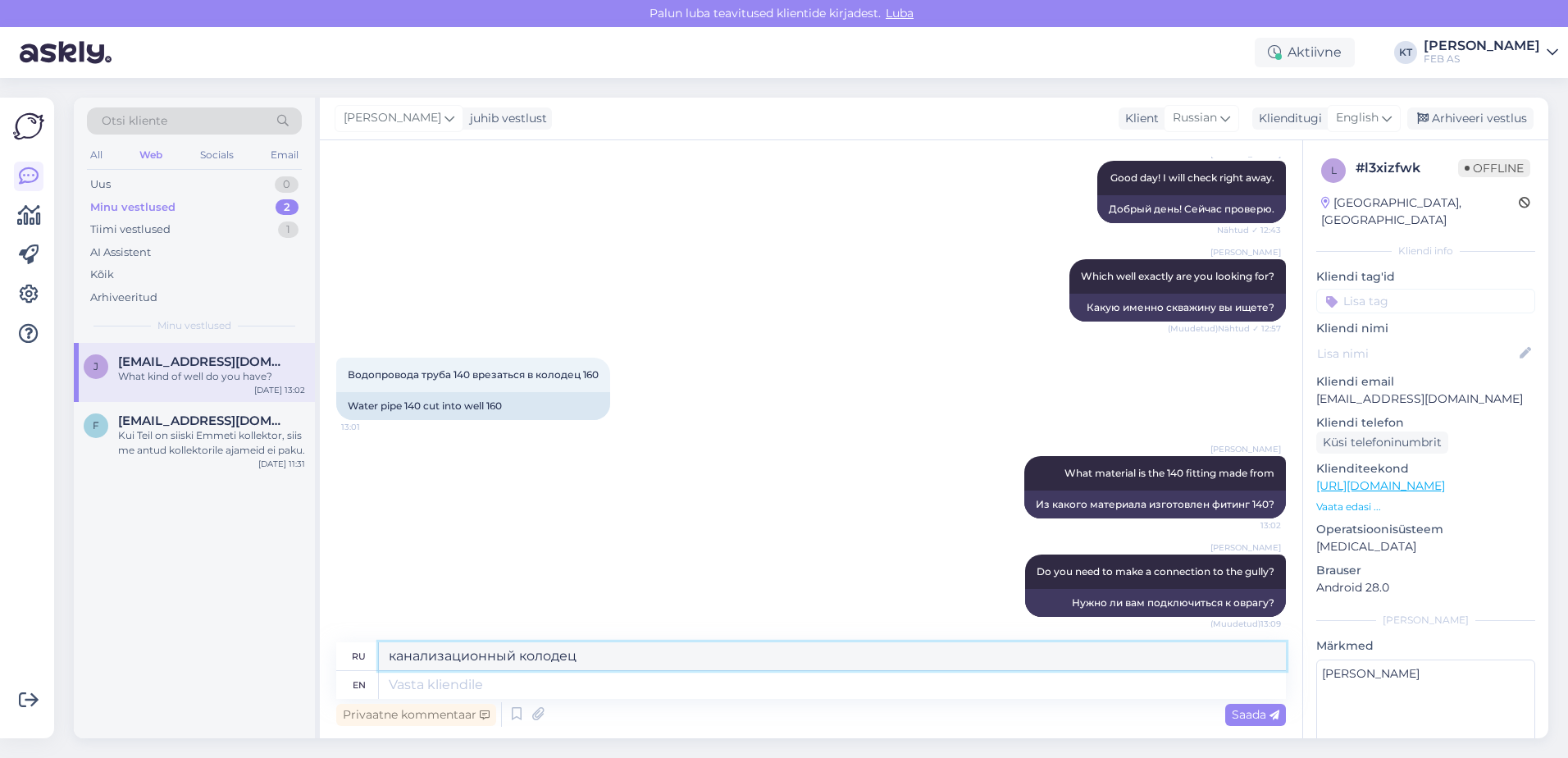
drag, startPoint x: 628, startPoint y: 656, endPoint x: 309, endPoint y: 662, distance: 319.1
click at [314, 664] on div "Otsi kliente All Web Socials Email Uus 0 Minu vestlused 2 Tiimi vestlused 1 AI …" at bounding box center [811, 417] width 1475 height 640
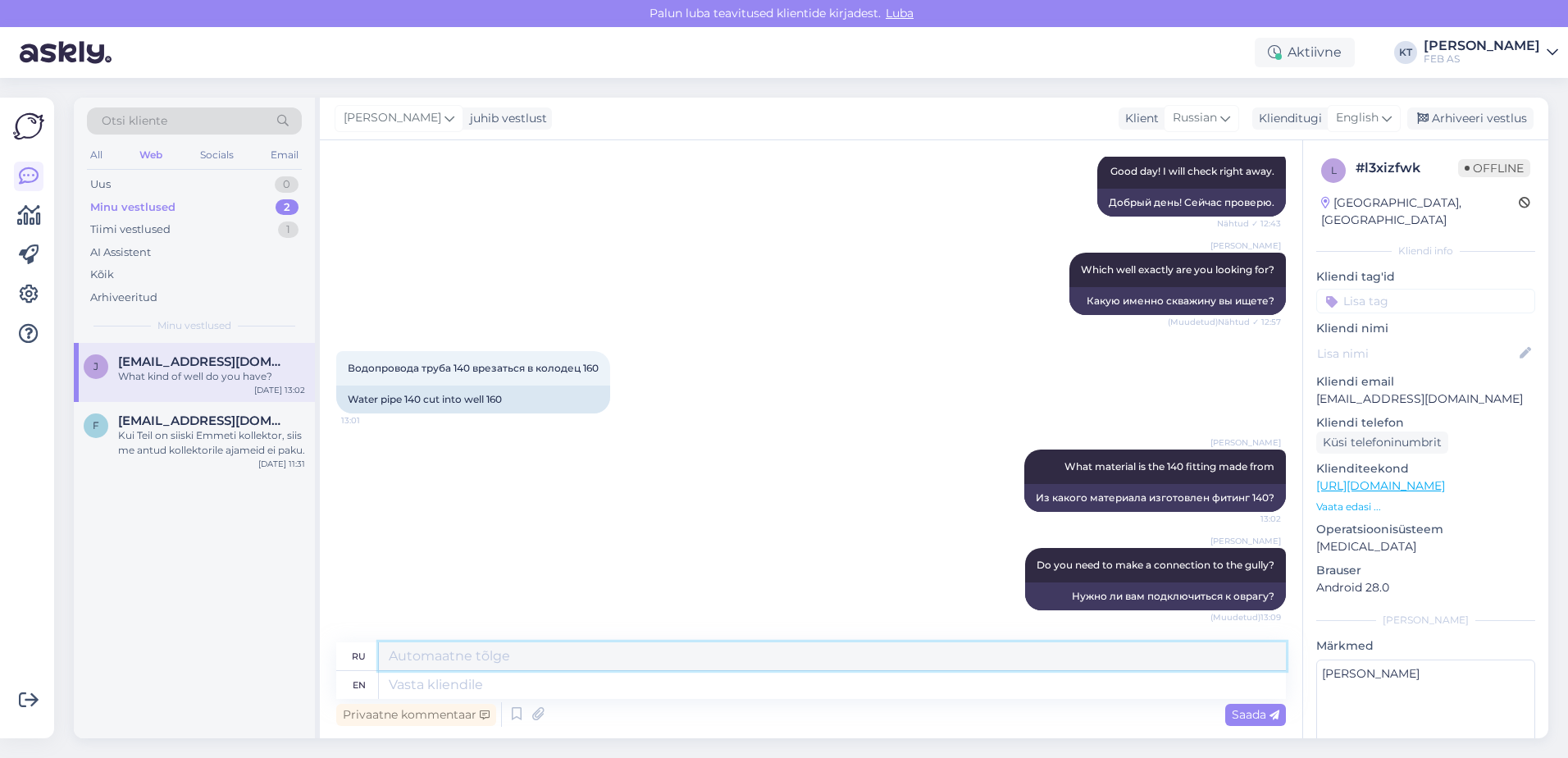
scroll to position [218, 0]
click at [984, 575] on icon at bounding box center [989, 578] width 10 height 10
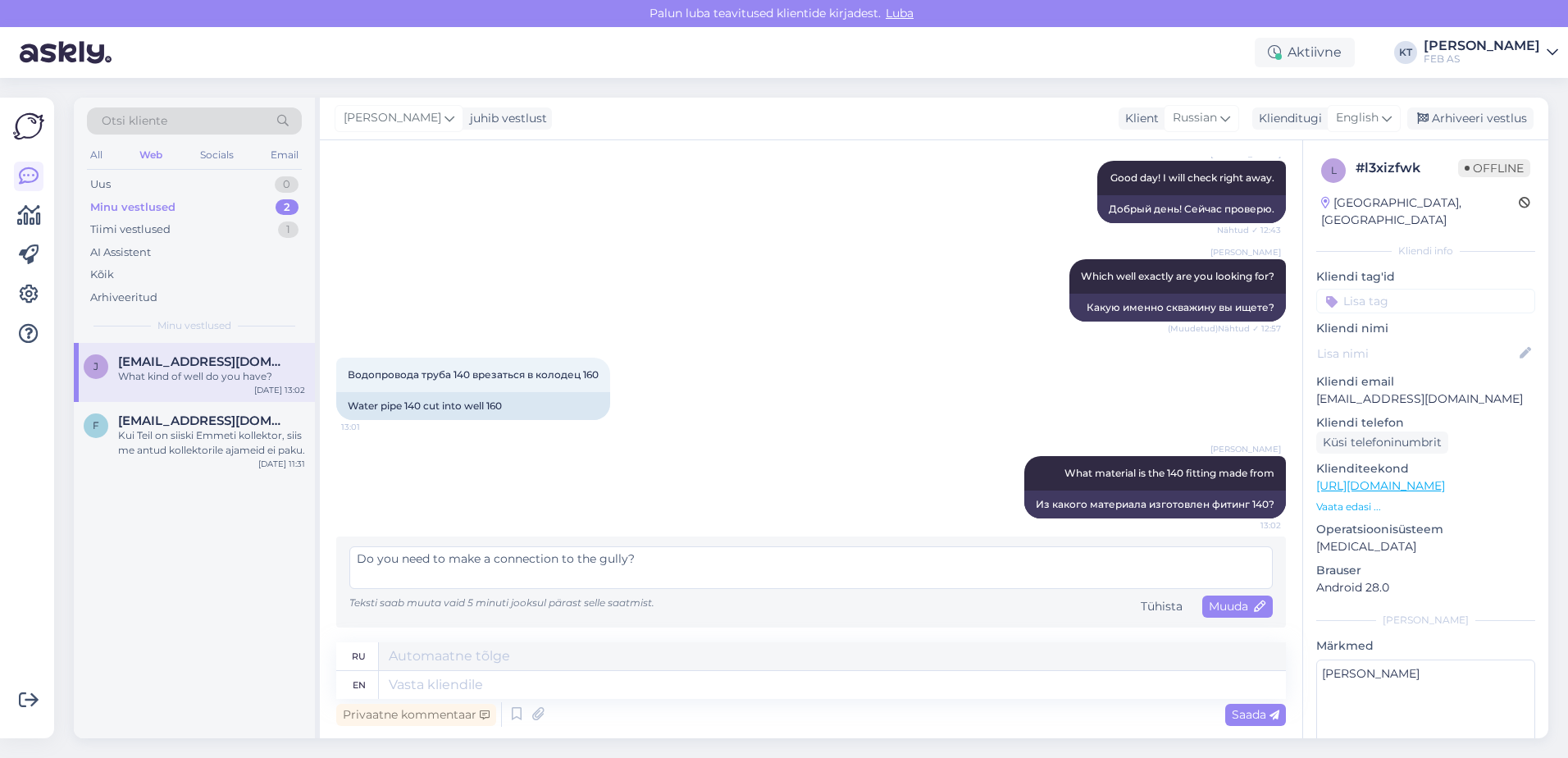
drag, startPoint x: 624, startPoint y: 560, endPoint x: 596, endPoint y: 560, distance: 28.0
click at [596, 560] on textarea "Do you need to make a connection to the gully?" at bounding box center [811, 568] width 923 height 43
click at [595, 555] on textarea "Do you need to make a connection to theroadway inlet?" at bounding box center [811, 568] width 923 height 43
type textarea "Do you need to make a connection to the [GEOGRAPHIC_DATA]?"
click at [1230, 606] on span "Muuda" at bounding box center [1237, 605] width 57 height 15
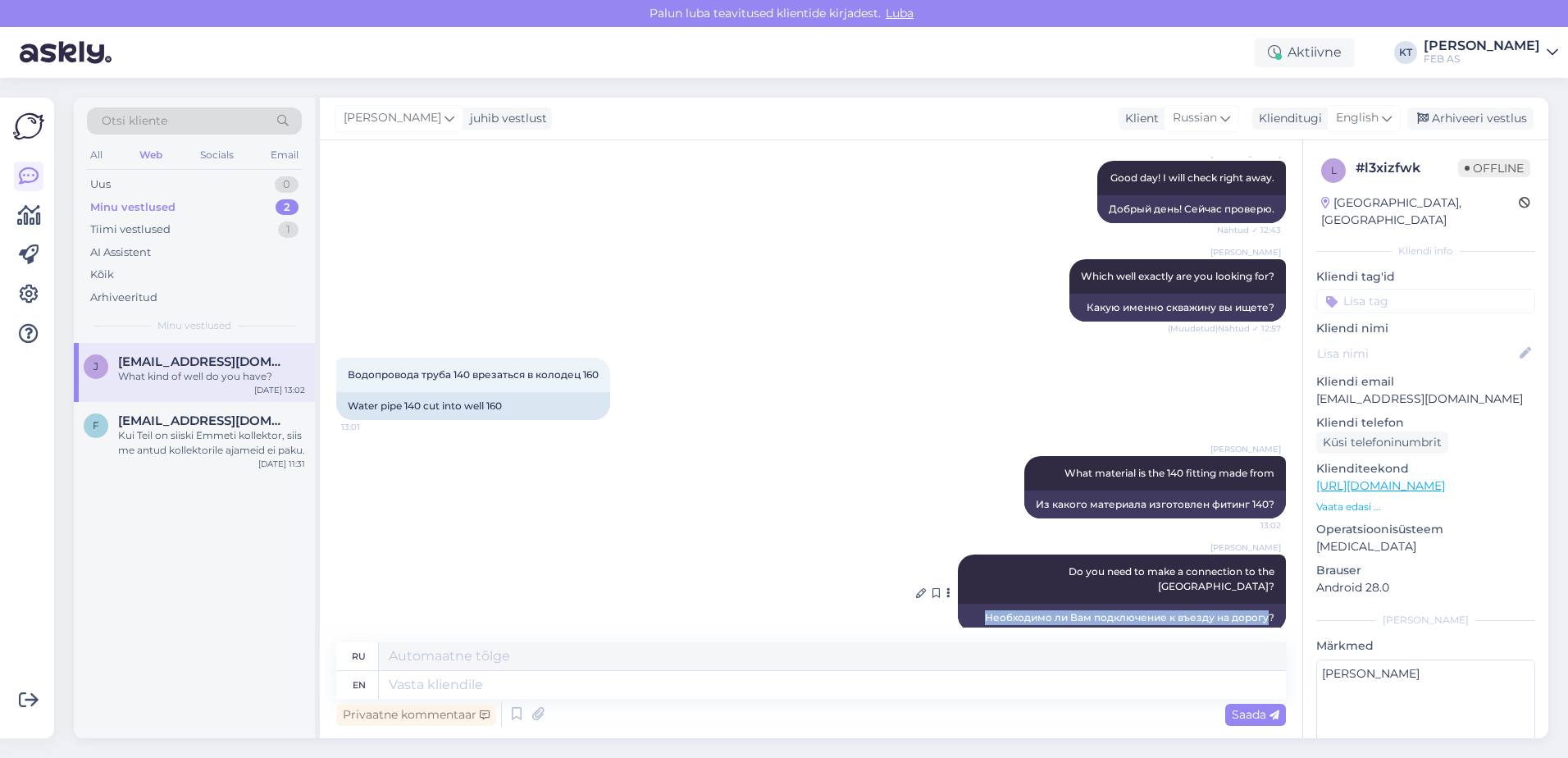
drag, startPoint x: 1258, startPoint y: 602, endPoint x: 971, endPoint y: 603, distance: 287.0
click at [971, 603] on div "Необходимо ли Вам подключение к въезду на дорогу?" at bounding box center [1123, 617] width 329 height 28
copy div "Необходимо ли Вам подключение к въезду на дорогу"
click at [1251, 659] on textarea "[PERSON_NAME]" at bounding box center [1425, 733] width 219 height 148
click at [811, 569] on div "[PERSON_NAME] Do you need to make a connection to the [GEOGRAPHIC_DATA]? (Muude…" at bounding box center [811, 593] width 950 height 113
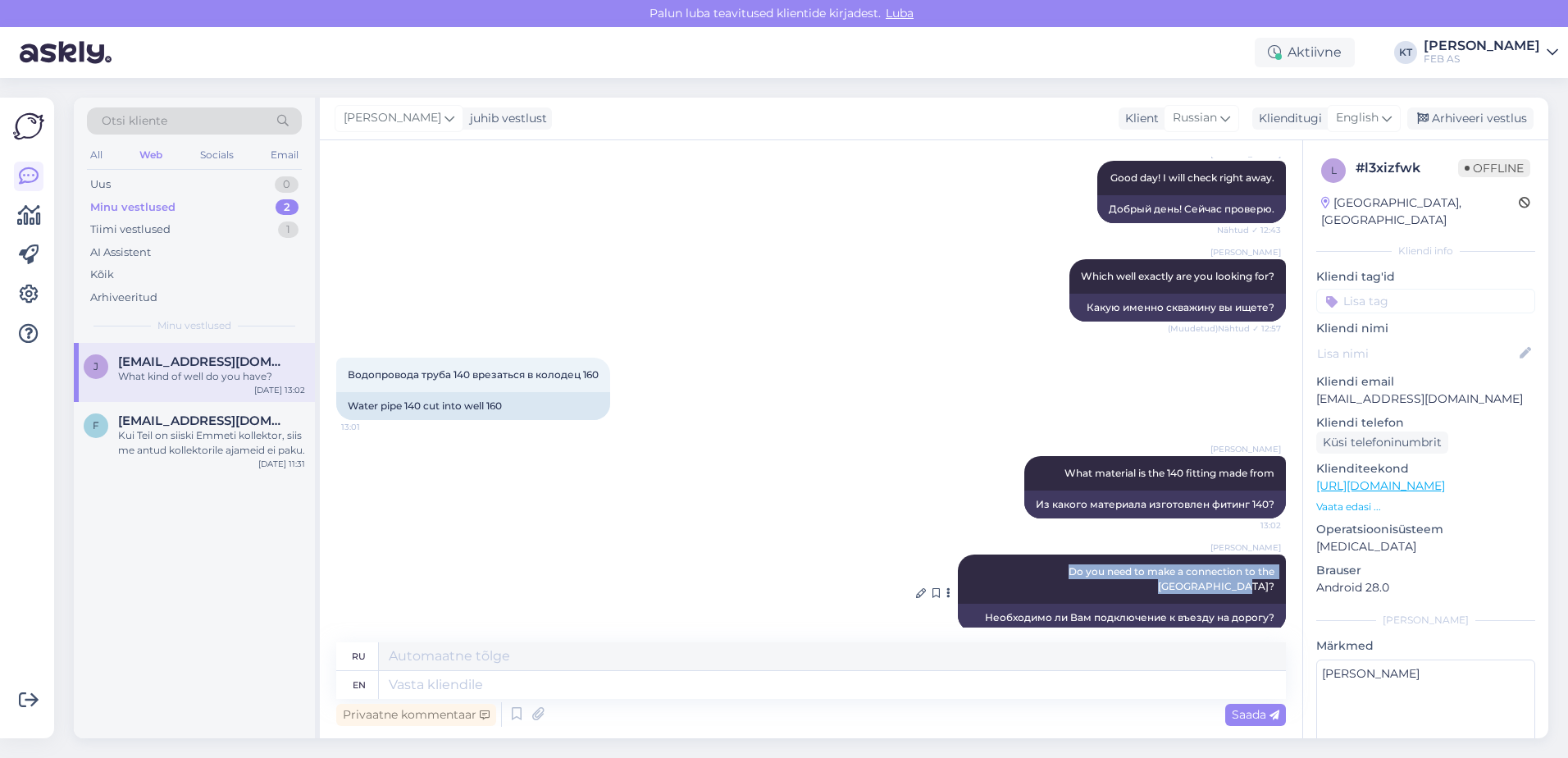
drag, startPoint x: 1264, startPoint y: 571, endPoint x: 979, endPoint y: 566, distance: 285.0
click at [979, 566] on div "[PERSON_NAME] Do you need to make a connection to the [GEOGRAPHIC_DATA]? (Muude…" at bounding box center [1123, 578] width 329 height 50
copy span "Do you need to make a connection to the [GEOGRAPHIC_DATA]?"
click at [838, 523] on div "[PERSON_NAME] What material is the 140 fitting made from Nähtud ✓ 13:02 Из како…" at bounding box center [811, 487] width 950 height 98
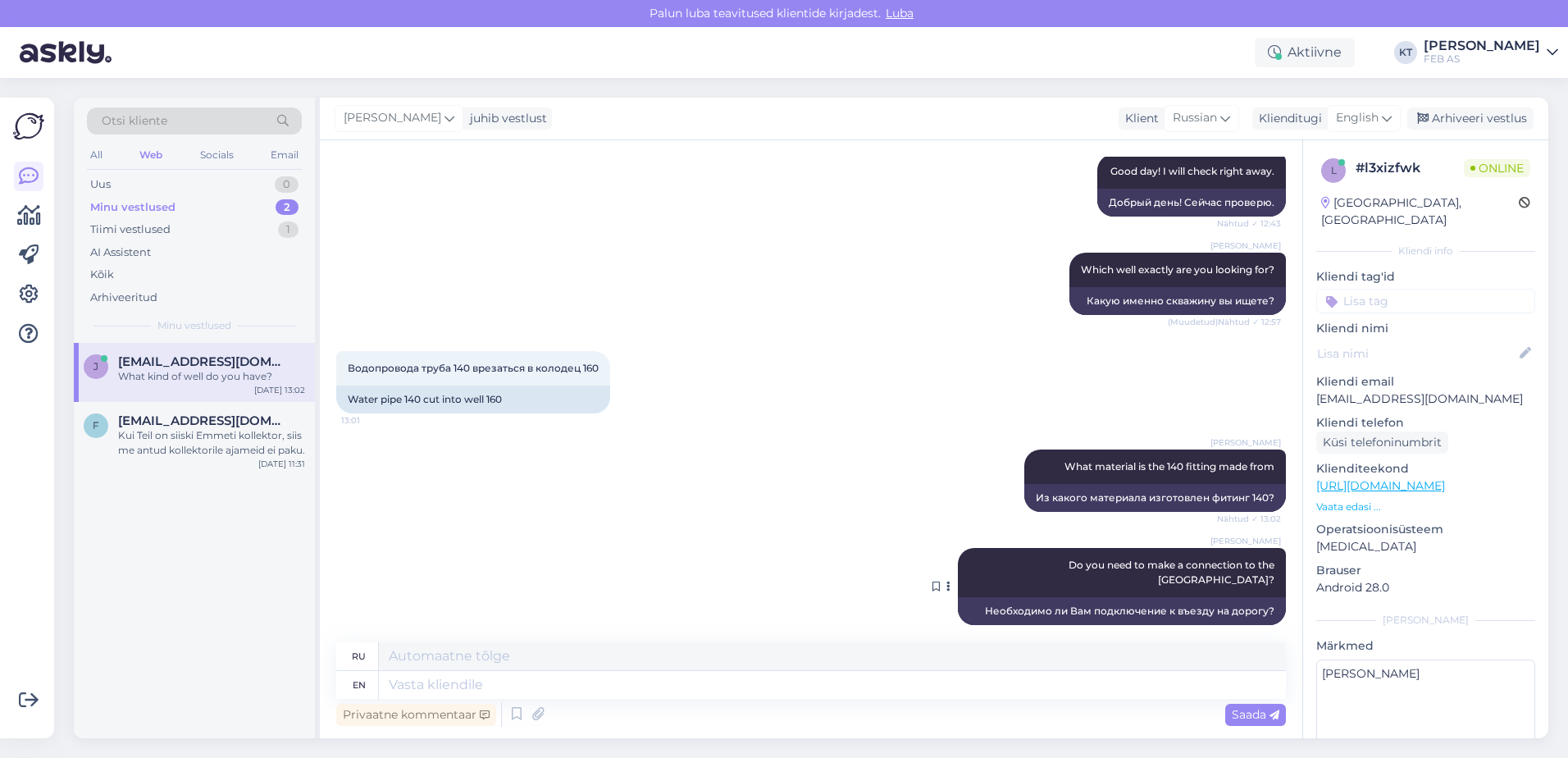
scroll to position [218, 0]
click at [951, 580] on icon at bounding box center [949, 585] width 4 height 10
click at [816, 555] on div "[PERSON_NAME] Do you need to make a connection to the [GEOGRAPHIC_DATA]? (Muude…" at bounding box center [811, 585] width 950 height 113
click at [793, 475] on div "[PERSON_NAME] What material is the 140 fitting made from Nähtud ✓ 13:02 Из како…" at bounding box center [811, 479] width 950 height 98
click at [712, 484] on div "[PERSON_NAME] What material is the 140 fitting made from Nähtud ✓ 13:02 Из како…" at bounding box center [811, 479] width 950 height 98
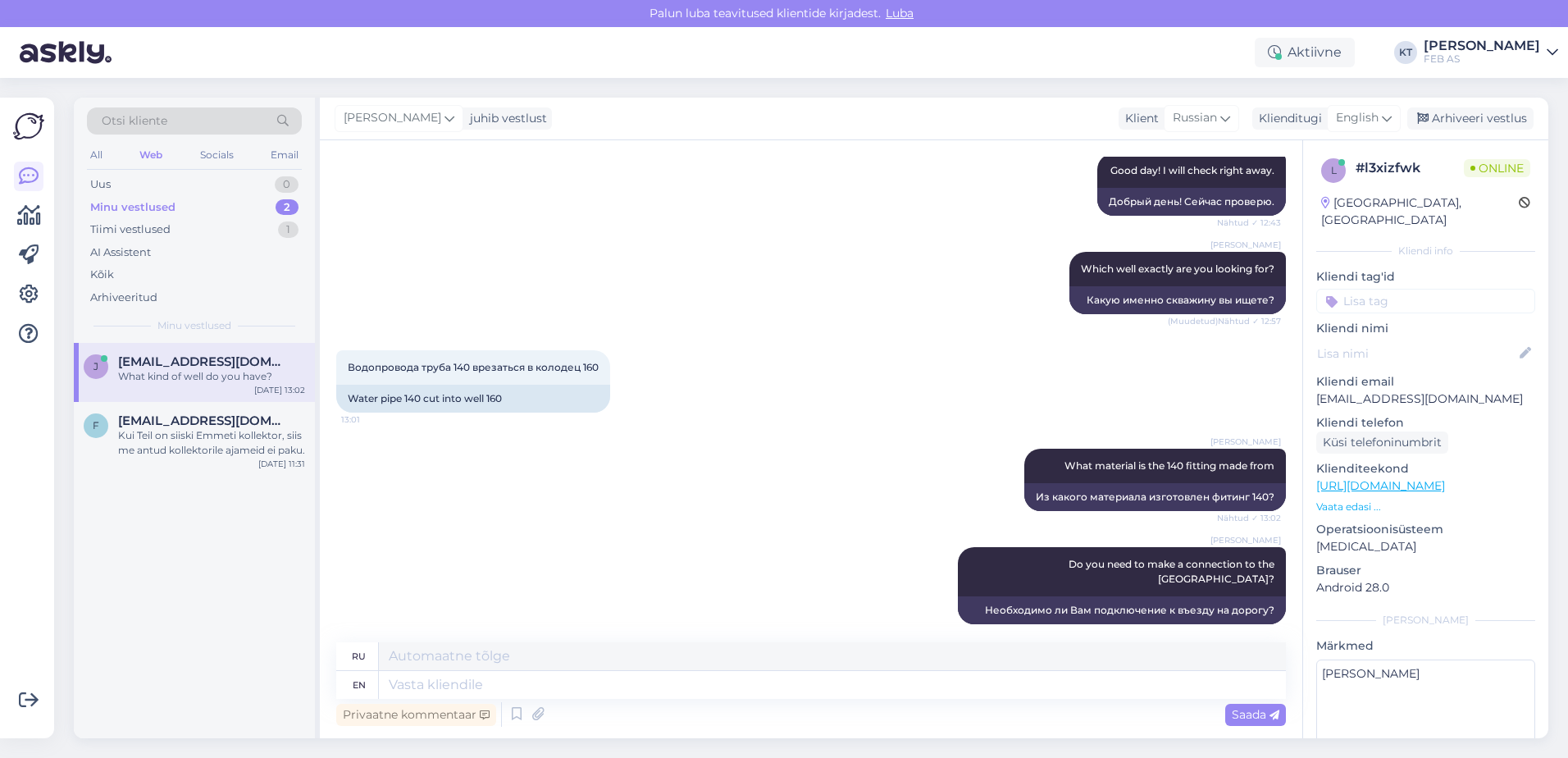
click at [807, 452] on div "[PERSON_NAME] What material is the 140 fitting made from Nähtud ✓ 13:02 Из како…" at bounding box center [811, 479] width 950 height 98
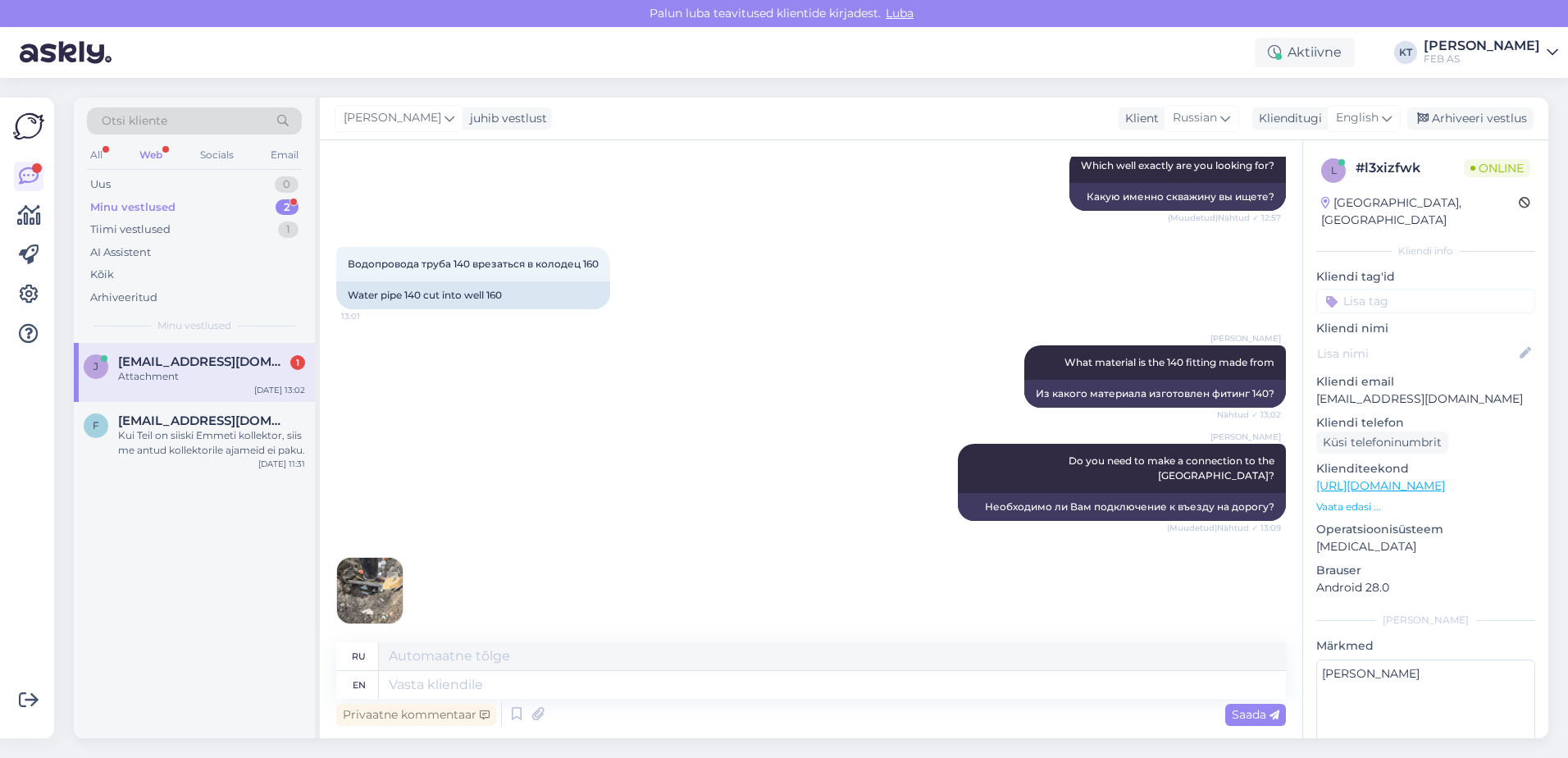
click at [382, 577] on img at bounding box center [370, 591] width 66 height 66
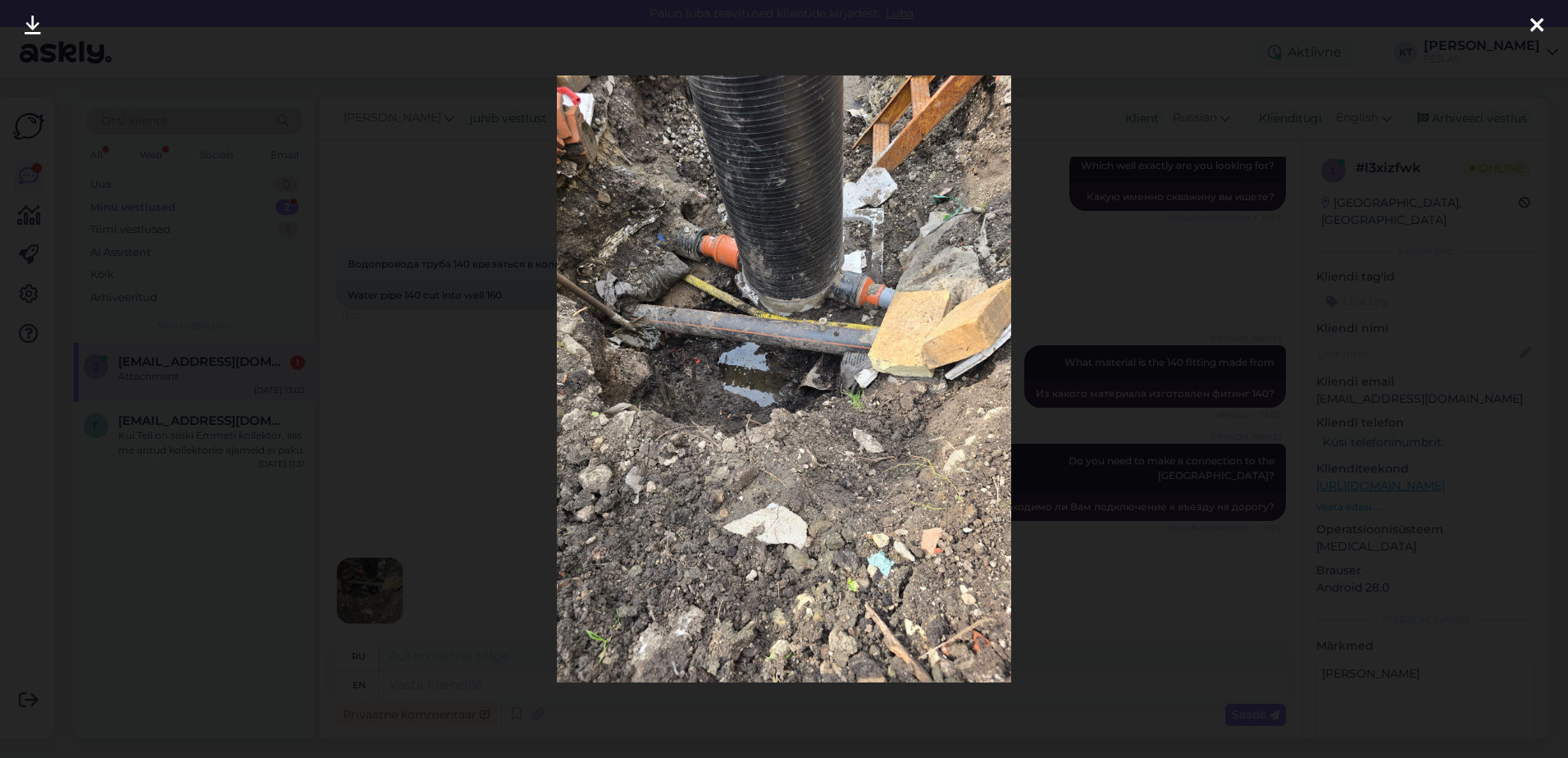
click at [1251, 25] on div at bounding box center [1537, 25] width 33 height 52
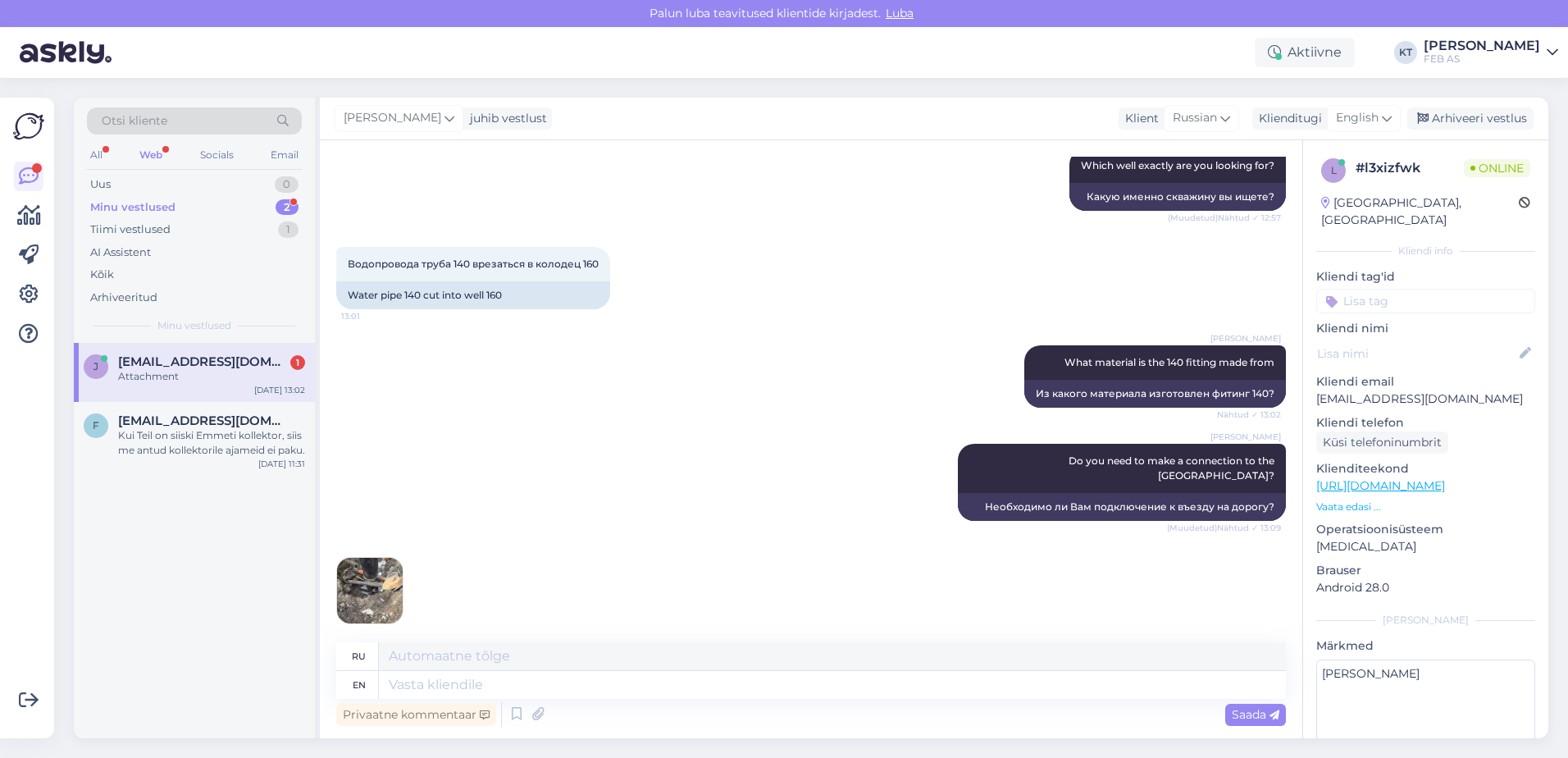
click at [449, 588] on div "13:15" at bounding box center [811, 590] width 950 height 103
click at [361, 558] on img at bounding box center [370, 591] width 66 height 66
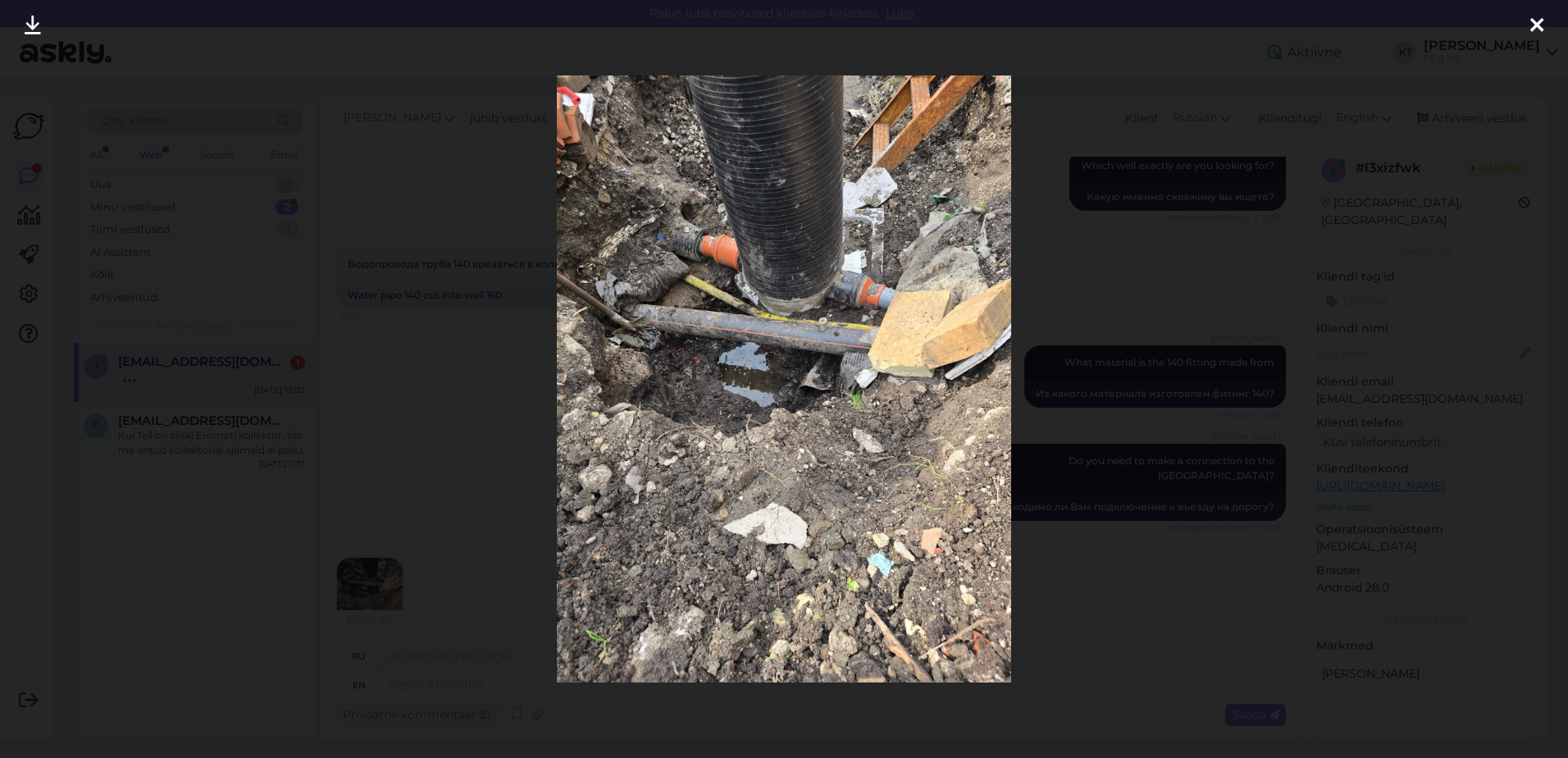
click at [1251, 29] on icon at bounding box center [1538, 26] width 14 height 21
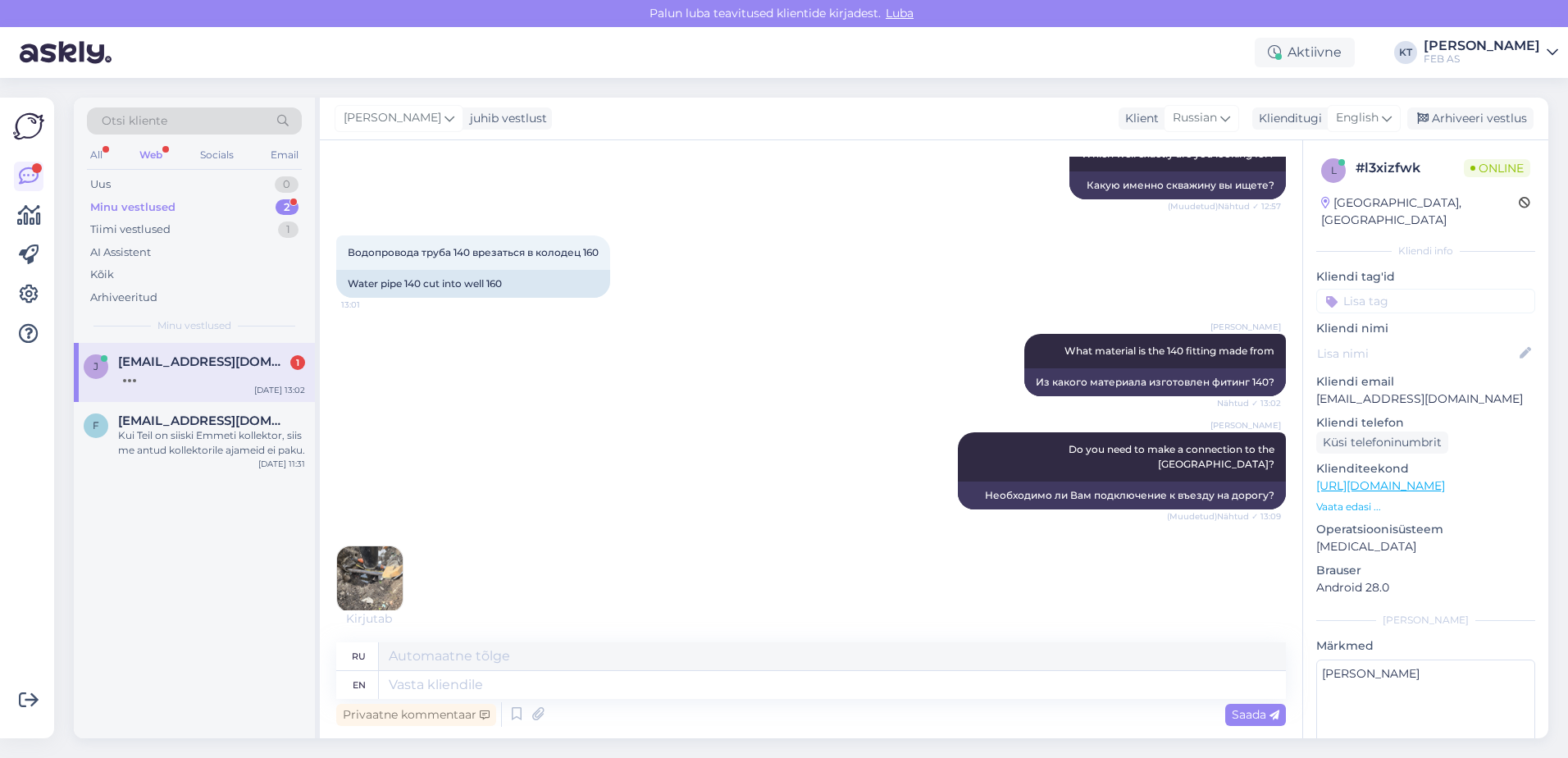
scroll to position [339, 0]
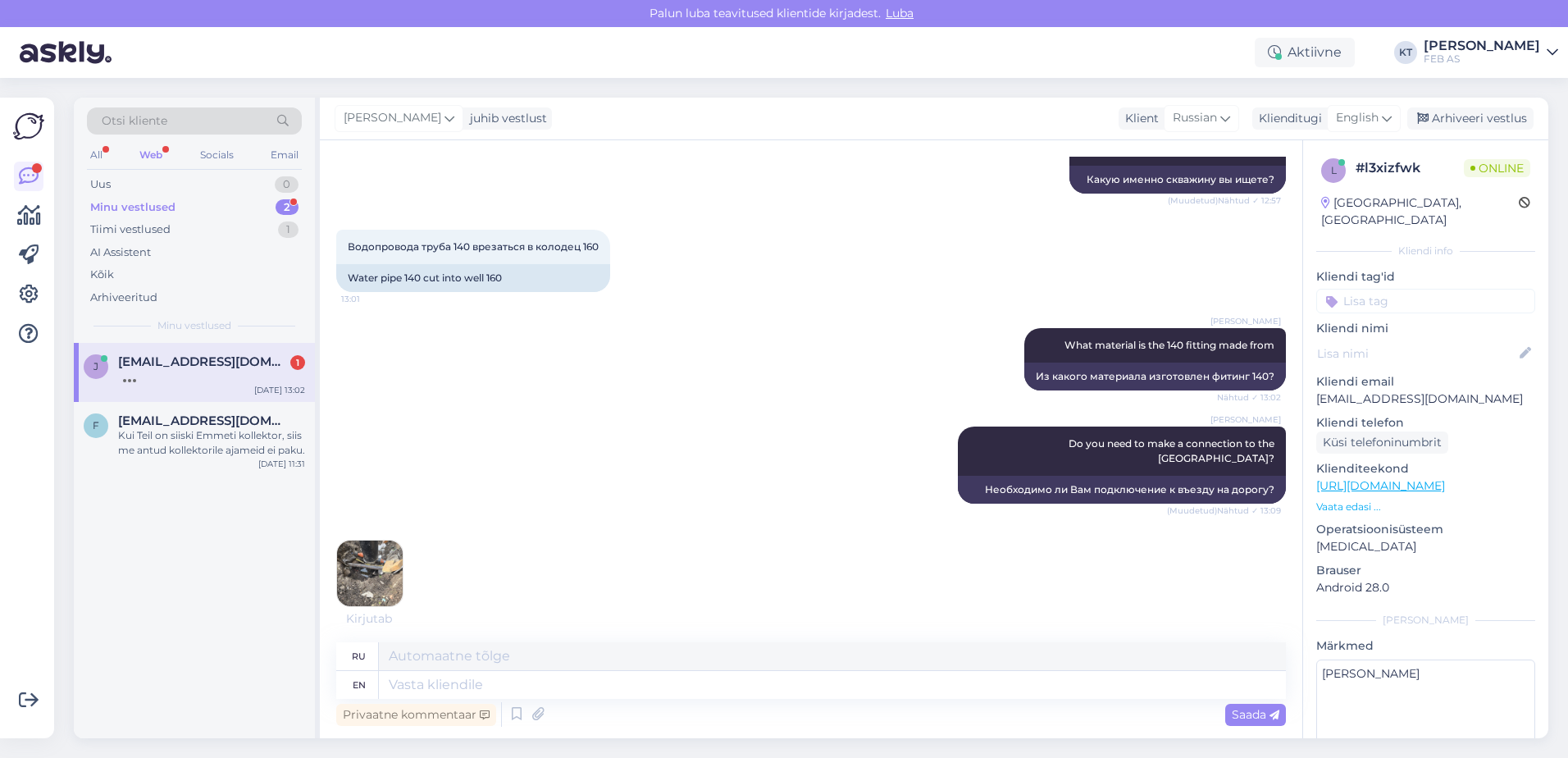
click at [512, 575] on div "13:15" at bounding box center [811, 573] width 950 height 103
click at [224, 372] on div at bounding box center [212, 376] width 187 height 15
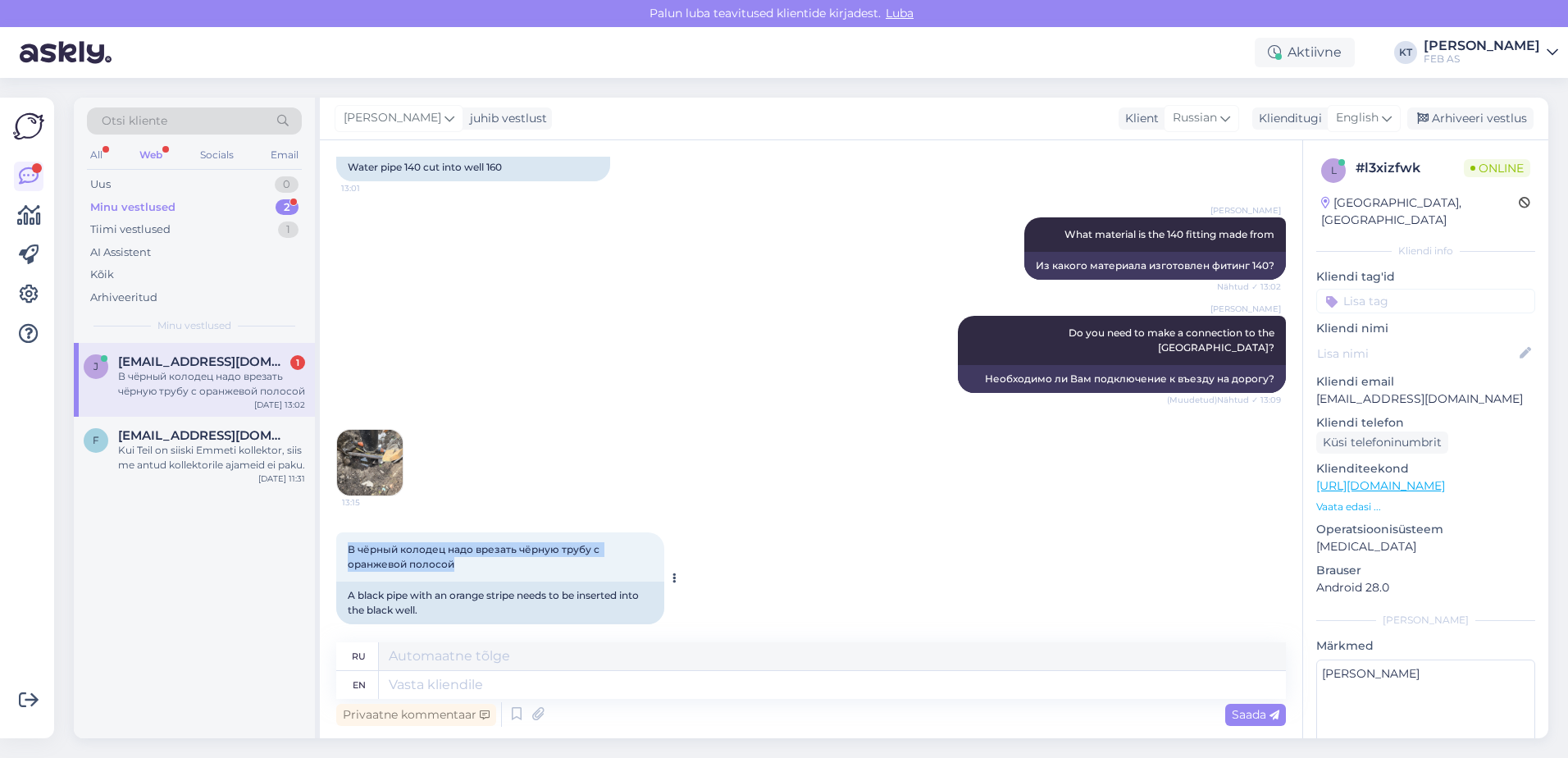
drag, startPoint x: 463, startPoint y: 553, endPoint x: 338, endPoint y: 525, distance: 128.1
click at [338, 533] on div "В чёрный колодец надо врезать чёрную трубу с оранжевой полосой 13:15" at bounding box center [501, 557] width 329 height 50
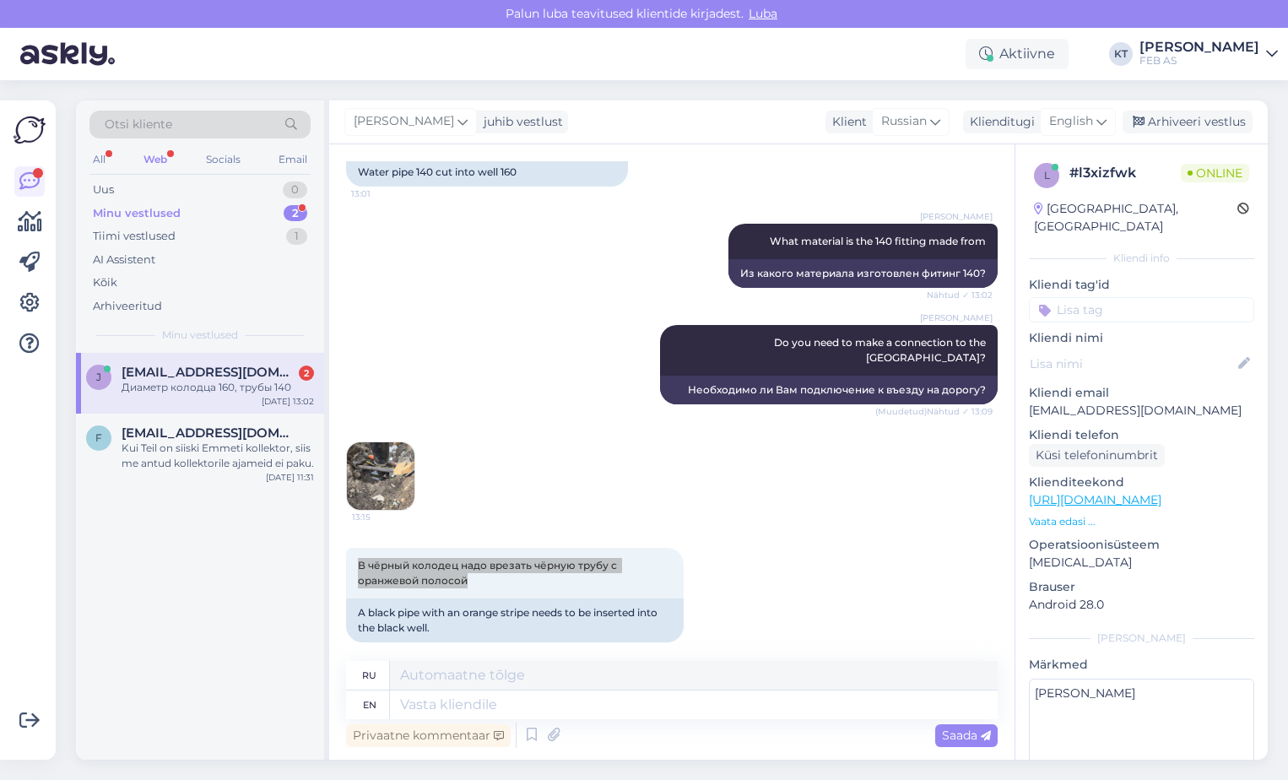
scroll to position [564, 0]
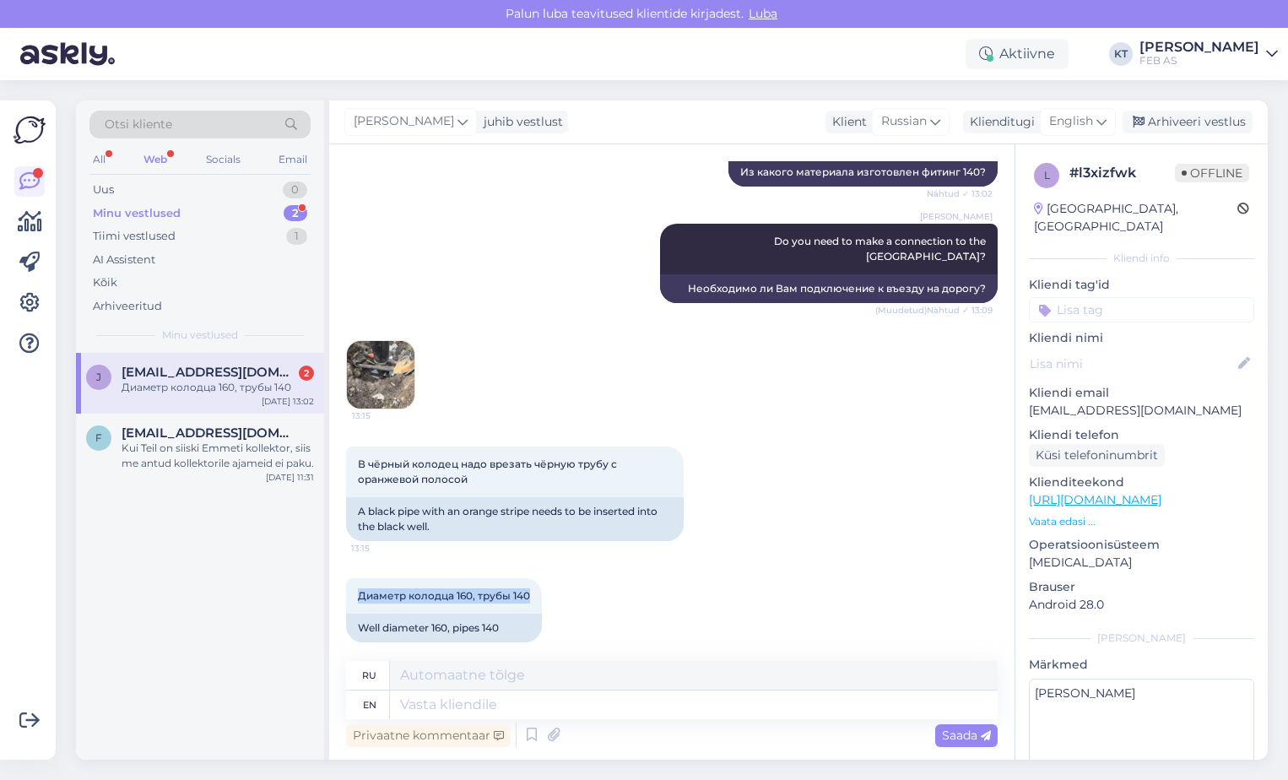
drag, startPoint x: 527, startPoint y: 576, endPoint x: 338, endPoint y: 571, distance: 188.2
click at [338, 571] on div "Vestlus algas [DATE] Здравствуйте, нужна муфта 140/160 для подсоединения к коло…" at bounding box center [671, 451] width 685 height 615
click at [552, 578] on div at bounding box center [549, 610] width 15 height 64
click at [592, 707] on textarea at bounding box center [694, 704] width 608 height 29
click at [224, 359] on div "[PERSON_NAME] [PERSON_NAME][EMAIL_ADDRESS][DOMAIN_NAME] 2 Диаметр колодца 160, …" at bounding box center [200, 383] width 248 height 61
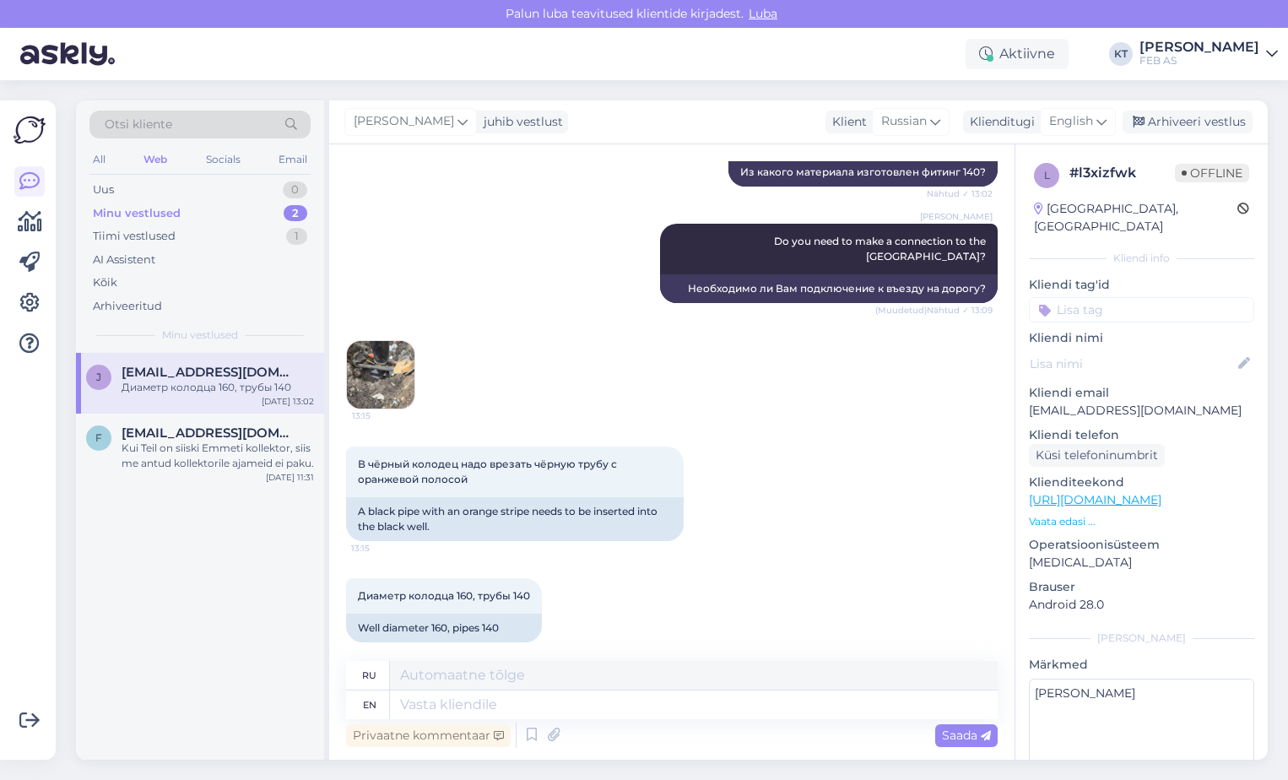
scroll to position [0, 0]
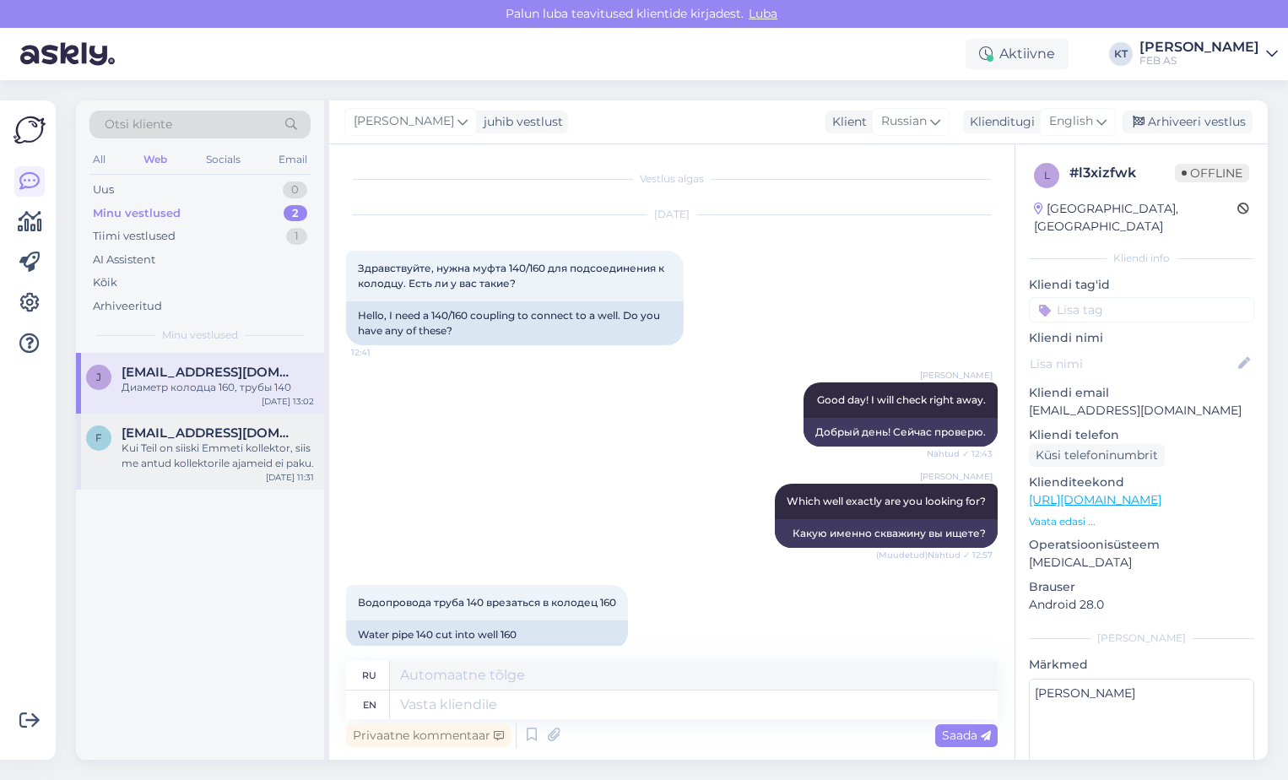
click at [183, 429] on span "[EMAIL_ADDRESS][DOMAIN_NAME]" at bounding box center [210, 432] width 176 height 15
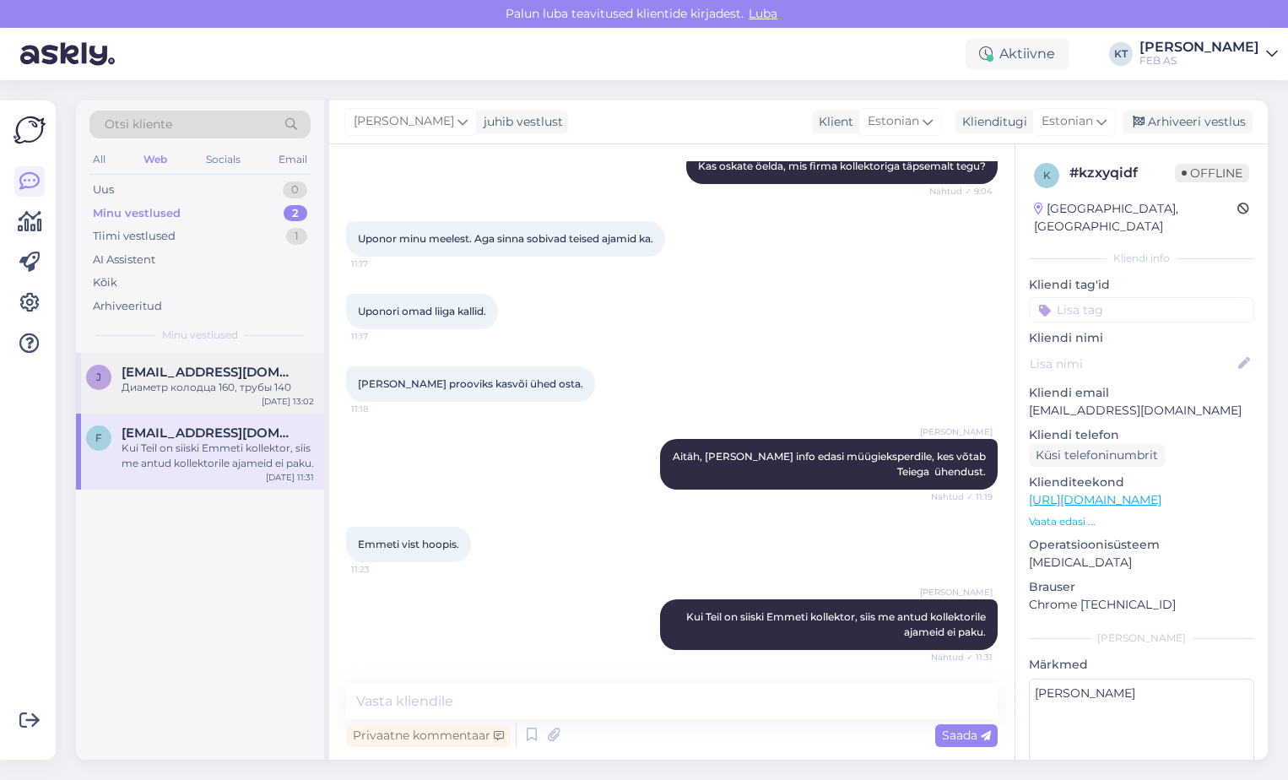
click at [193, 399] on div "[PERSON_NAME] [PERSON_NAME][EMAIL_ADDRESS][DOMAIN_NAME] Диаметр колодца 160, тр…" at bounding box center [200, 383] width 248 height 61
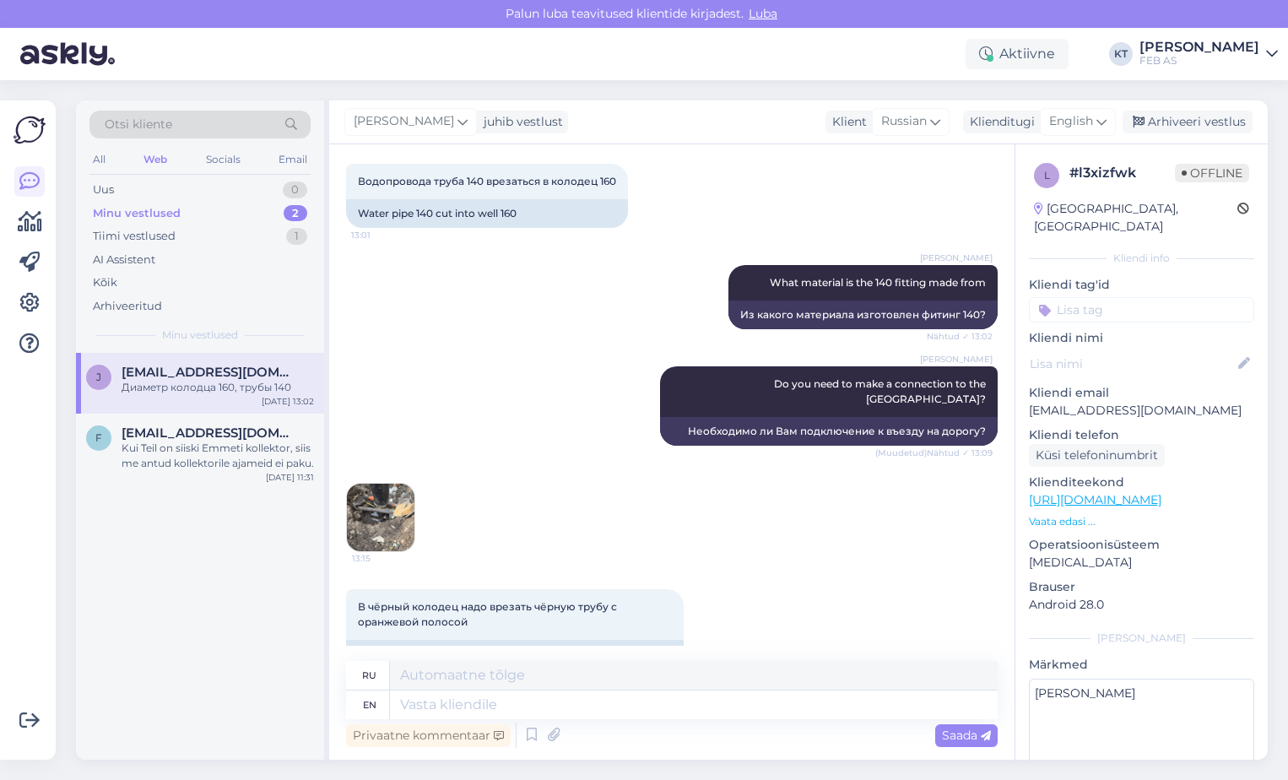
scroll to position [57, 0]
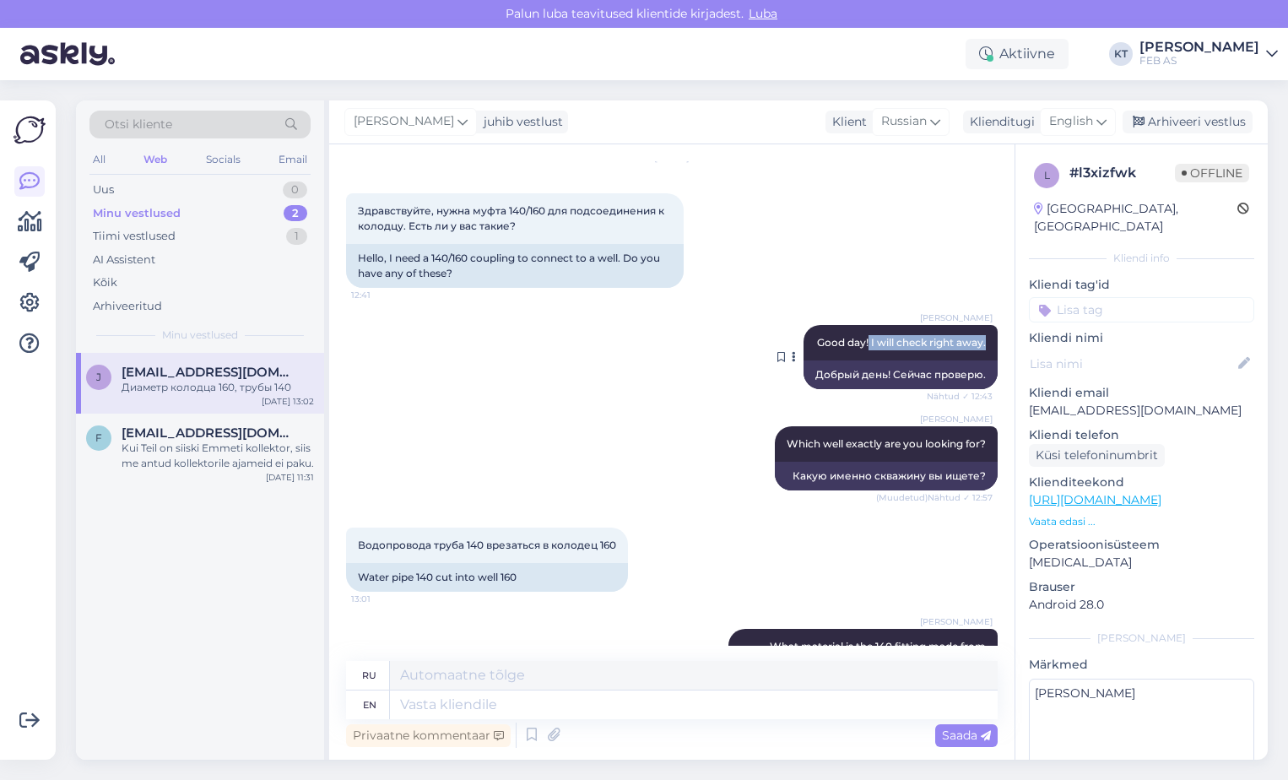
drag, startPoint x: 975, startPoint y: 342, endPoint x: 855, endPoint y: 344, distance: 119.9
click at [855, 344] on div "[PERSON_NAME] Good day! I will check right away. Nähtud ✓ 12:43" at bounding box center [900, 342] width 194 height 35
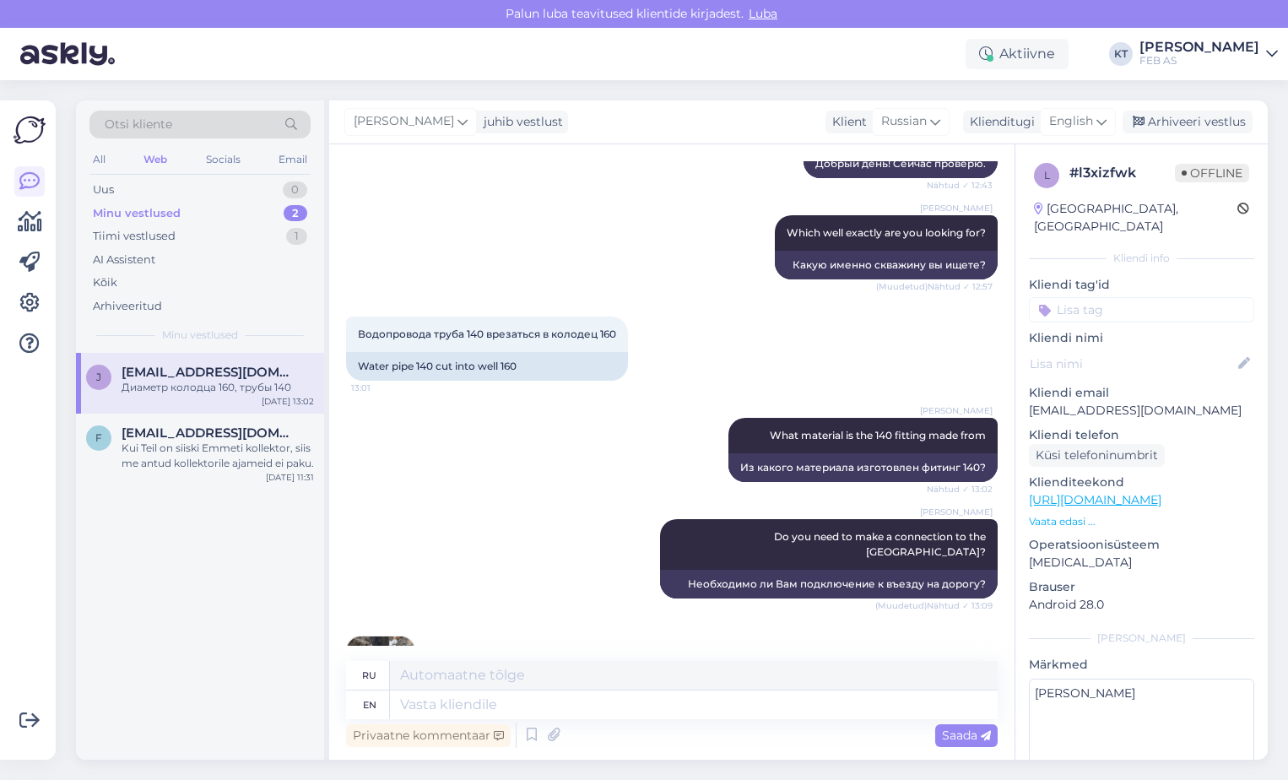
scroll to position [564, 0]
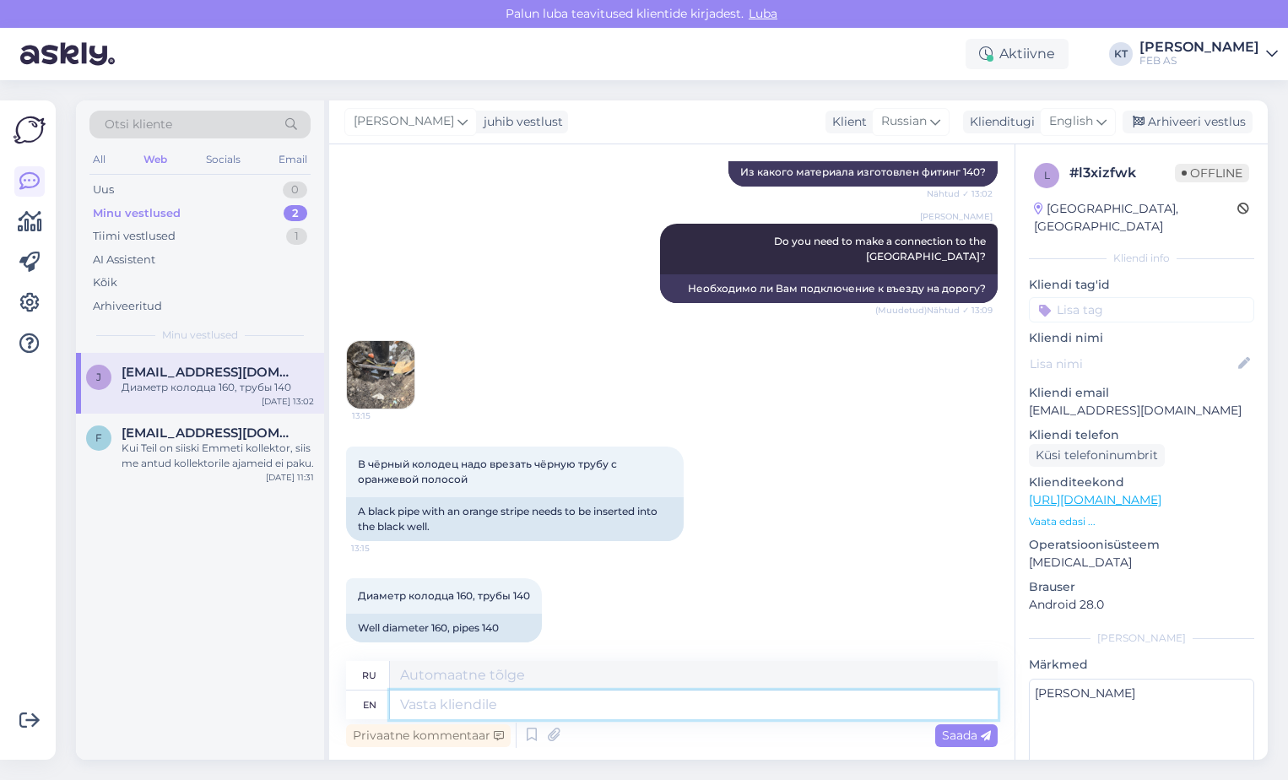
click at [538, 715] on textarea at bounding box center [694, 704] width 608 height 29
paste textarea "I will check right away."
type textarea "I will check right away."
click at [398, 707] on textarea "I will check right away." at bounding box center [694, 704] width 608 height 29
type textarea "Я проверю прямо сейчас."
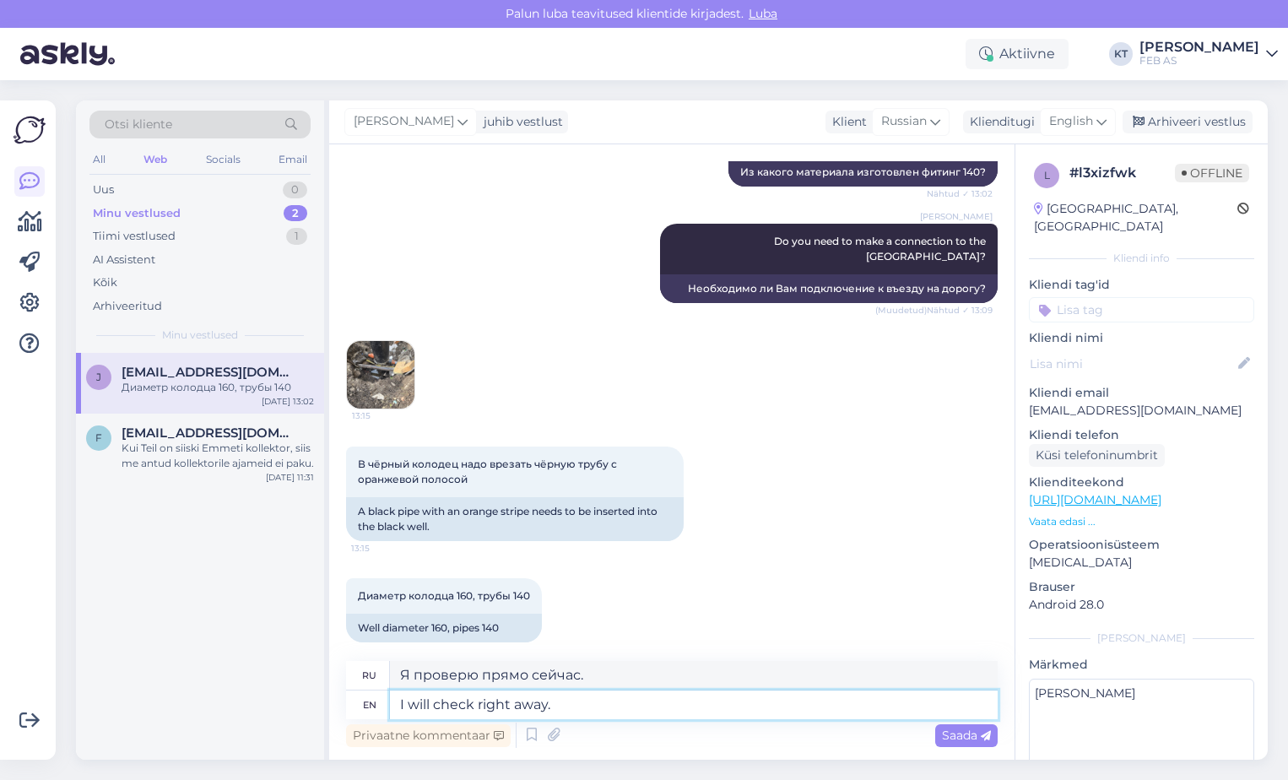
click at [406, 709] on textarea "I will check right away." at bounding box center [694, 704] width 608 height 29
click at [404, 709] on textarea "I will check right away." at bounding box center [694, 704] width 608 height 29
type textarea "I will check right away."
click at [942, 728] on span "Saada" at bounding box center [966, 734] width 49 height 15
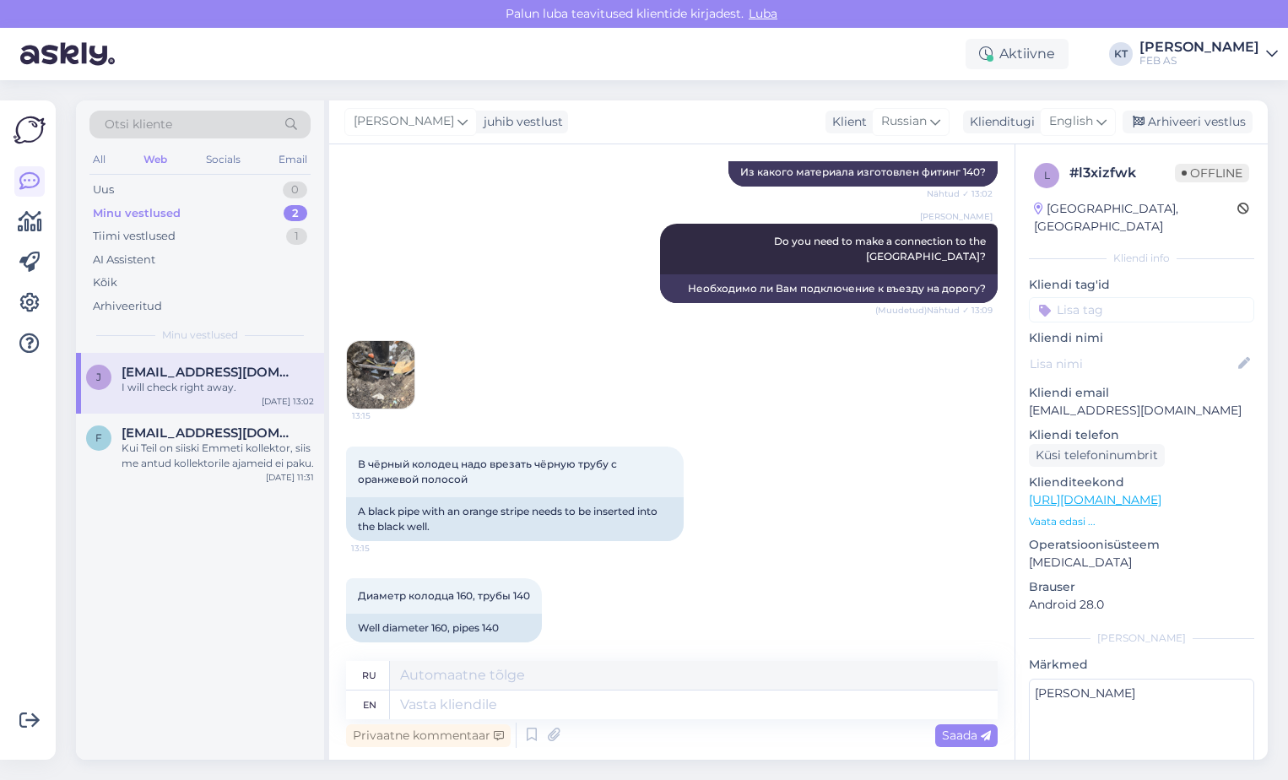
scroll to position [665, 0]
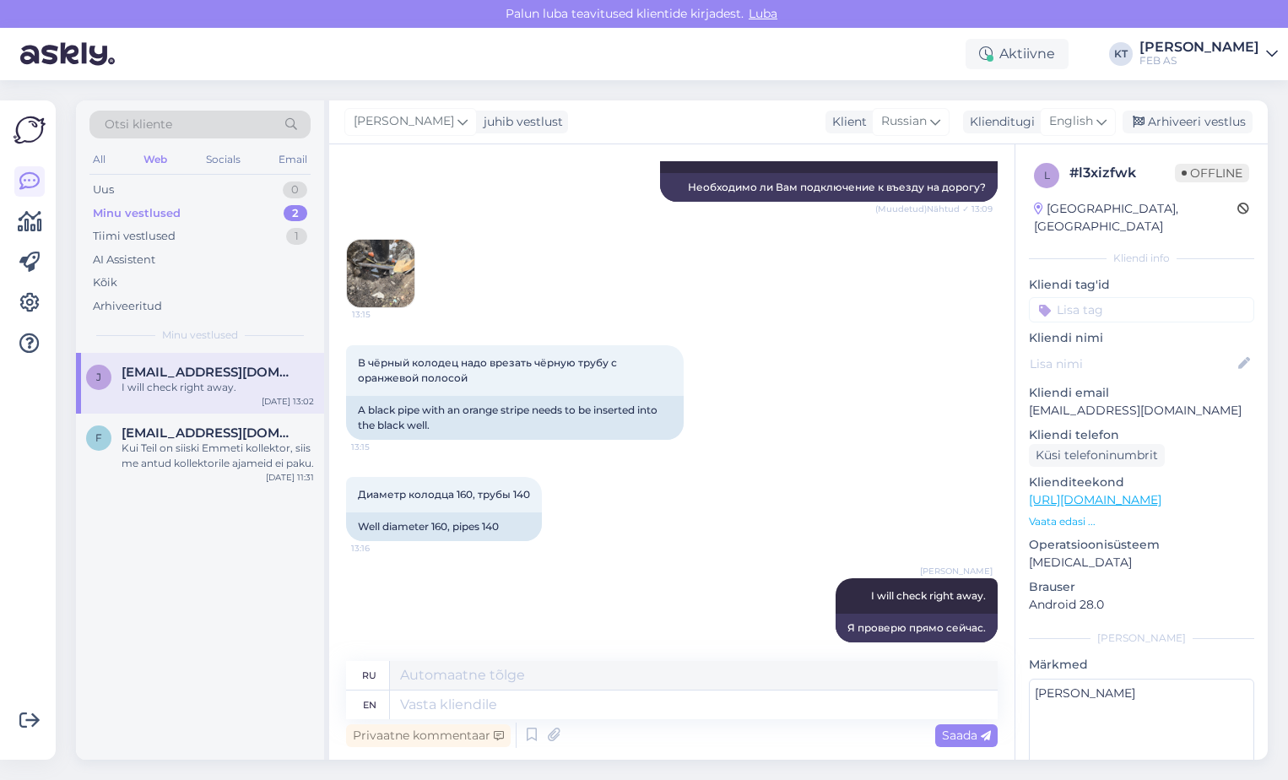
click at [665, 527] on div "Диаметр колодца 160, трубы 140 13:16 Well diameter 160, pipes 140" at bounding box center [671, 508] width 651 height 101
click at [570, 522] on div "Диаметр колодца 160, трубы 140 13:16 Well diameter 160, pipes 140" at bounding box center [671, 508] width 651 height 101
click at [651, 567] on div "[PERSON_NAME] I will check right away. 13:16 Я проверю прямо сейчас." at bounding box center [671, 609] width 651 height 101
click at [478, 705] on textarea at bounding box center [694, 704] width 608 height 29
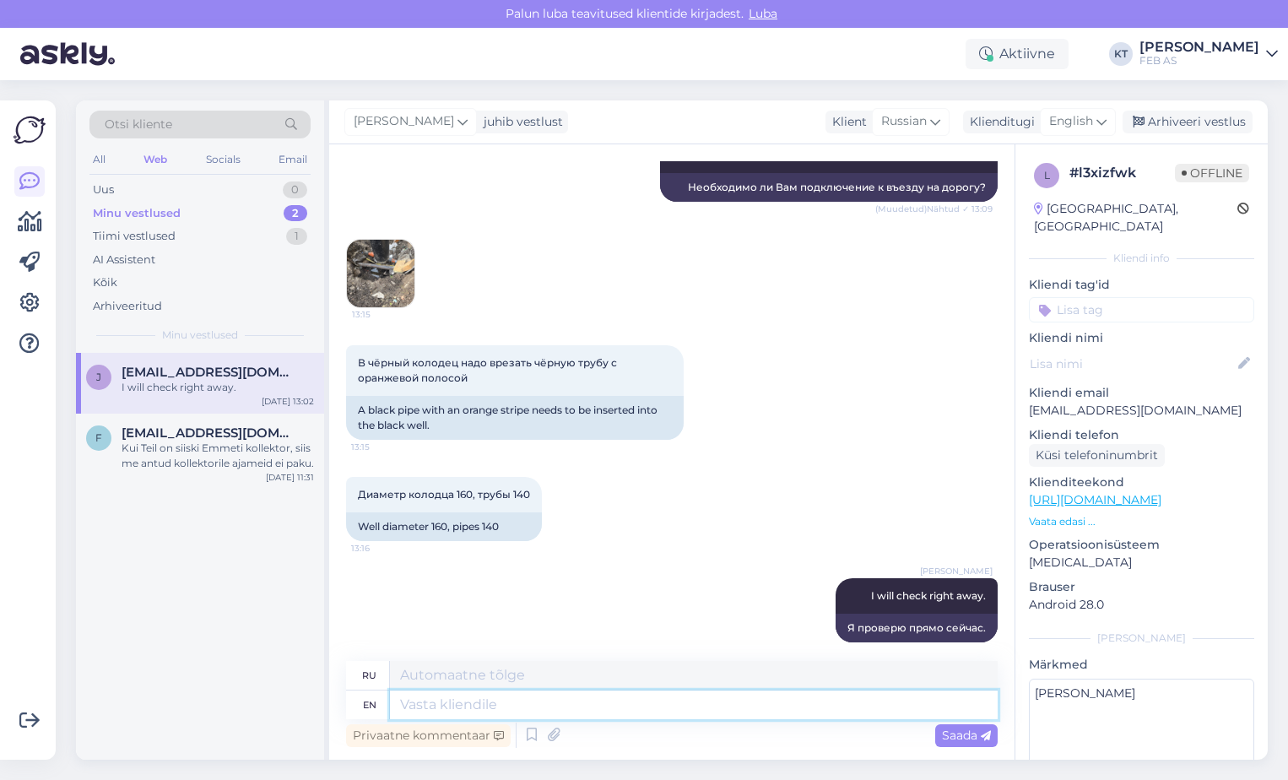
paste textarea "We can offer this"
type textarea "We can offer this"
type textarea "Мы можем предложить это"
type textarea "We can offer this:"
type textarea "Мы можем предложить следующее:"
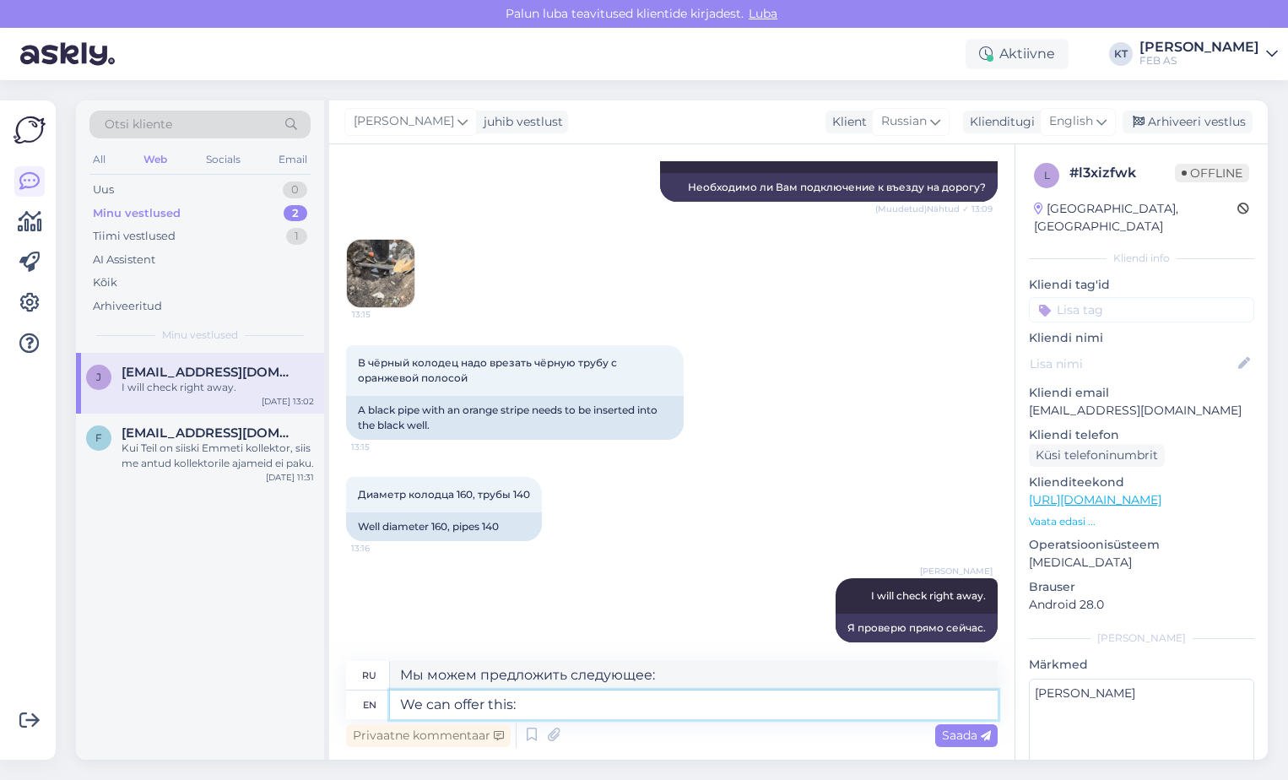
paste textarea "We can offer this"
type textarea "We can offer this: We can offer this"
type textarea "Мы можем предложить это: Мы можем предложить это"
drag, startPoint x: 639, startPoint y: 701, endPoint x: 515, endPoint y: 700, distance: 124.1
click at [515, 700] on textarea "We can offer this: We can offer this" at bounding box center [694, 704] width 608 height 29
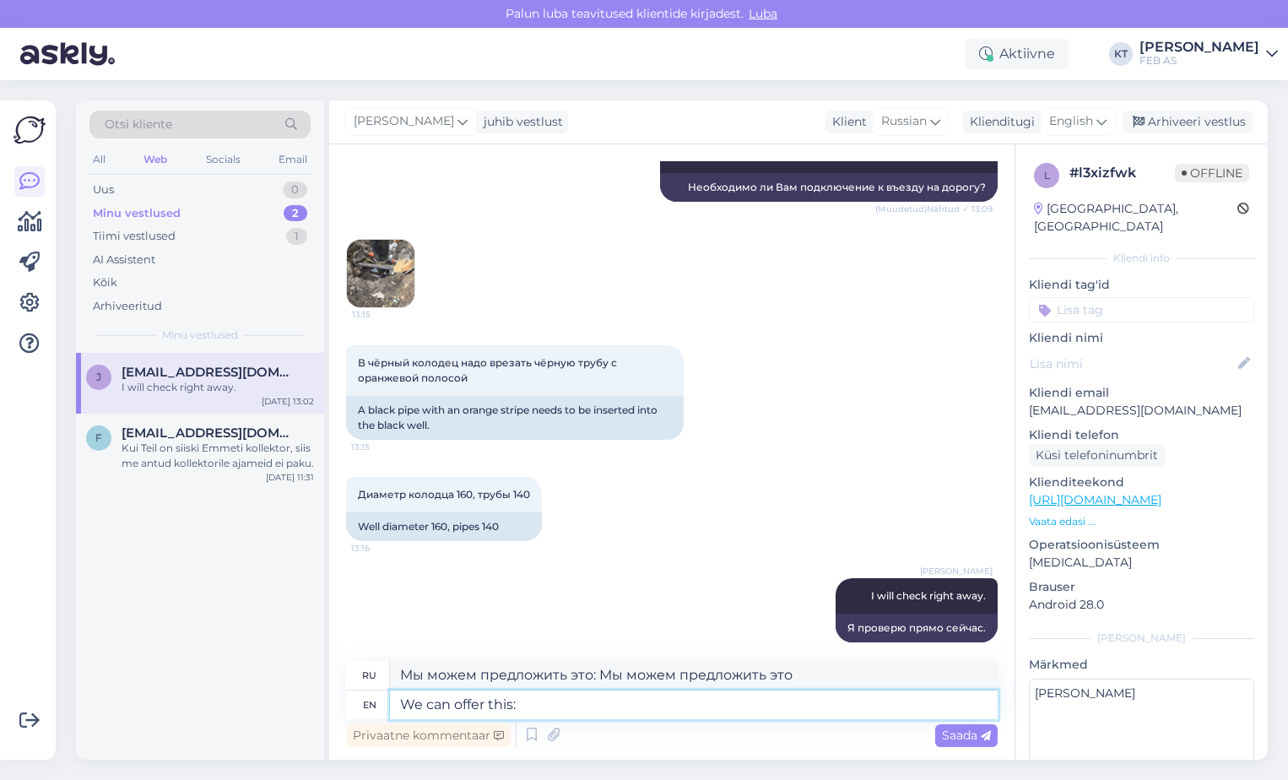
type textarea "We can offer this:"
type textarea "Мы можем предложить следующее:"
click at [602, 708] on textarea "We can offer this:" at bounding box center [694, 704] width 608 height 29
paste textarea "[URL][DOMAIN_NAME][PERSON_NAME]"
type textarea "We can offer this: [URL][DOMAIN_NAME][PERSON_NAME] b"
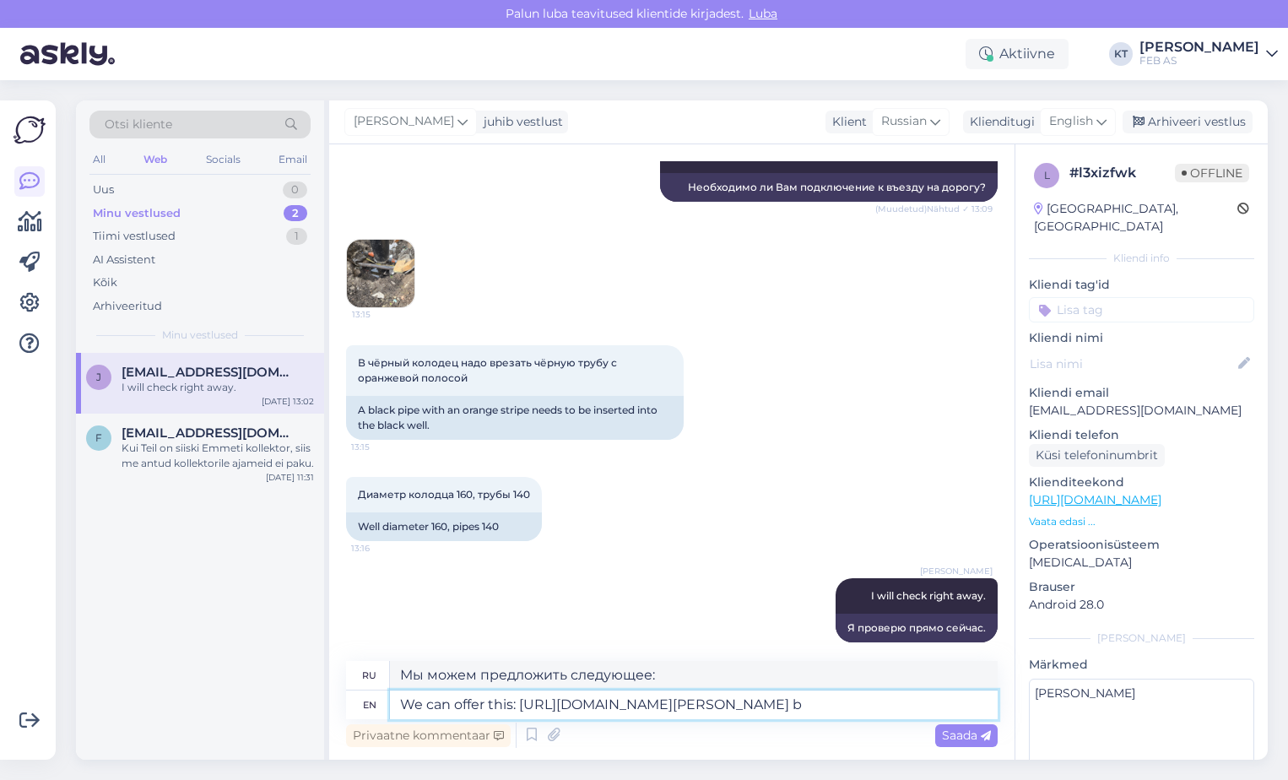
type textarea "Мы можем предложить это: [URL][DOMAIN_NAME][PERSON_NAME]"
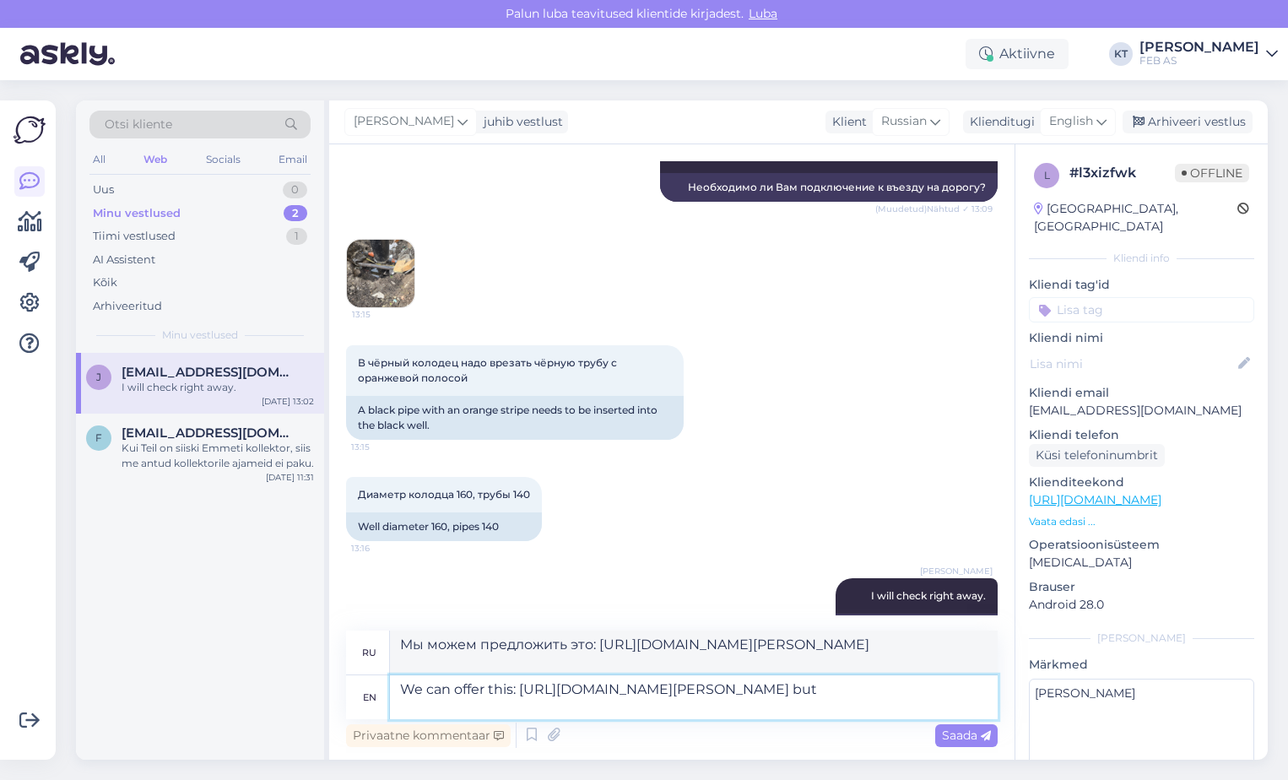
type textarea "We can offer this: [URL][DOMAIN_NAME][PERSON_NAME] but y"
type textarea "Мы можем предложить это: [URL][DOMAIN_NAME][PERSON_NAME] но"
type textarea "We can offer this: [URL][DOMAIN_NAME][PERSON_NAME] but you"
type textarea "Мы можем предложить это: [URL][DOMAIN_NAME][PERSON_NAME] но вы"
type textarea "We can offer this: [URL][DOMAIN_NAME][PERSON_NAME] but you need"
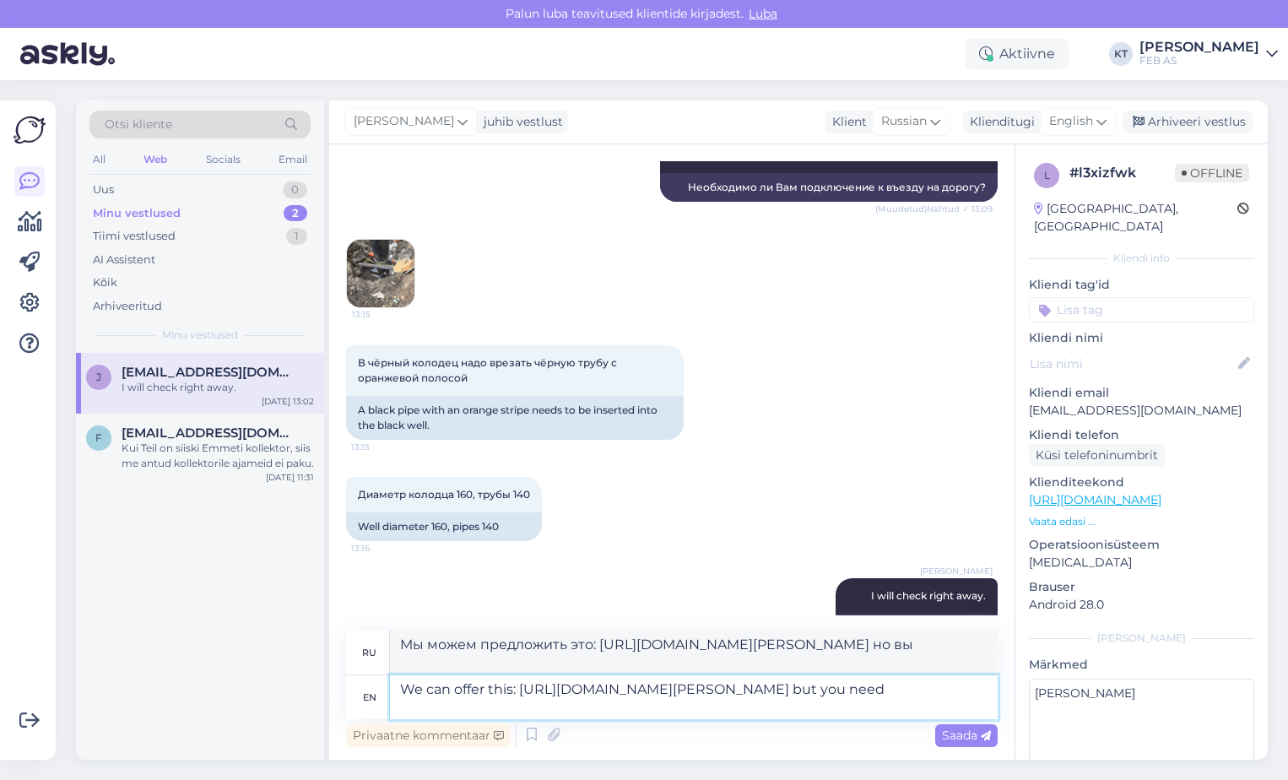
type textarea "Мы можем предложить это: [URL][DOMAIN_NAME][PERSON_NAME] , но вам нужно"
click at [586, 707] on textarea "We can offer this: [URL][DOMAIN_NAME][PERSON_NAME] but you need" at bounding box center [694, 697] width 608 height 44
click at [460, 702] on textarea "We can offer this: [URL][DOMAIN_NAME][PERSON_NAME] but you need" at bounding box center [694, 697] width 608 height 44
type textarea "We can offer this: [URL][DOMAIN_NAME][PERSON_NAME] but you alsoneed"
type textarea "Мы можем предложить это: [URL][DOMAIN_NAME][PERSON_NAME] , но вам также нужно"
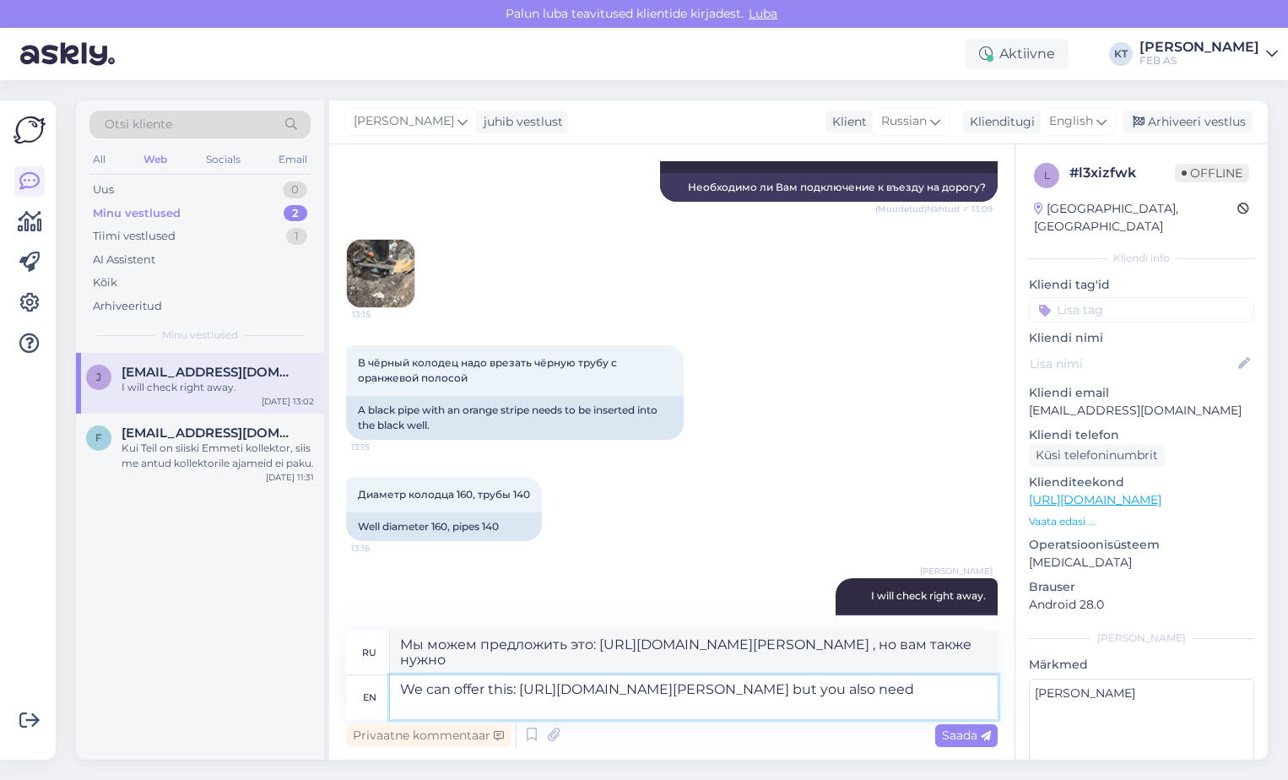
paste textarea "140 mm electrofusion coupler."
type textarea "We can offer this: [URL][DOMAIN_NAME][PERSON_NAME] but you also need 140 mm ele…"
type textarea "Мы можем предложить следующее: [URL][DOMAIN_NAME][PERSON_NAME] , но вам также п…"
drag, startPoint x: 722, startPoint y: 704, endPoint x: 583, endPoint y: 702, distance: 139.2
click at [583, 702] on textarea "We can offer this: [URL][DOMAIN_NAME][PERSON_NAME] but you also need 140 mm ele…" at bounding box center [694, 697] width 608 height 44
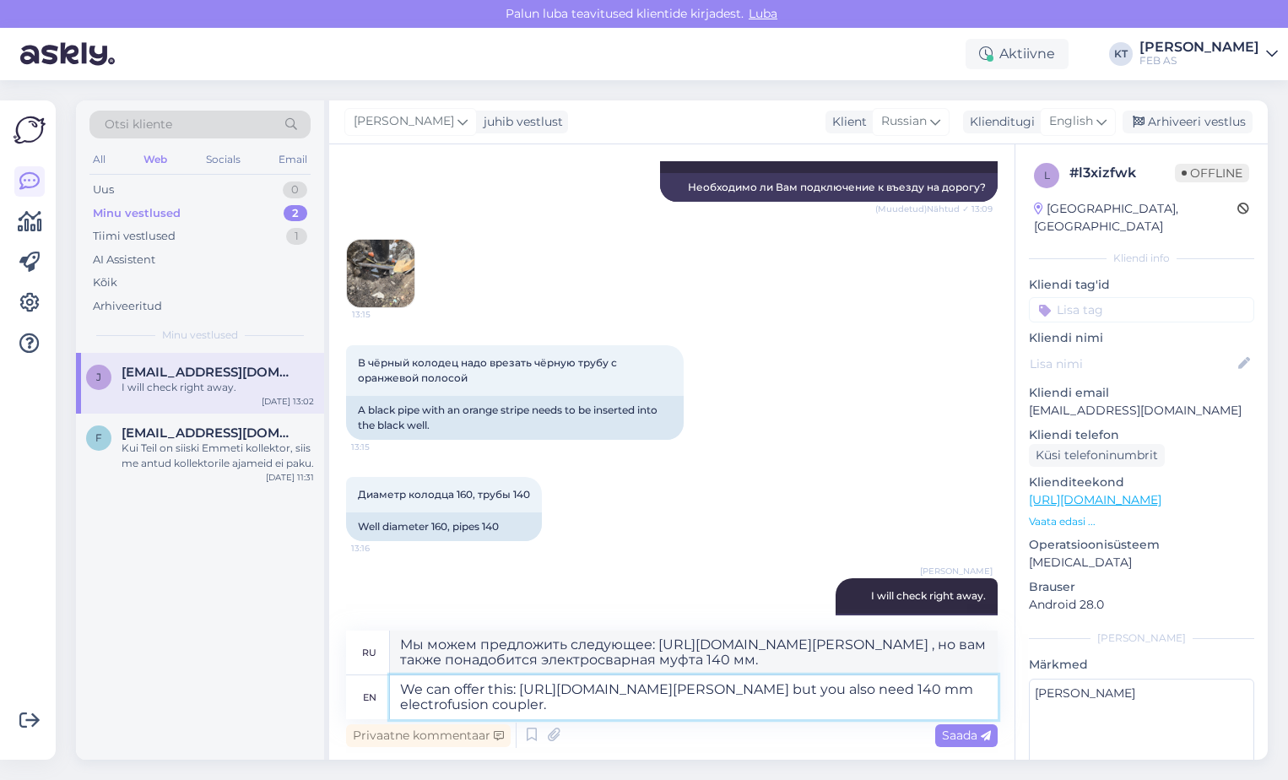
click at [731, 713] on textarea "We can offer this: [URL][DOMAIN_NAME][PERSON_NAME] but you also need 140 mm ele…" at bounding box center [694, 697] width 608 height 44
click at [699, 651] on textarea "Мы можем предложить следующее: [URL][DOMAIN_NAME][PERSON_NAME] , но вам также п…" at bounding box center [694, 652] width 608 height 44
click at [759, 709] on textarea "We can offer this: [URL][DOMAIN_NAME][PERSON_NAME] but you also need 140 mm ele…" at bounding box center [694, 697] width 608 height 44
click at [758, 704] on textarea "We can offer this: [URL][DOMAIN_NAME][PERSON_NAME] but you also need 140 mm ele…" at bounding box center [694, 697] width 608 height 44
drag, startPoint x: 759, startPoint y: 704, endPoint x: 602, endPoint y: 705, distance: 157.8
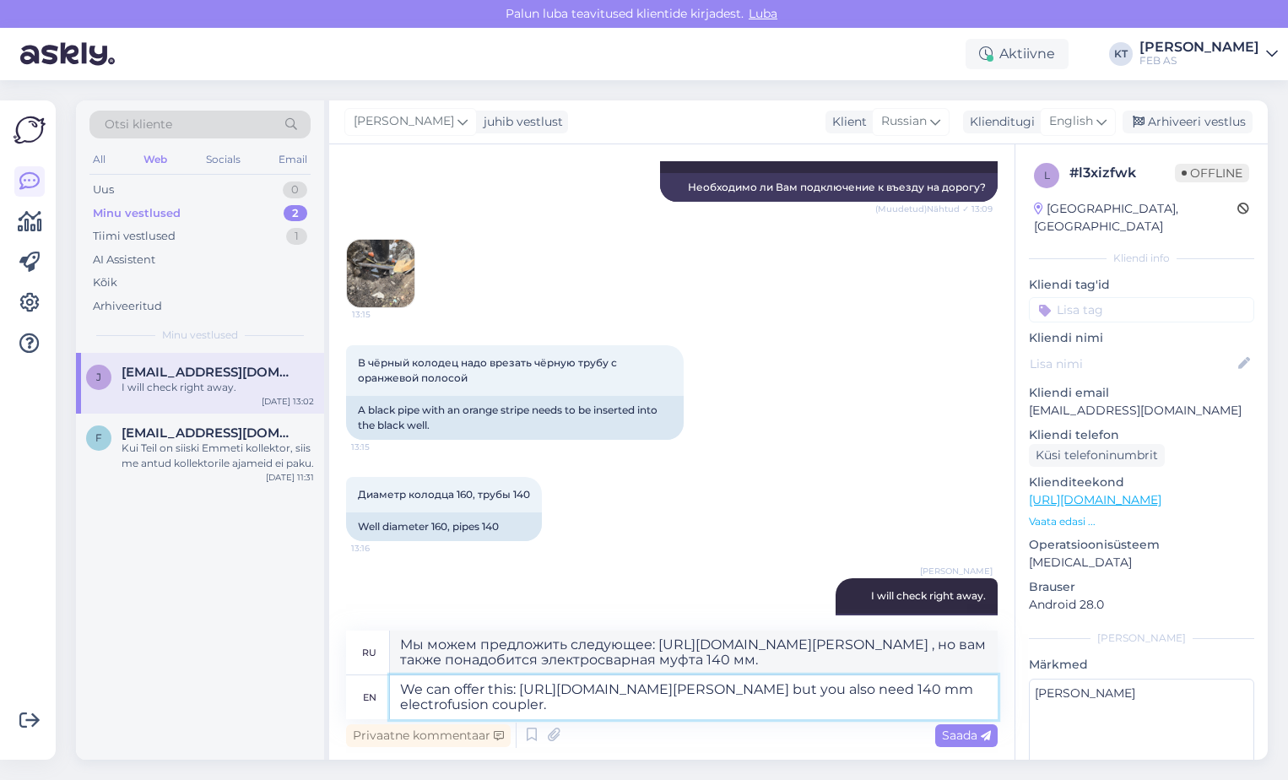
click at [602, 705] on textarea "We can offer this: [URL][DOMAIN_NAME][PERSON_NAME] but you also need 140 mm ele…" at bounding box center [694, 697] width 608 height 44
click at [741, 701] on textarea "We can offer this: [URL][DOMAIN_NAME][PERSON_NAME] but you also need 140 mm ele…" at bounding box center [694, 697] width 608 height 44
click at [739, 701] on textarea "We can offer this: [URL][DOMAIN_NAME][PERSON_NAME] but you also need 140 mm ele…" at bounding box center [694, 697] width 608 height 44
type textarea "We can offer this: [URL][DOMAIN_NAME][PERSON_NAME] but you also need 140 mm ele…"
type textarea "Мы можем предложить это: [URL][DOMAIN_NAME][PERSON_NAME] , но вам также понадоб…"
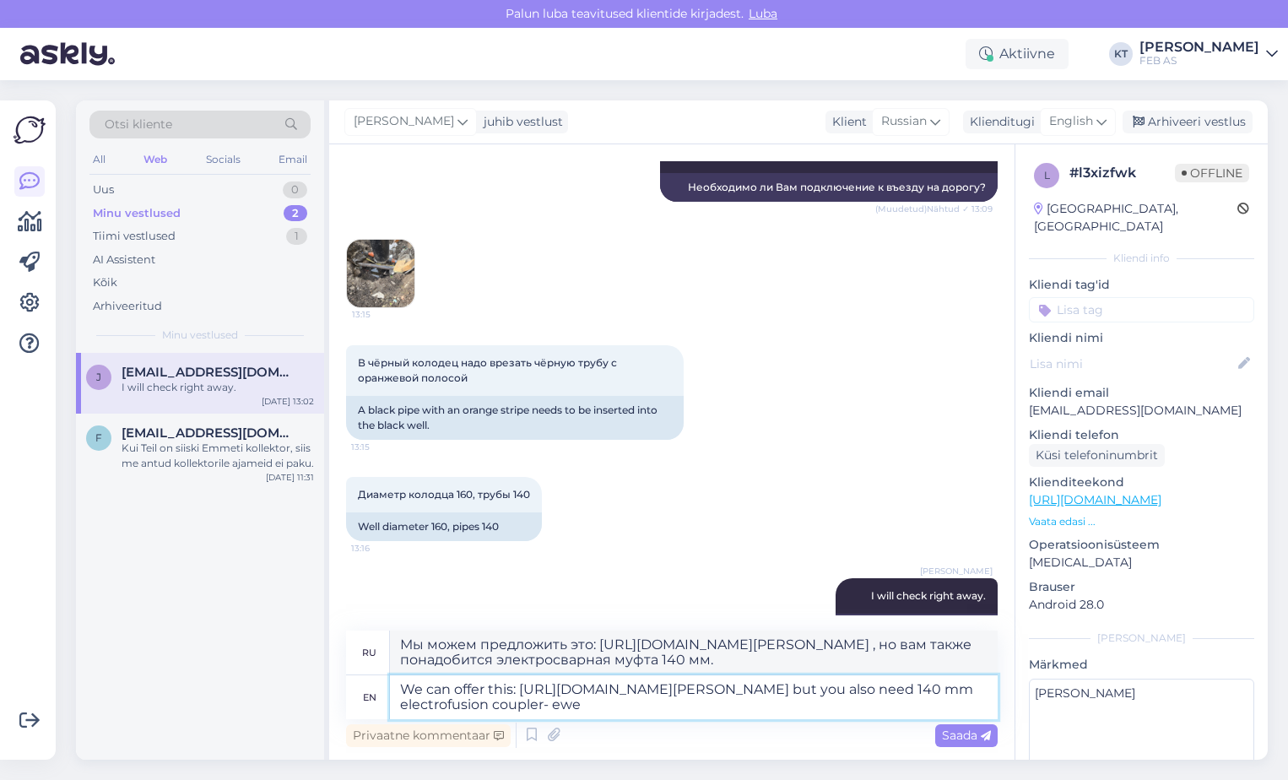
type textarea "We can offer this: [URL][DOMAIN_NAME][PERSON_NAME] but you also need 140 mm ele…"
type textarea "Мы можем предложить это: [URL][DOMAIN_NAME][PERSON_NAME] , но вам также понадоб…"
type textarea "We can offer this: [URL][DOMAIN_NAME][PERSON_NAME] but you also need 140 mm ele…"
type textarea "Мы можем предложить это: [URL][DOMAIN_NAME][PERSON_NAME] , но вам также понадоб…"
type textarea "We can offer this: [URL][DOMAIN_NAME][PERSON_NAME] but you also need 140 mm ele…"
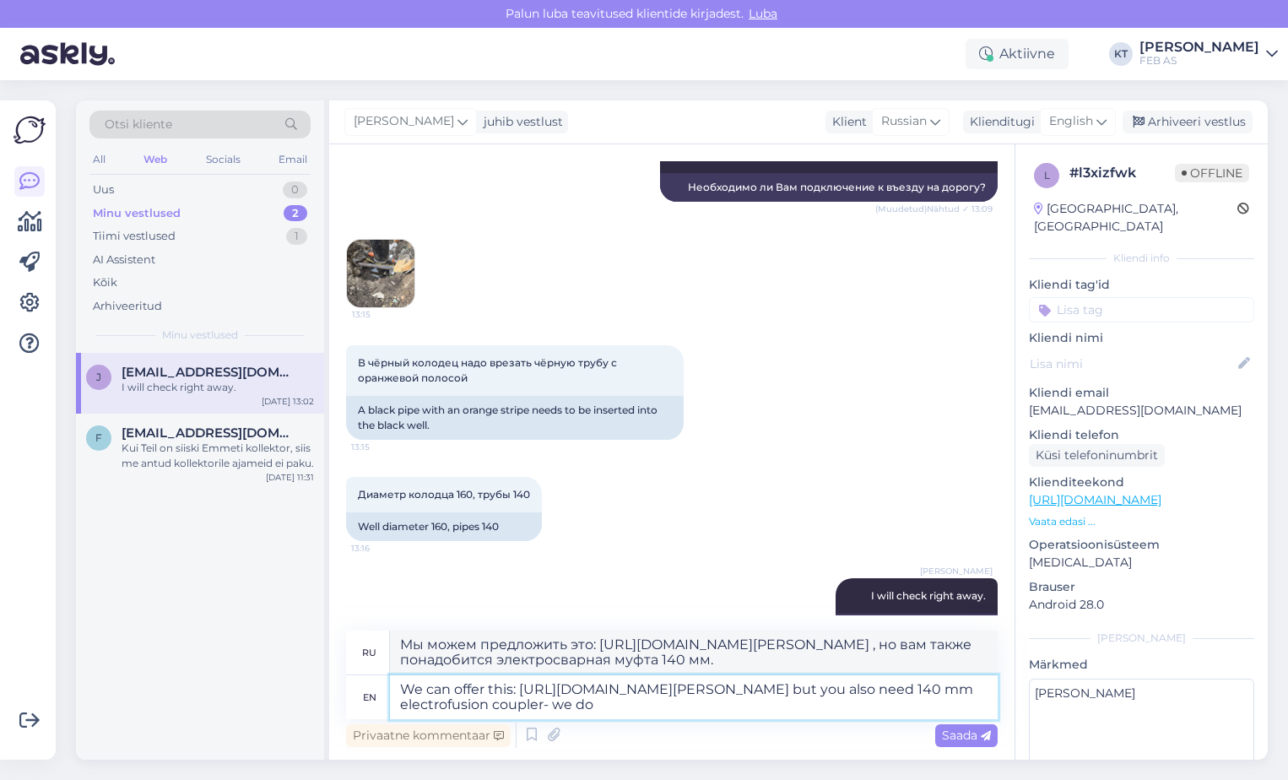
type textarea "Мы можем предложить это: [URL][DOMAIN_NAME][PERSON_NAME] , но вам также понадоб…"
type textarea "We can offer this: [URL][DOMAIN_NAME][PERSON_NAME] but you also need 140 mm ele…"
type textarea "Мы можем предложить это: [URL][DOMAIN_NAME][PERSON_NAME] , но вам также понадоб…"
type textarea "We can offer this: [URL][DOMAIN_NAME][PERSON_NAME] but you also need 140 mm ele…"
type textarea "Мы можем предложить это: [URL][DOMAIN_NAME][PERSON_NAME] , но вам также понадоб…"
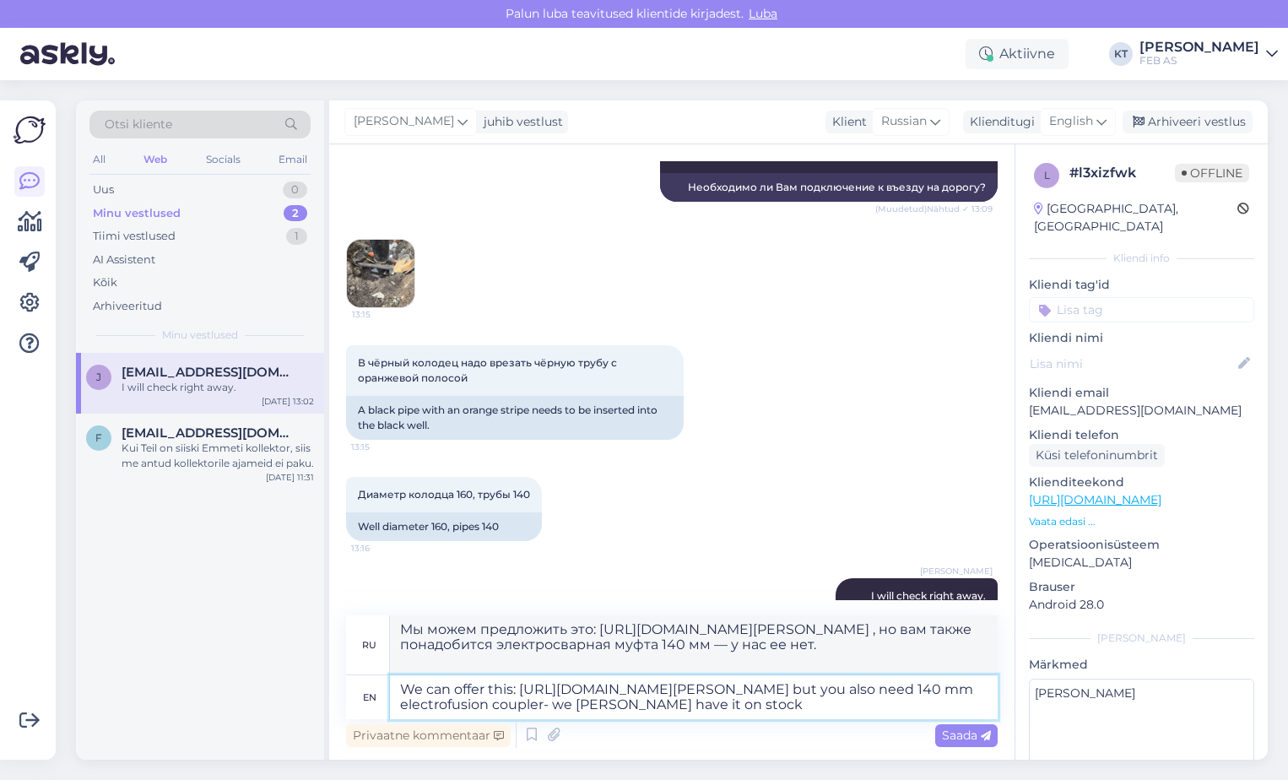
type textarea "We can offer this: [URL][DOMAIN_NAME][PERSON_NAME] but you also need 140 mm ele…"
type textarea "Мы можем предложить следующее: [URL][DOMAIN_NAME][PERSON_NAME] , но вам также п…"
click at [790, 700] on textarea "We can offer this: [URL][DOMAIN_NAME][PERSON_NAME] but you also need 140 mm ele…" at bounding box center [694, 697] width 608 height 44
type textarea "We can offer this: [URL][DOMAIN_NAME][PERSON_NAME] but you also need 140 mm ele…"
click at [968, 732] on span "Saada" at bounding box center [966, 734] width 49 height 15
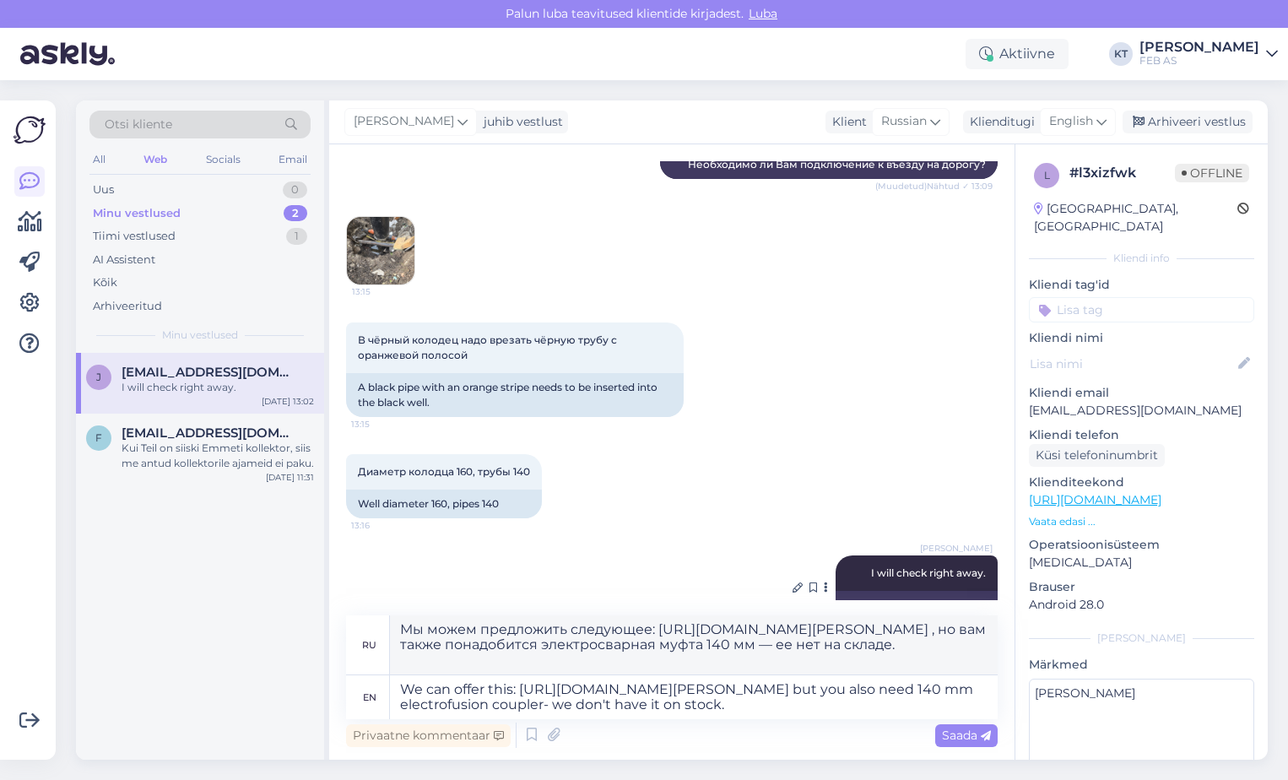
scroll to position [711, 0]
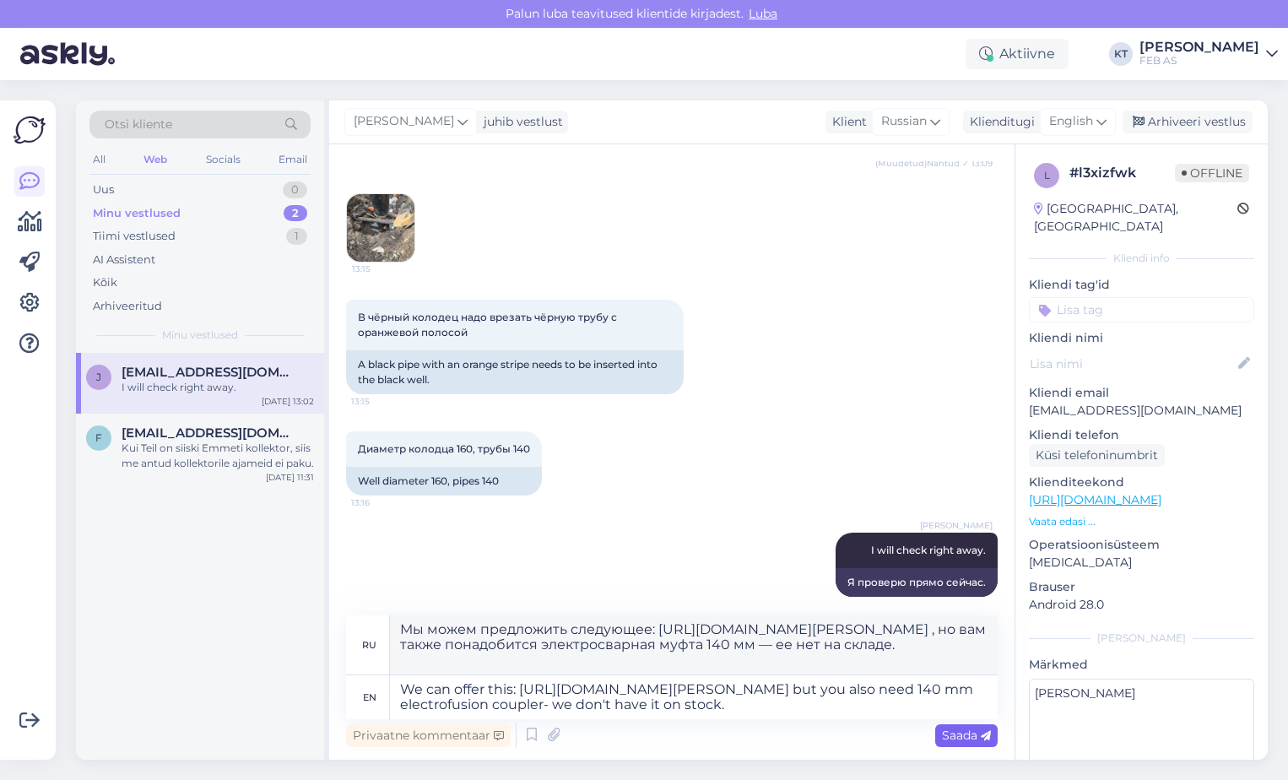
click at [957, 732] on span "Saada" at bounding box center [966, 734] width 49 height 15
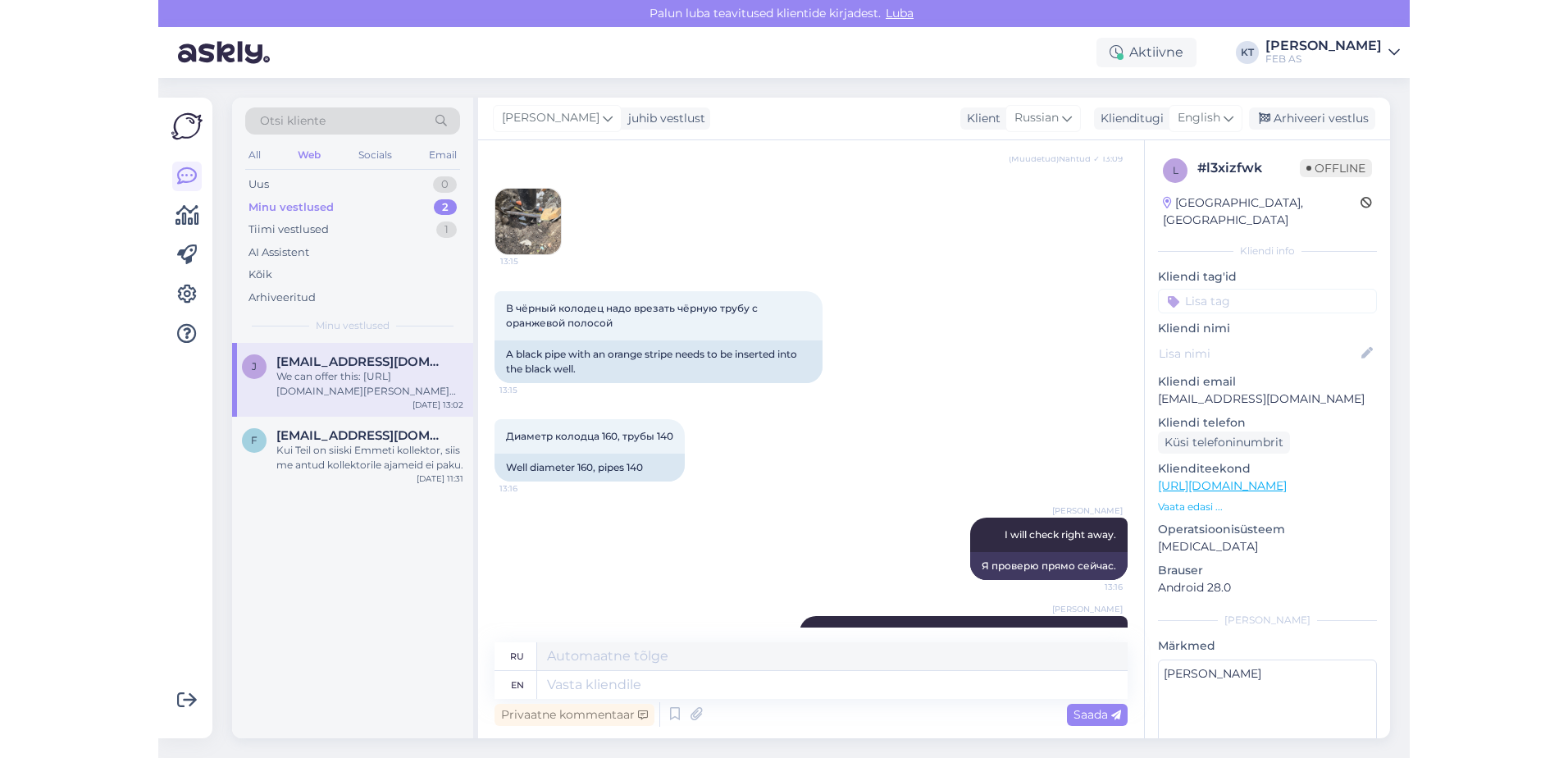
scroll to position [818, 0]
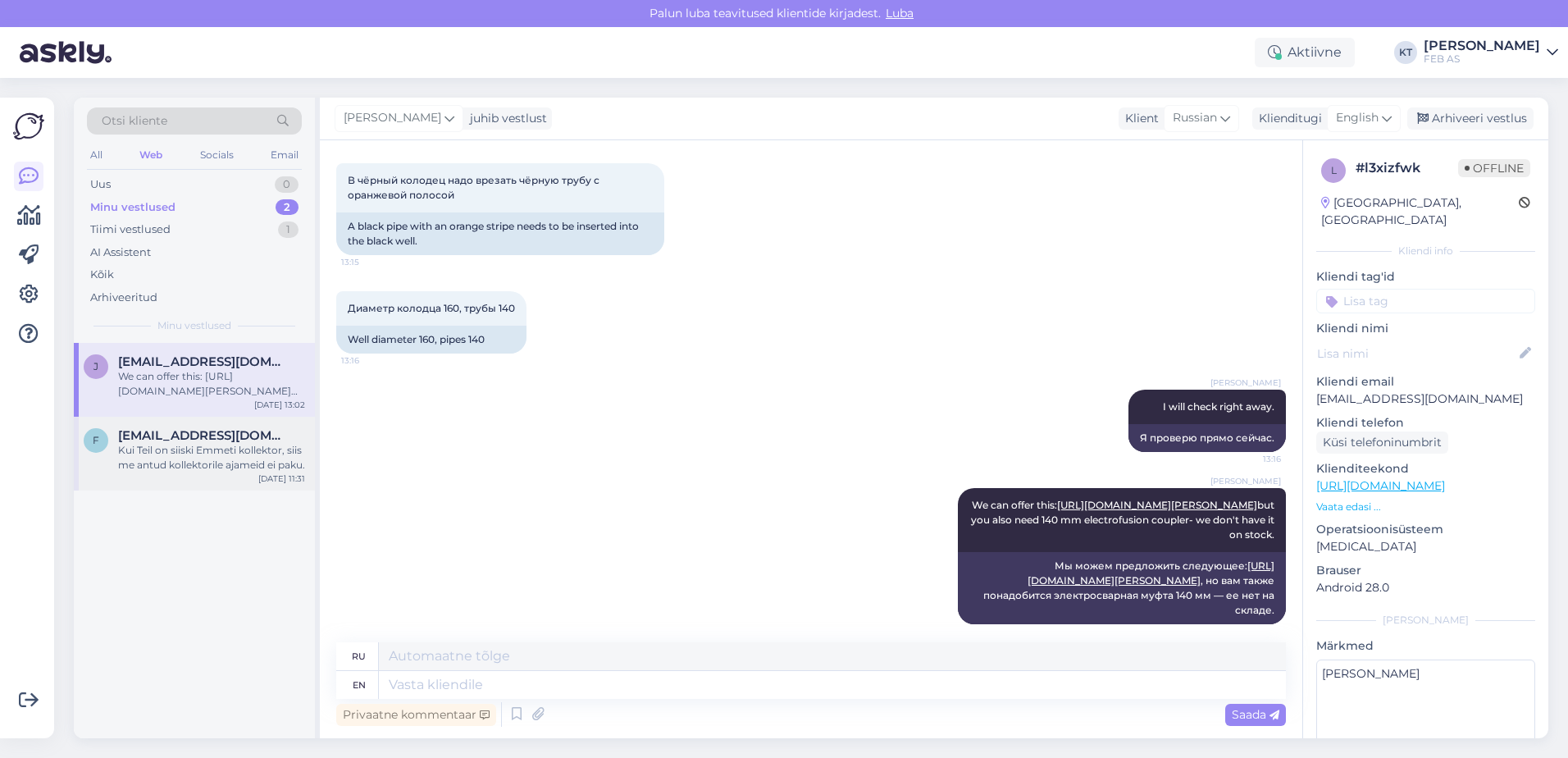
click at [187, 459] on div "Kui Teil on siiski Emmeti kollektor, siis me antud kollektorile ajameid ei paku." at bounding box center [212, 458] width 187 height 29
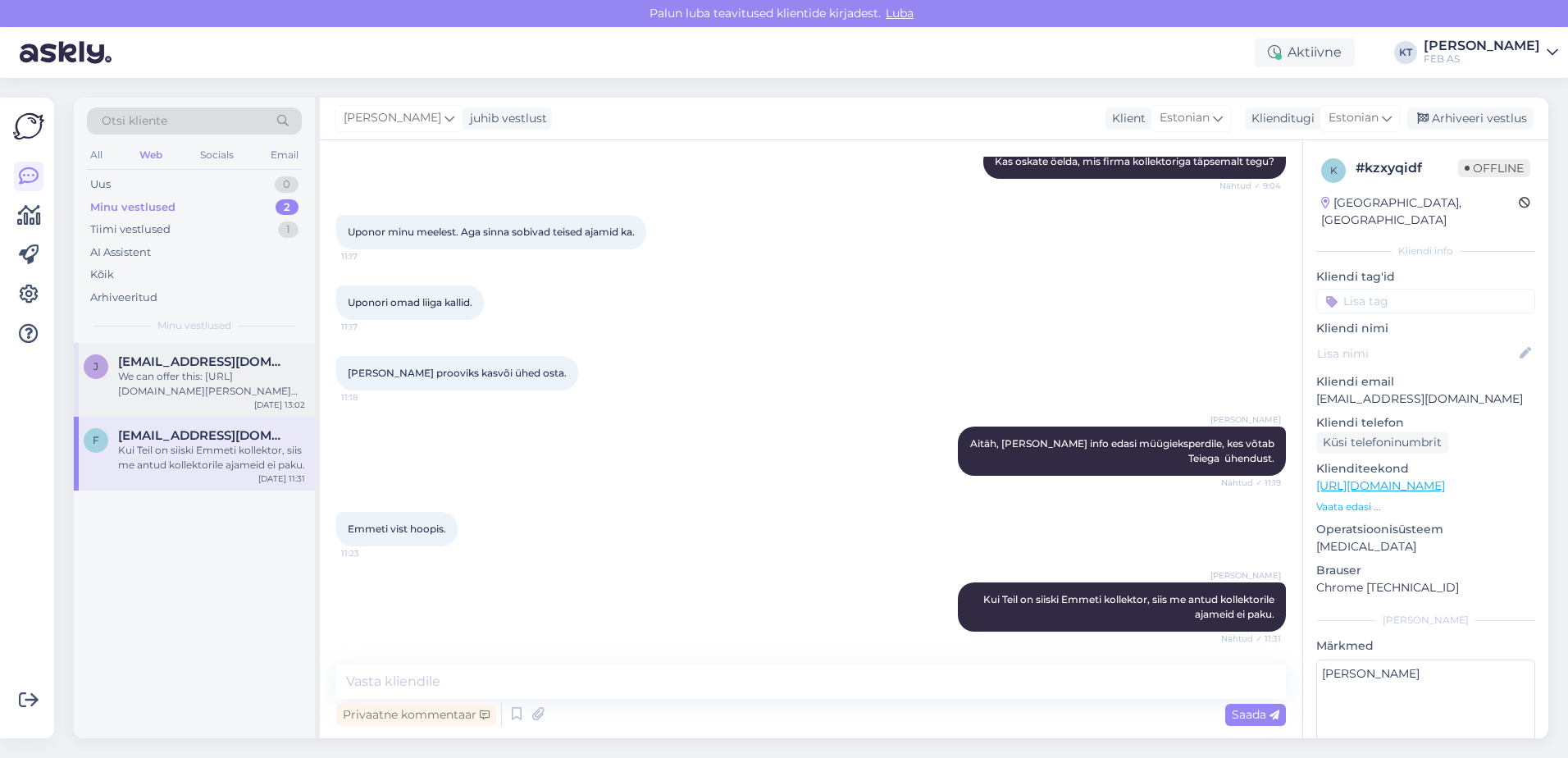
click at [203, 385] on div "We can offer this: [URL][DOMAIN_NAME][PERSON_NAME] but you also need 140 mm ele…" at bounding box center [212, 384] width 187 height 29
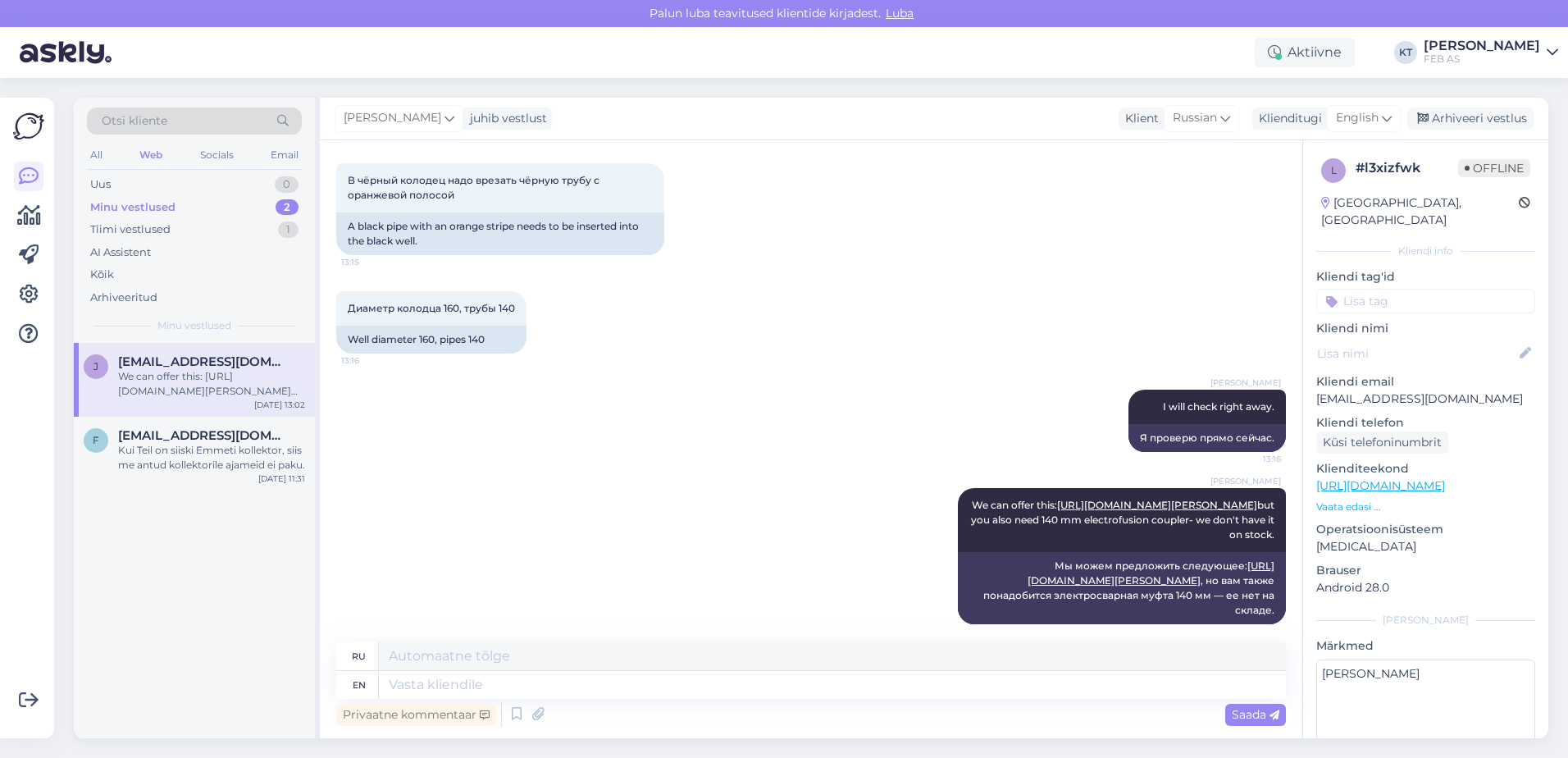
click at [171, 405] on div "[PERSON_NAME] [PERSON_NAME][EMAIL_ADDRESS][DOMAIN_NAME] We can offer this: [URL…" at bounding box center [194, 380] width 241 height 74
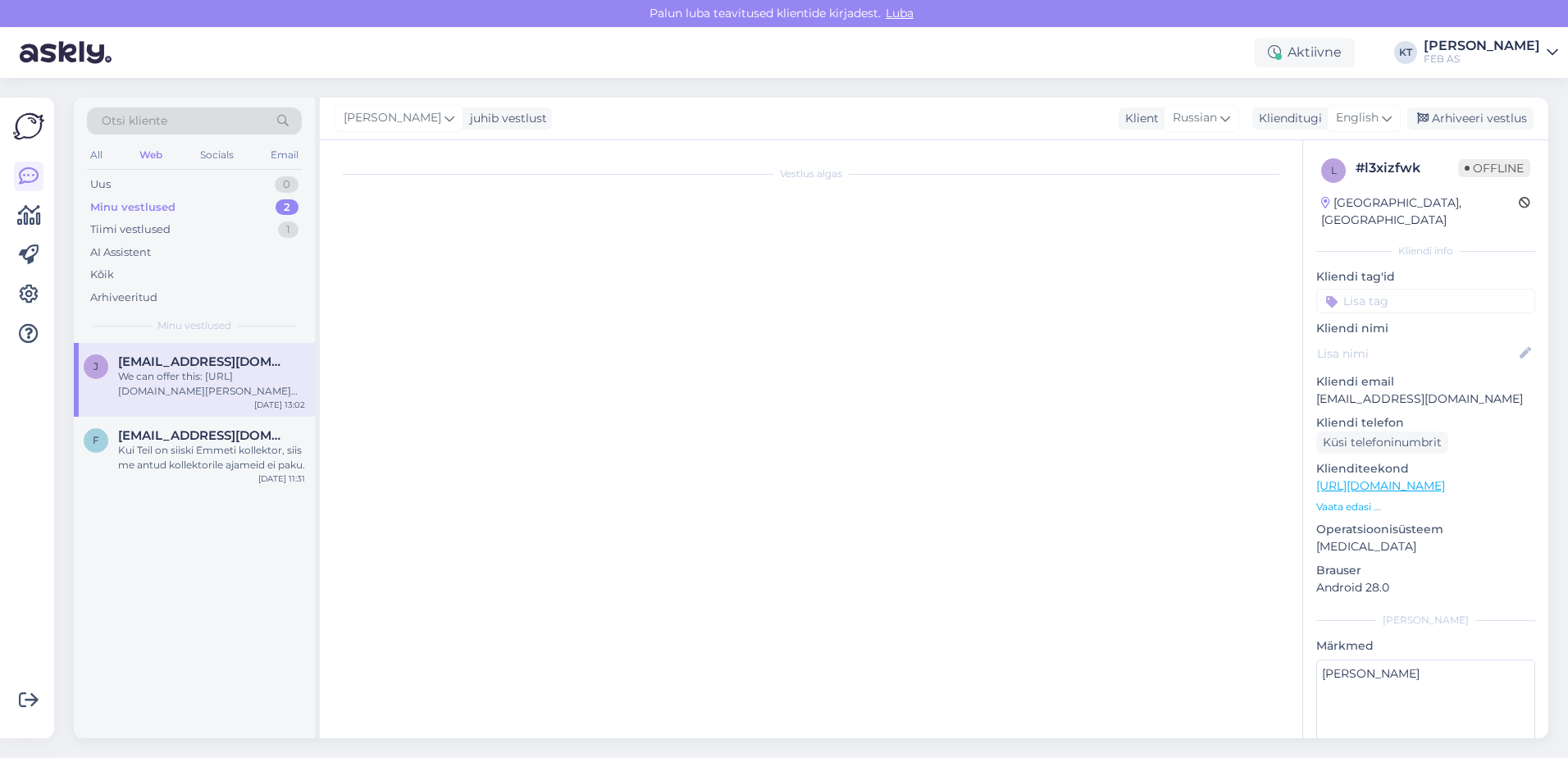
scroll to position [0, 0]
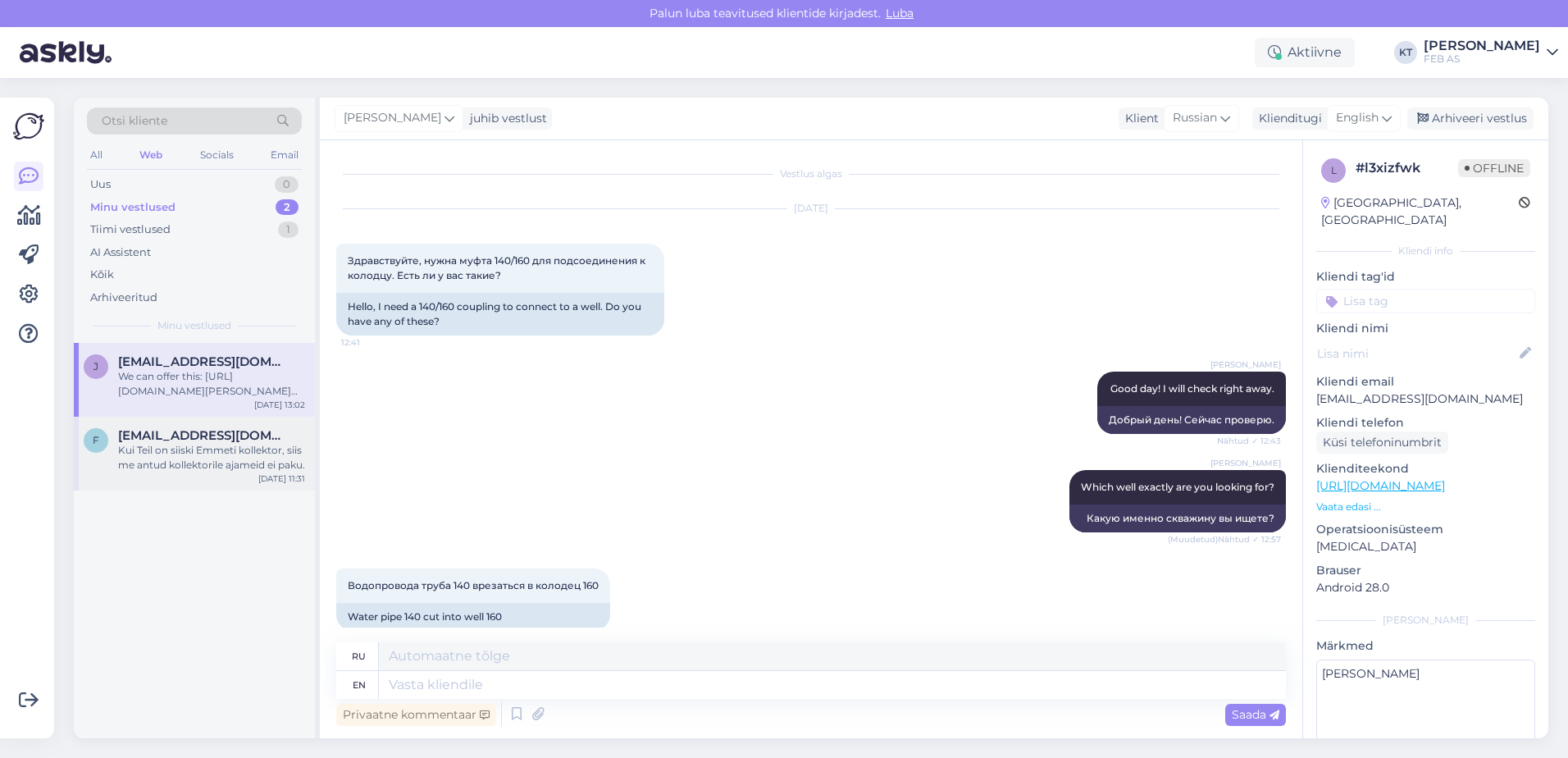
click at [171, 425] on div "f [EMAIL_ADDRESS][DOMAIN_NAME] Kui Teil on siiski Emmeti kollektor, siis me ant…" at bounding box center [194, 454] width 241 height 74
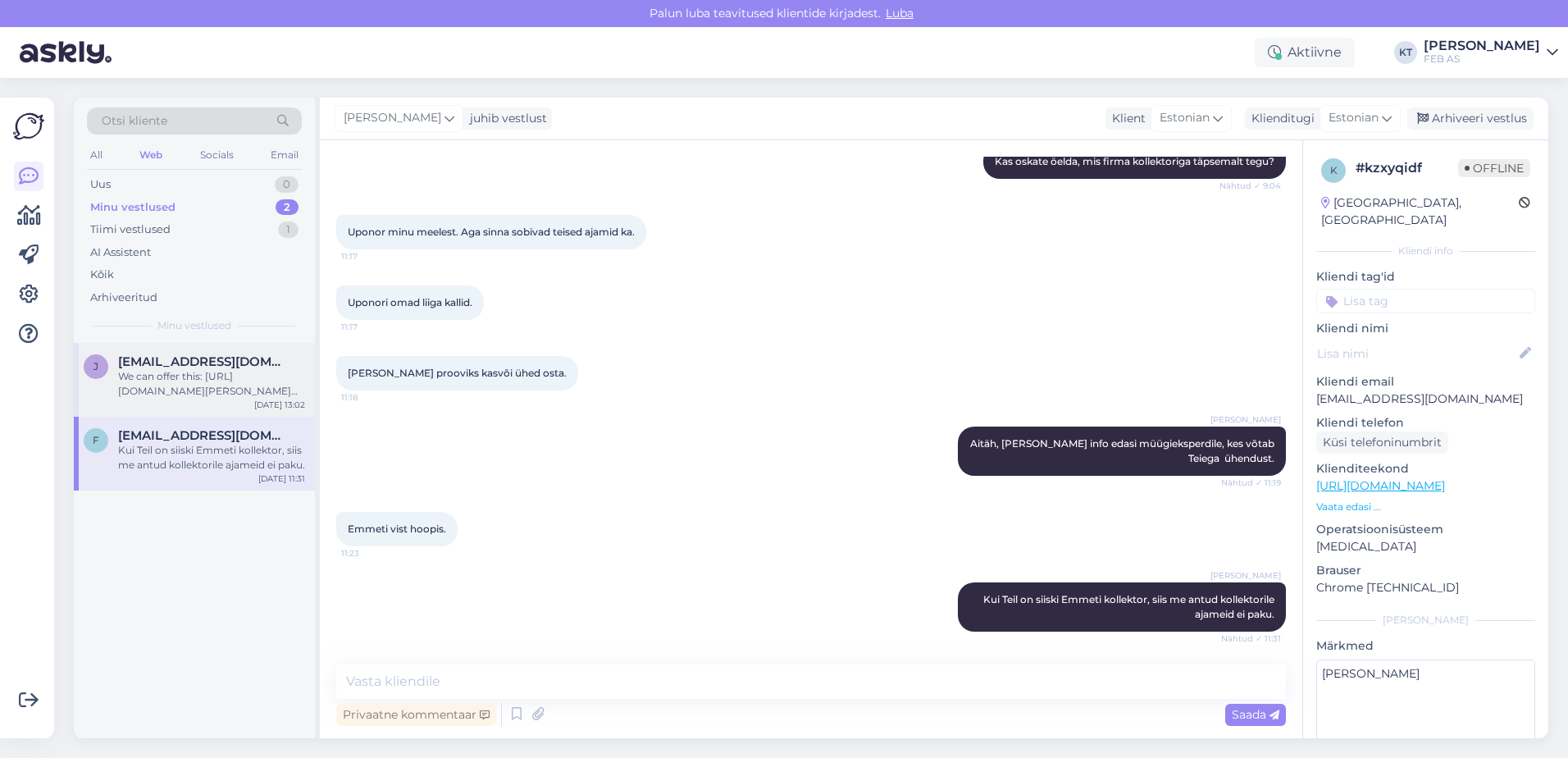
click at [201, 380] on div "We can offer this: [URL][DOMAIN_NAME][PERSON_NAME] but you also need 140 mm ele…" at bounding box center [212, 384] width 187 height 29
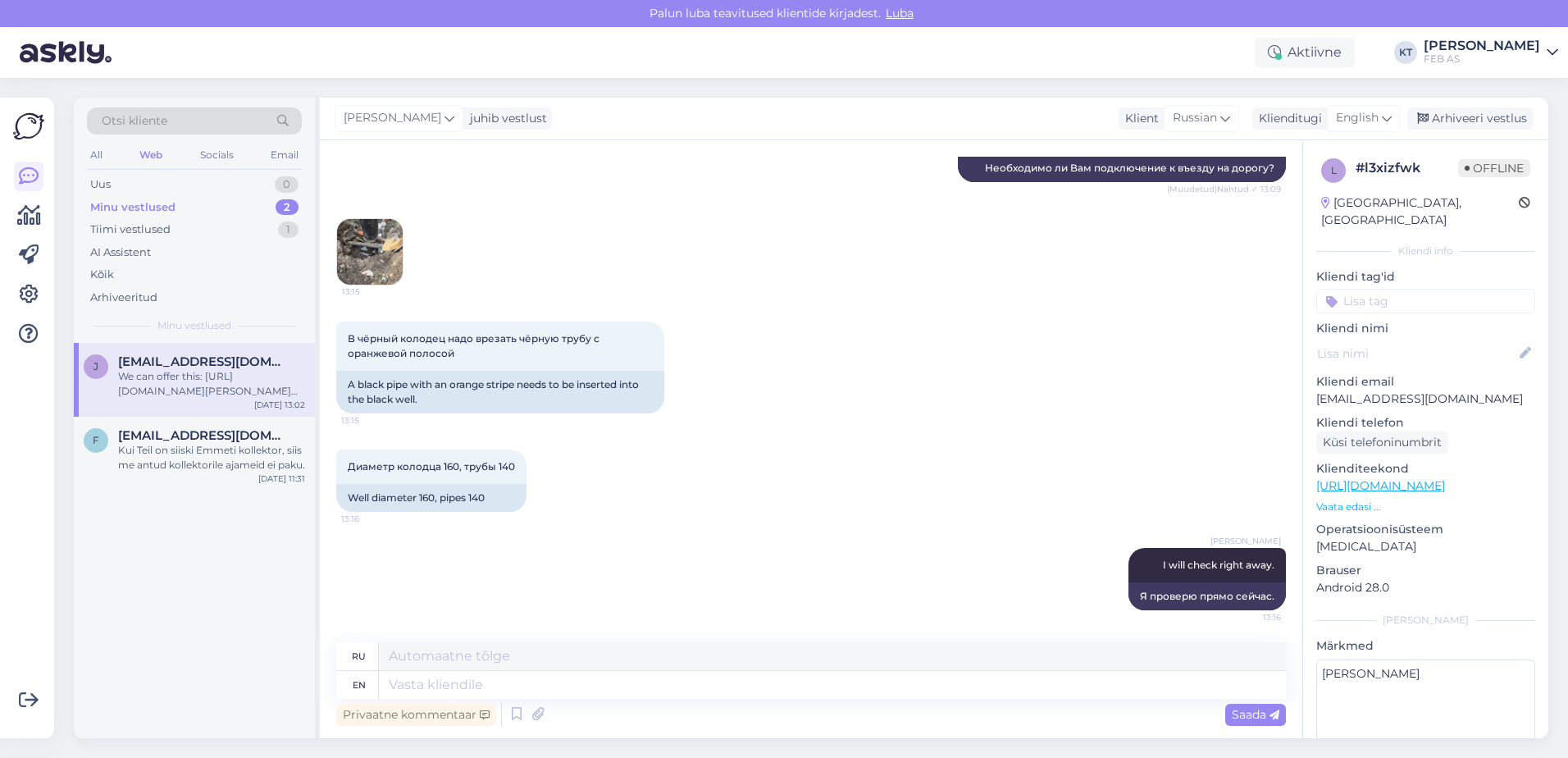
scroll to position [818, 0]
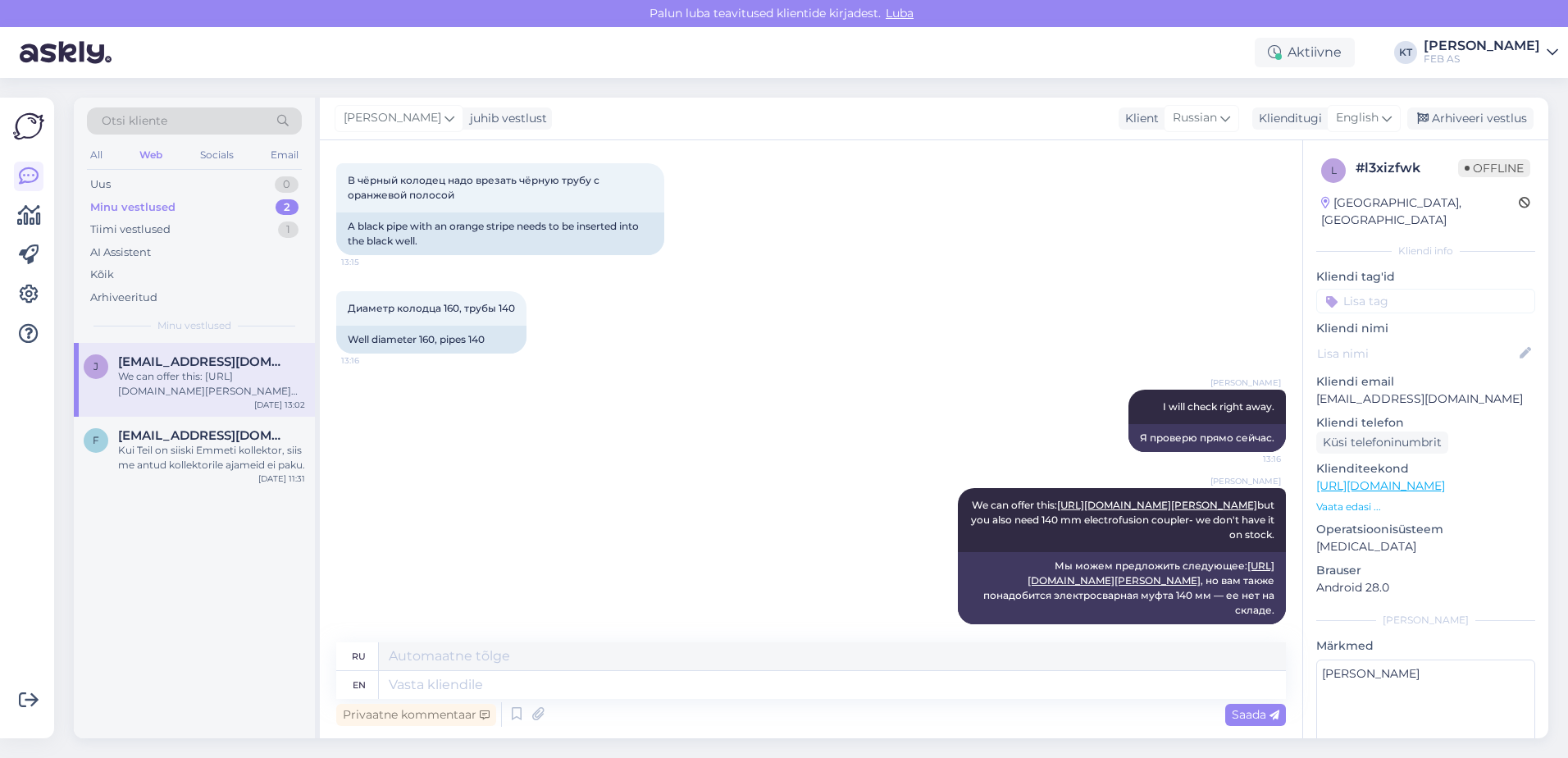
click at [595, 532] on div "[PERSON_NAME] We can offer this: [URL][DOMAIN_NAME][PERSON_NAME] but you also n…" at bounding box center [811, 556] width 950 height 172
